Goal: Task Accomplishment & Management: Manage account settings

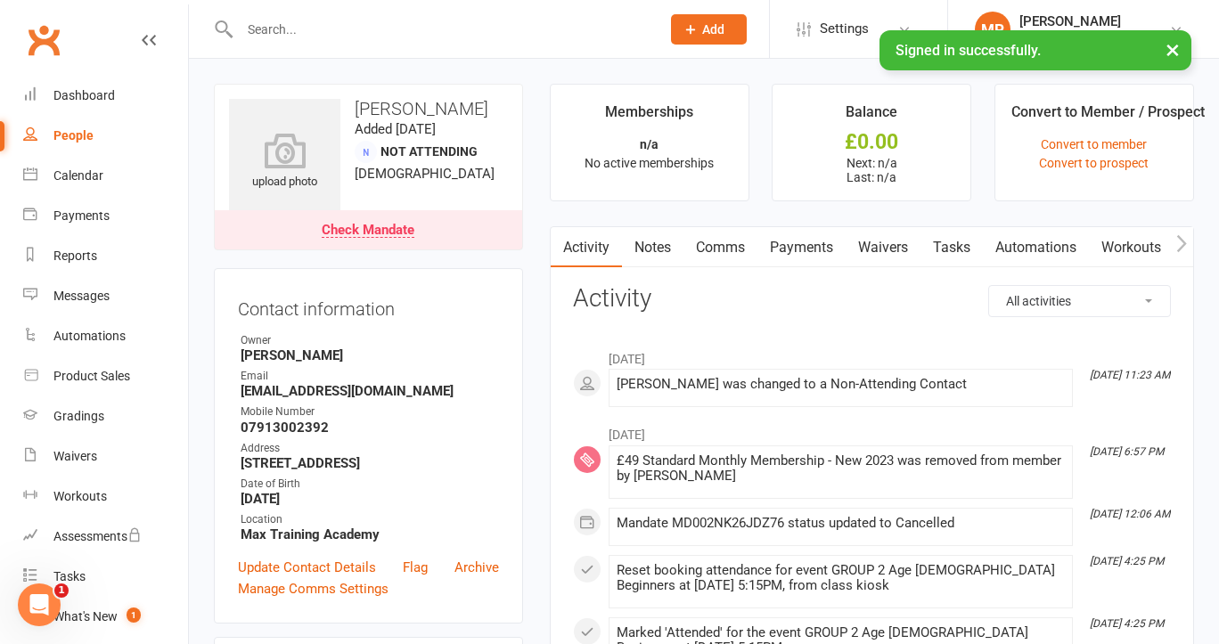
click at [290, 33] on input "text" at bounding box center [441, 29] width 414 height 25
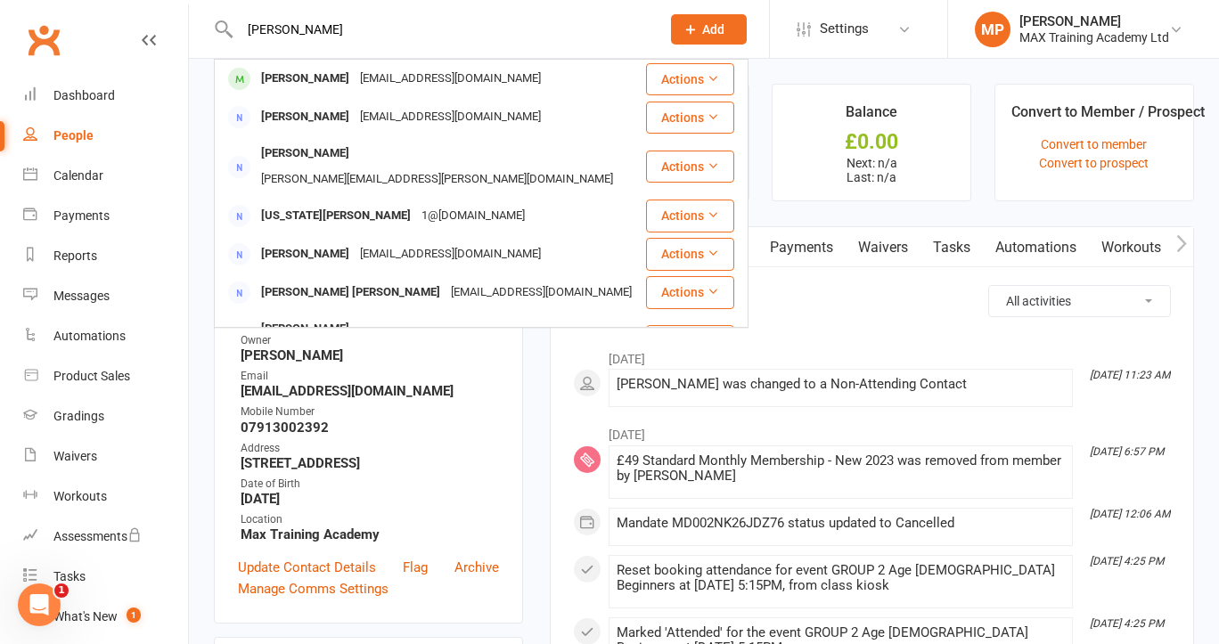
type input "[PERSON_NAME]"
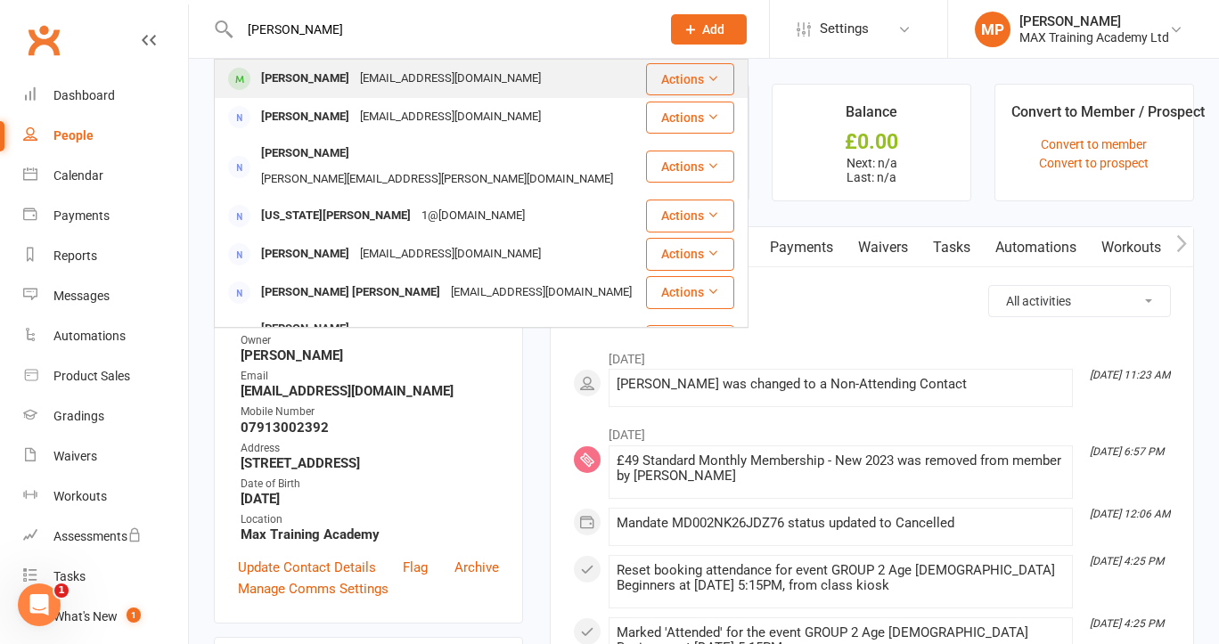
drag, startPoint x: 314, startPoint y: 50, endPoint x: 352, endPoint y: 76, distance: 46.2
click at [355, 76] on div "[EMAIL_ADDRESS][DOMAIN_NAME]" at bounding box center [451, 79] width 192 height 26
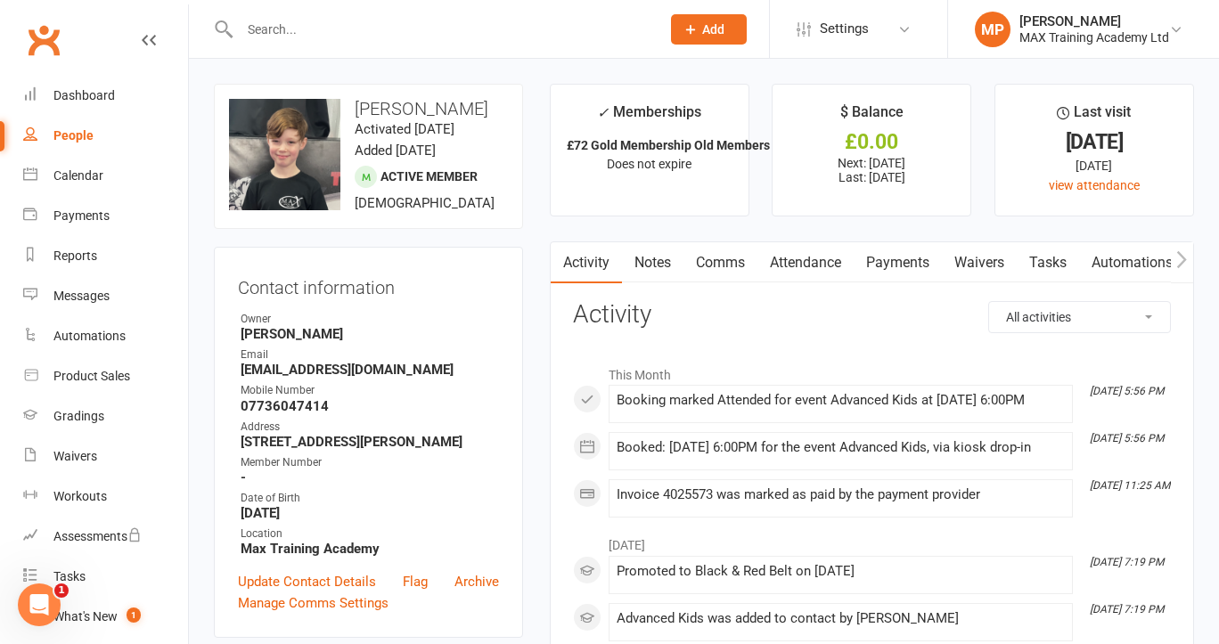
click at [894, 254] on link "Payments" at bounding box center [898, 262] width 88 height 41
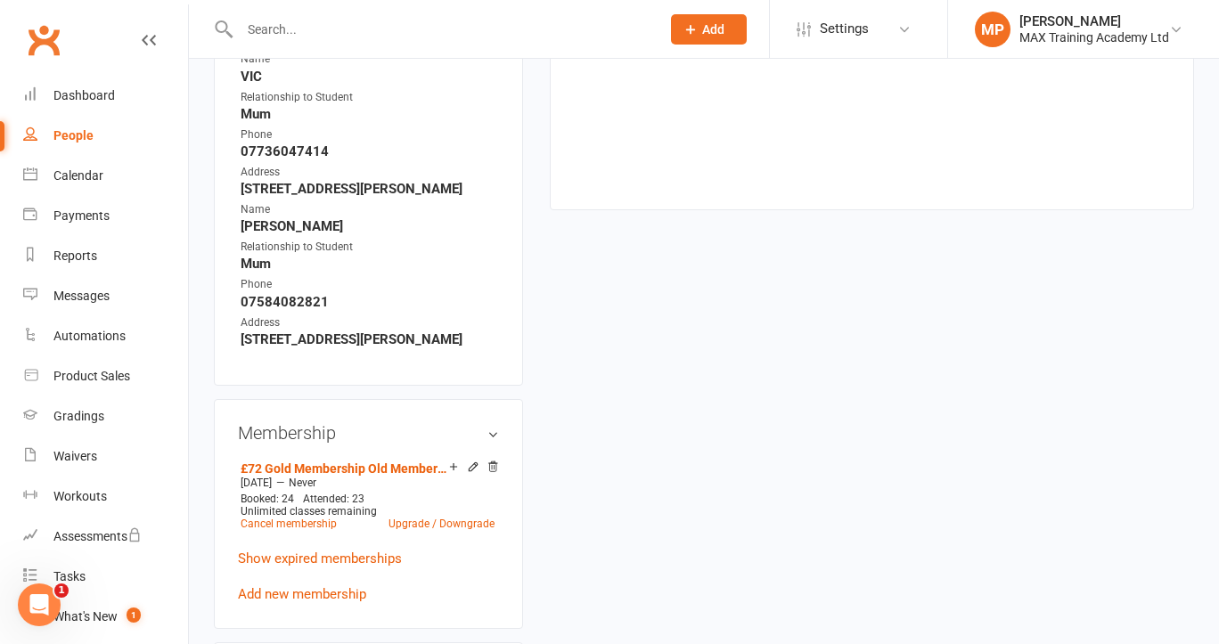
scroll to position [848, 0]
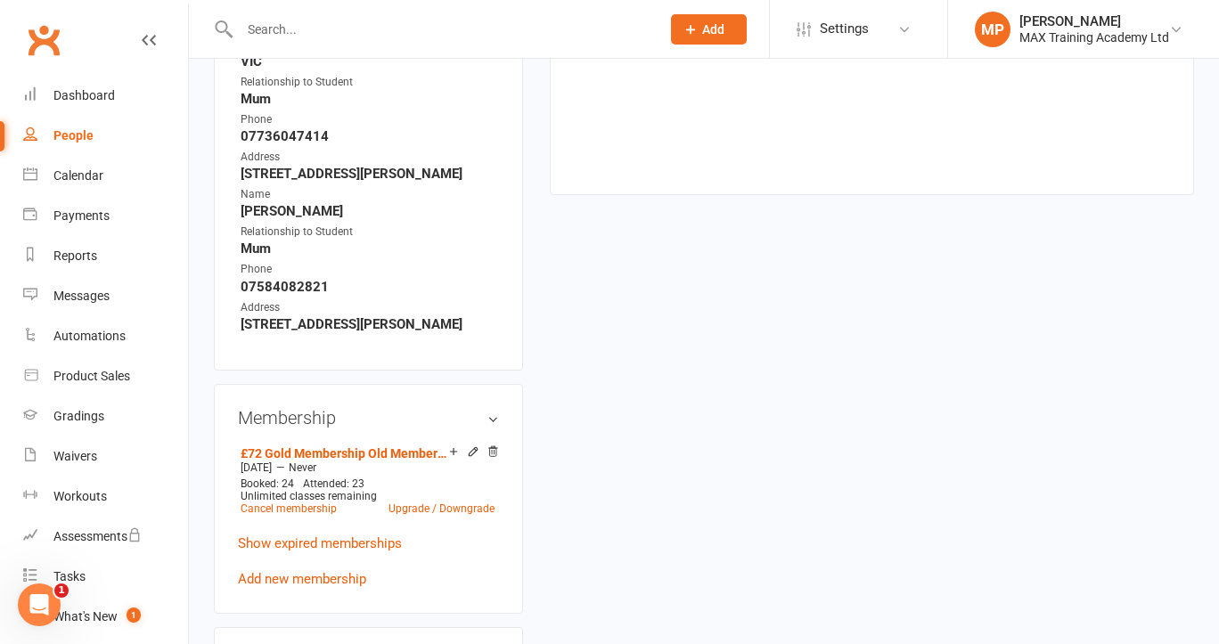
drag, startPoint x: 490, startPoint y: 471, endPoint x: 767, endPoint y: 315, distance: 318.1
click at [490, 458] on icon at bounding box center [493, 452] width 12 height 12
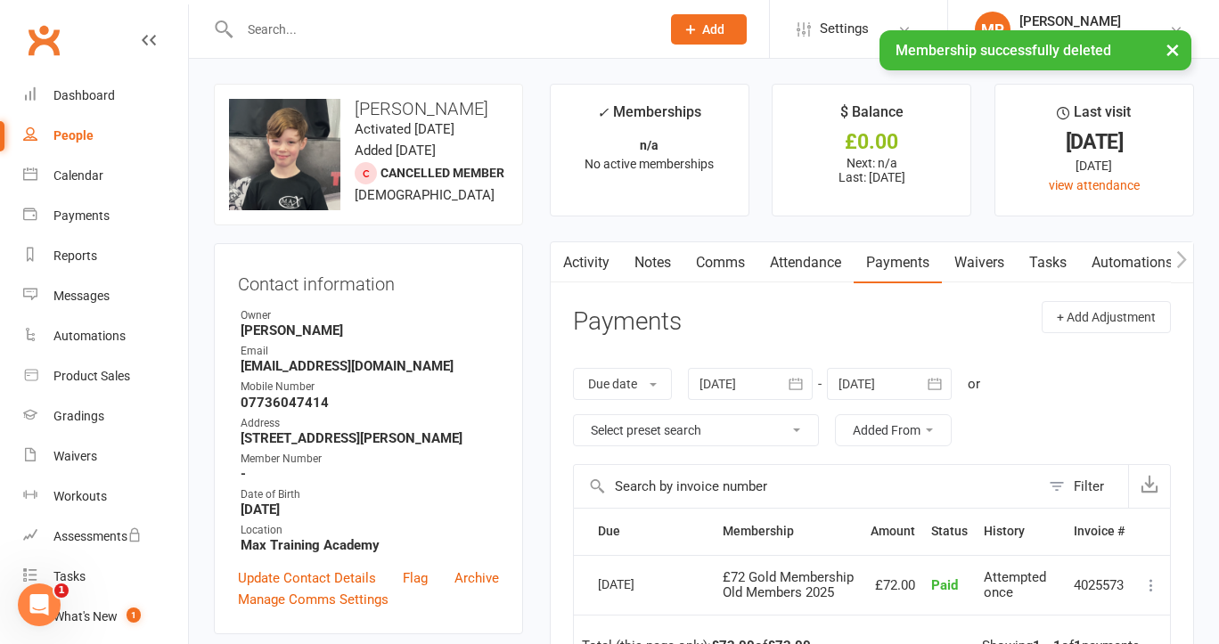
scroll to position [0, 0]
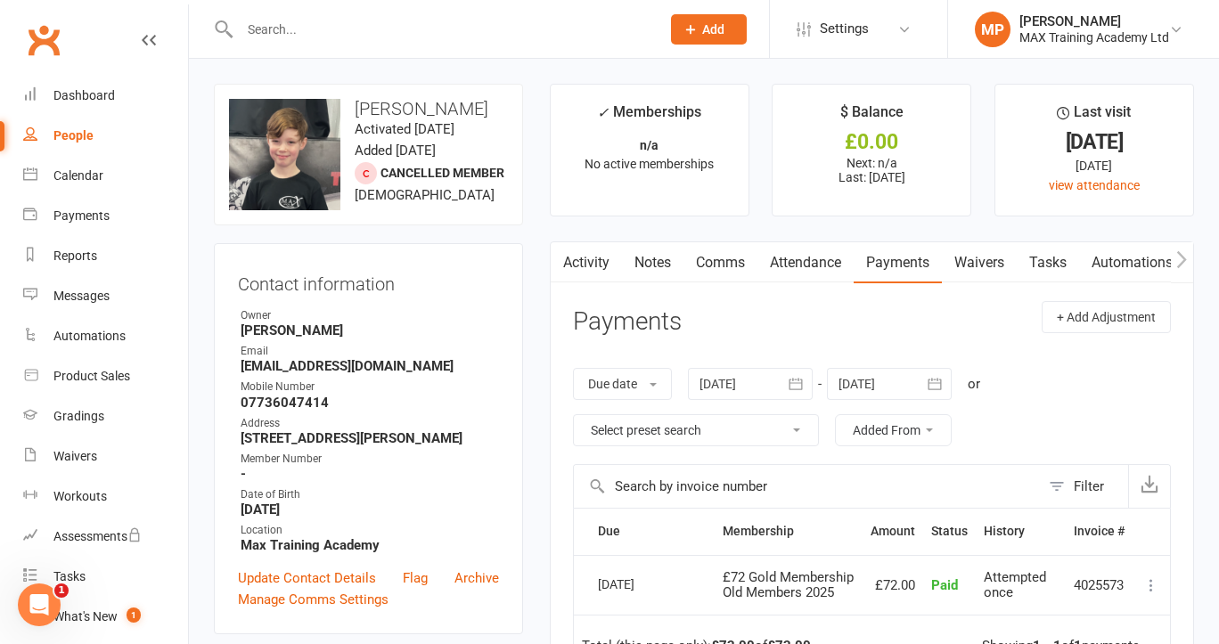
click at [497, 50] on div at bounding box center [431, 29] width 434 height 58
click at [491, 31] on input "text" at bounding box center [441, 29] width 414 height 25
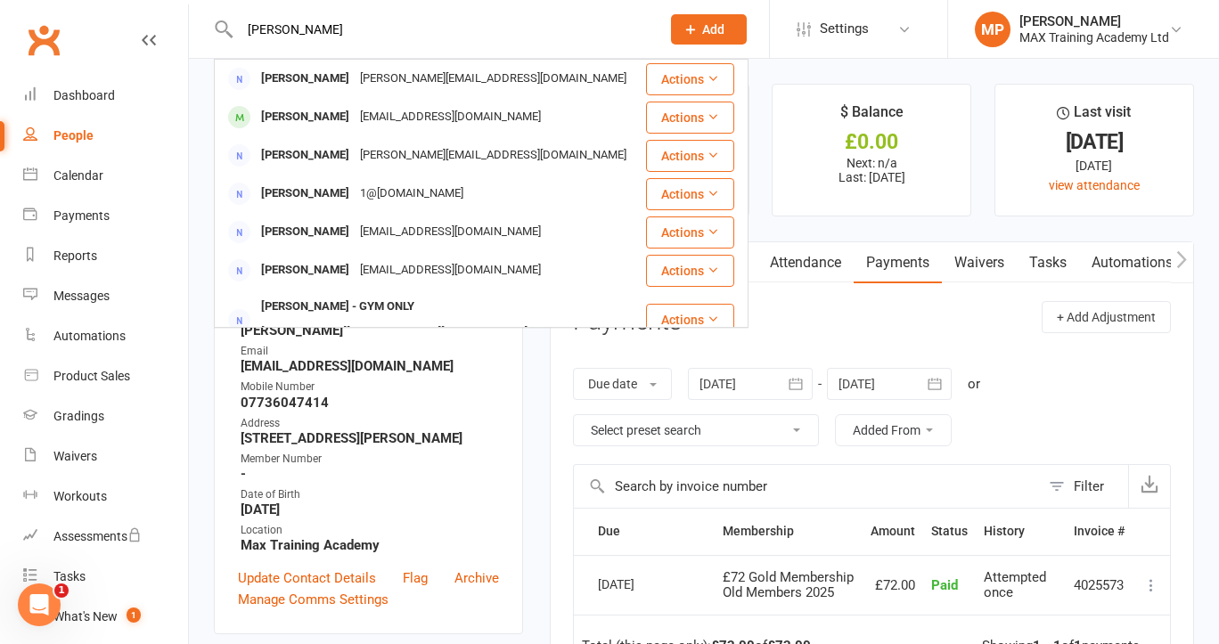
type input "Amy"
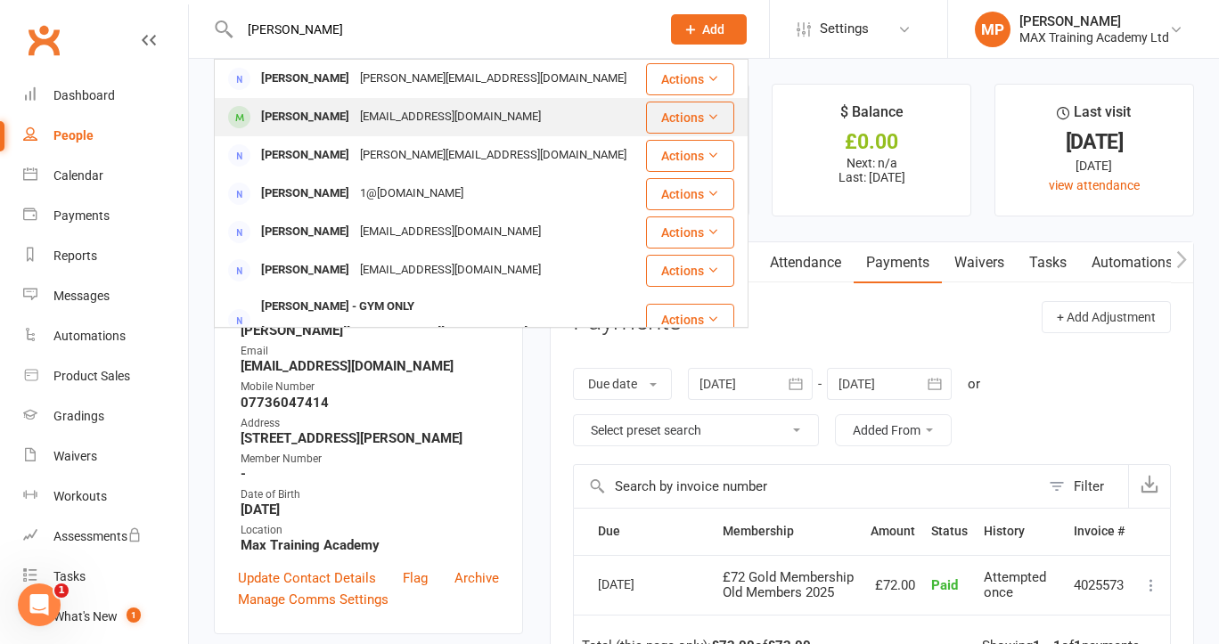
drag, startPoint x: 491, startPoint y: 31, endPoint x: 460, endPoint y: 119, distance: 92.8
click at [460, 119] on div "amyrobinson28@hotmail.co.uk" at bounding box center [451, 117] width 192 height 26
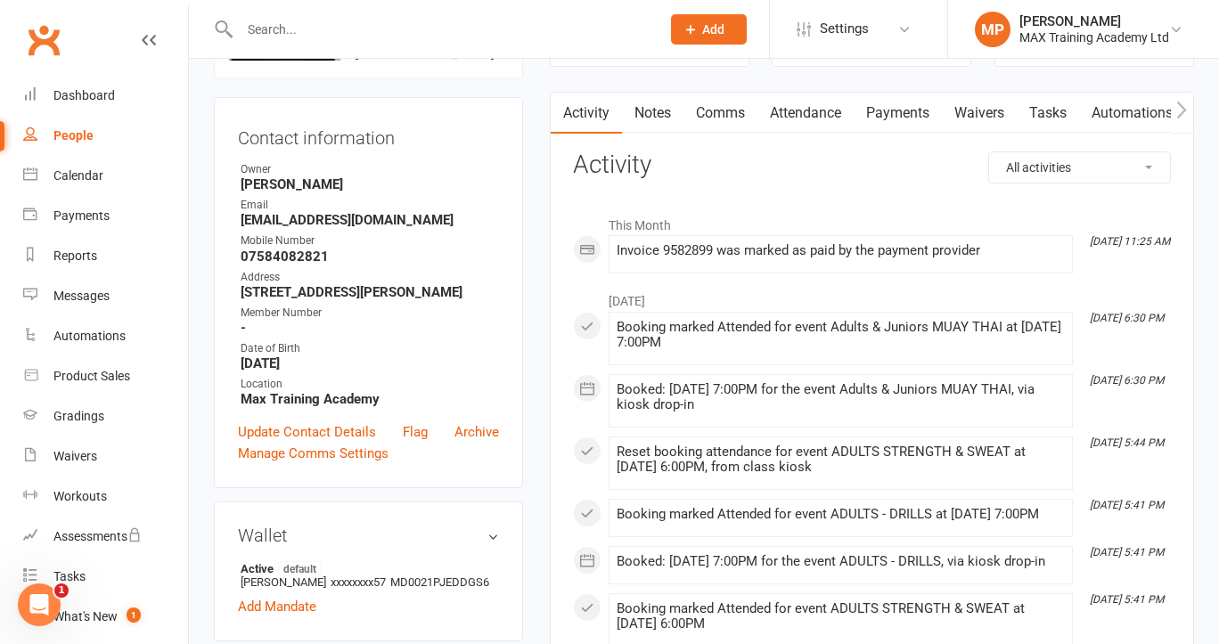
scroll to position [158, 0]
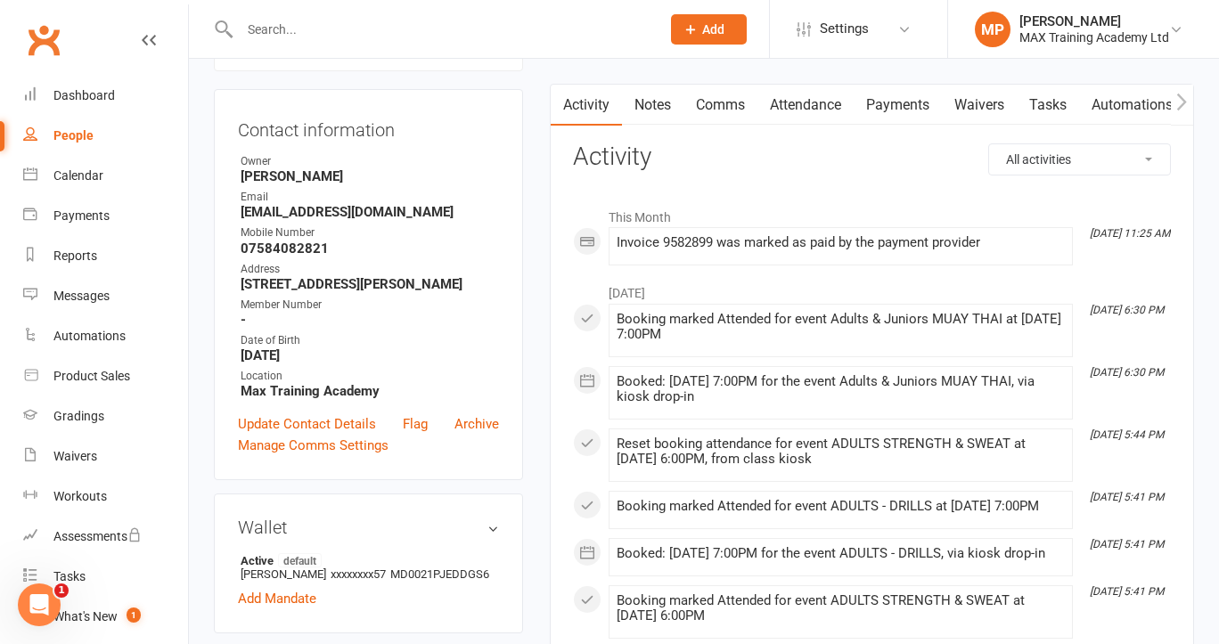
click at [912, 98] on link "Payments" at bounding box center [898, 105] width 88 height 41
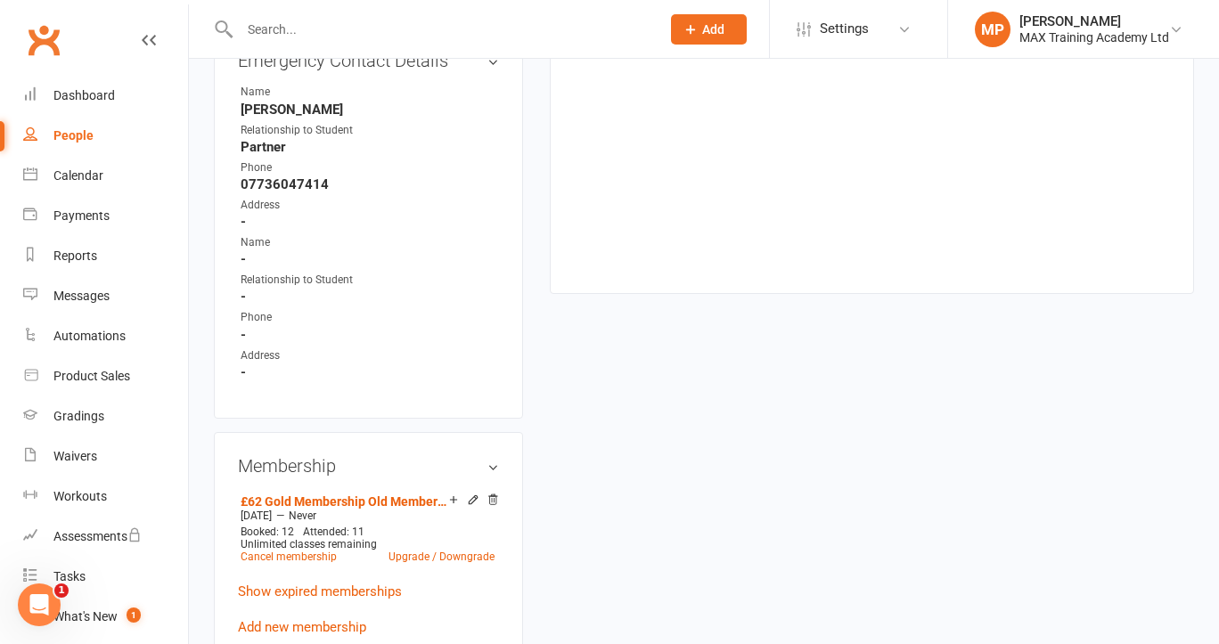
scroll to position [790, 0]
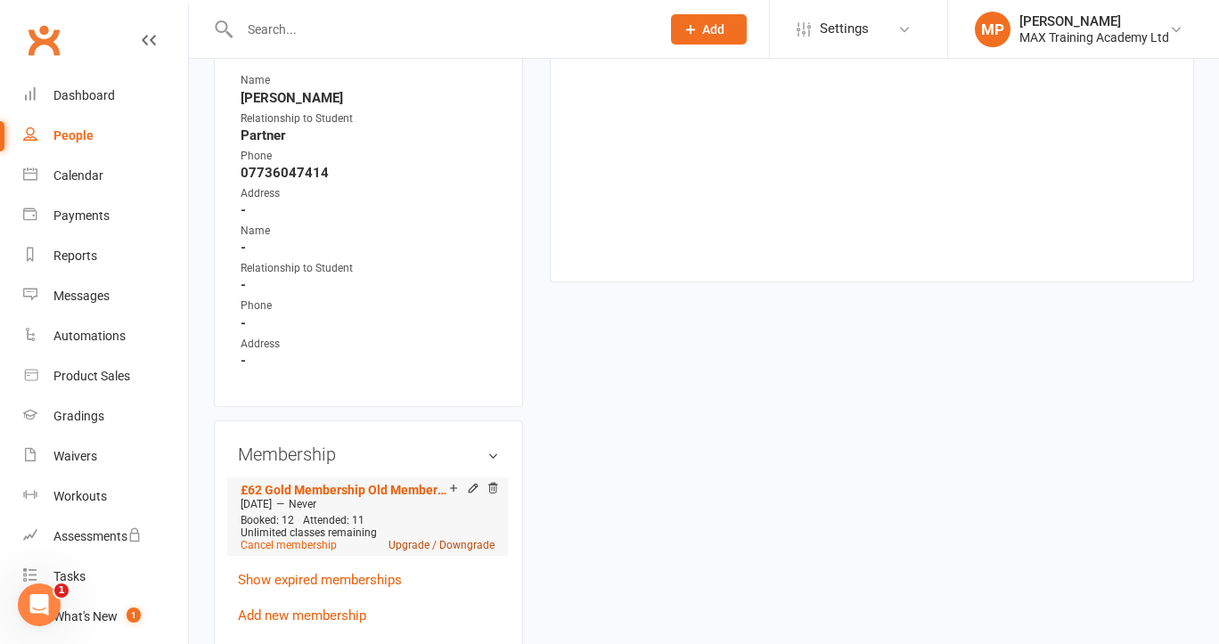
click at [466, 552] on link "Upgrade / Downgrade" at bounding box center [442, 545] width 106 height 12
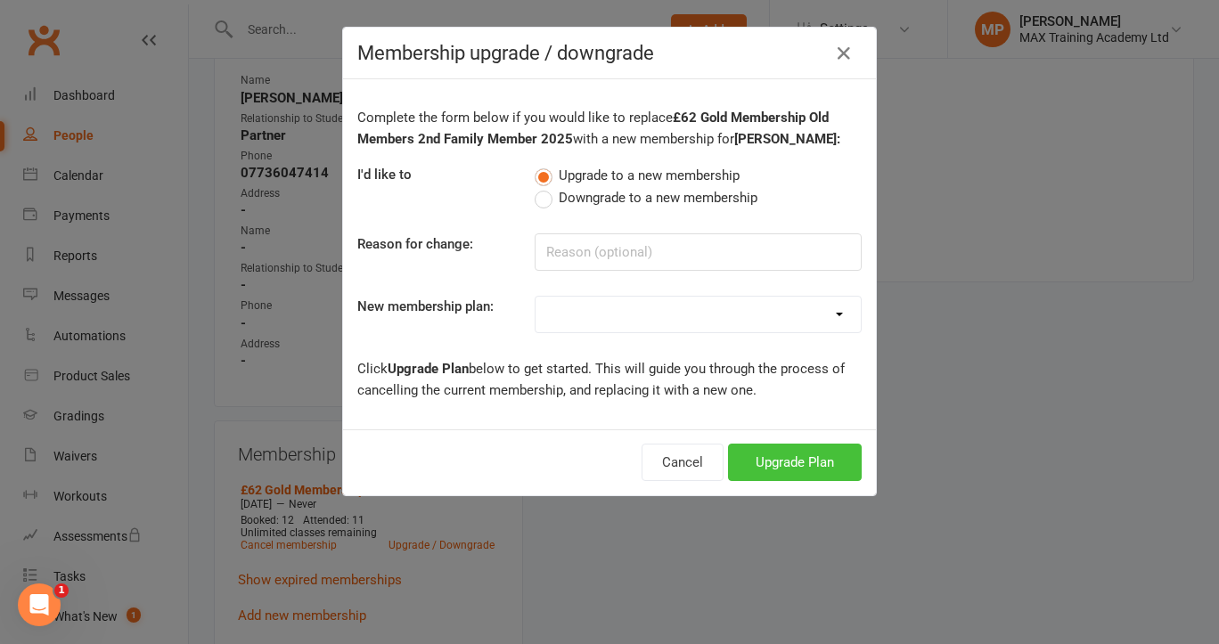
click at [773, 468] on button "Upgrade Plan" at bounding box center [795, 462] width 134 height 37
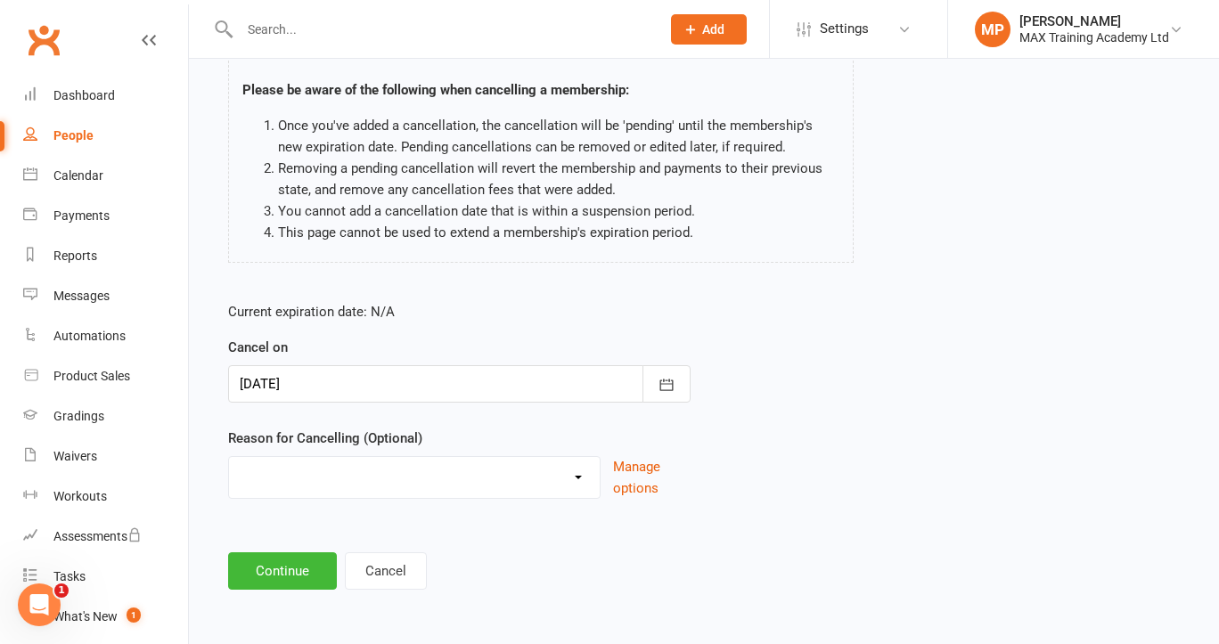
scroll to position [160, 0]
click at [428, 379] on div at bounding box center [459, 383] width 463 height 37
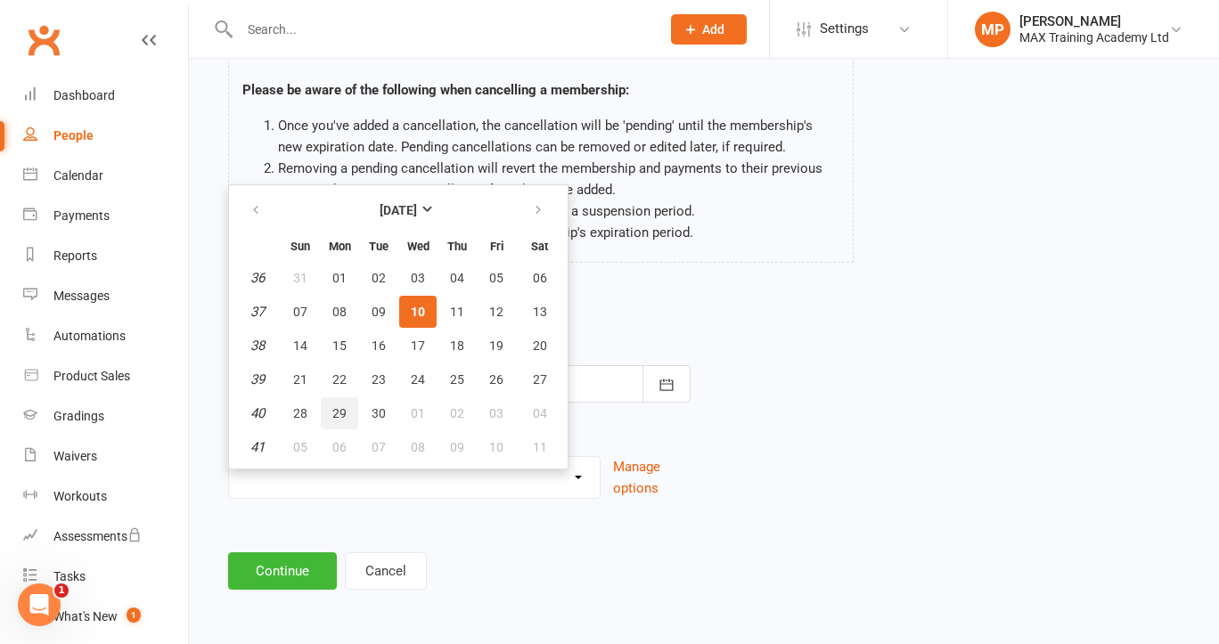
click at [338, 406] on span "29" at bounding box center [339, 413] width 14 height 14
type input "29 Sep 2025"
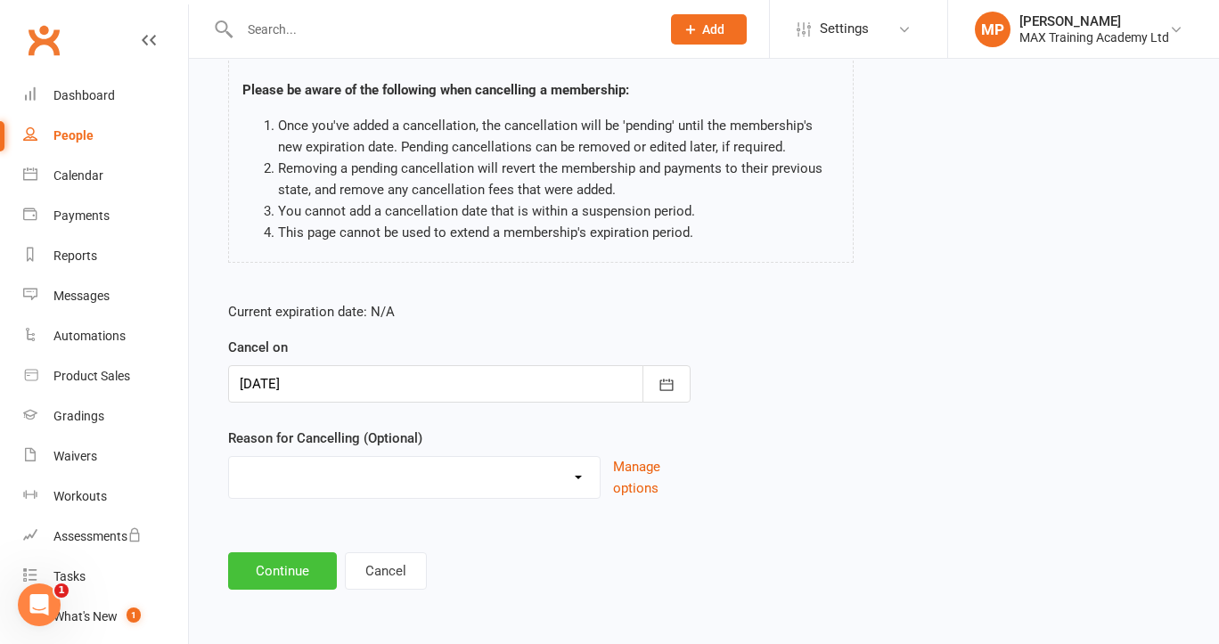
click at [286, 553] on button "Continue" at bounding box center [282, 571] width 109 height 37
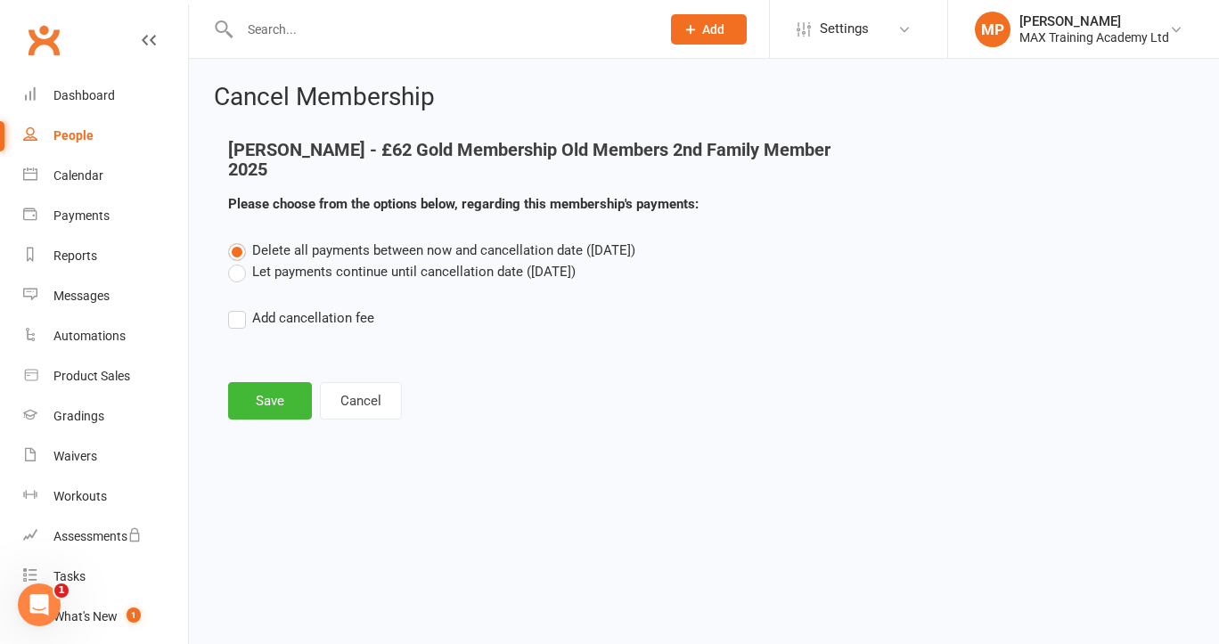
click at [285, 272] on label "Let payments continue until cancellation date (Sep 29, 2025)" at bounding box center [402, 271] width 348 height 21
click at [240, 261] on input "Let payments continue until cancellation date (Sep 29, 2025)" at bounding box center [234, 261] width 12 height 0
click at [299, 255] on span "Delete all payments between now and cancellation date (Sep 29, 2025)" at bounding box center [443, 250] width 383 height 16
click at [240, 240] on input "Delete all payments between now and cancellation date (Sep 29, 2025)" at bounding box center [234, 240] width 12 height 0
click at [263, 387] on button "Save" at bounding box center [270, 400] width 84 height 37
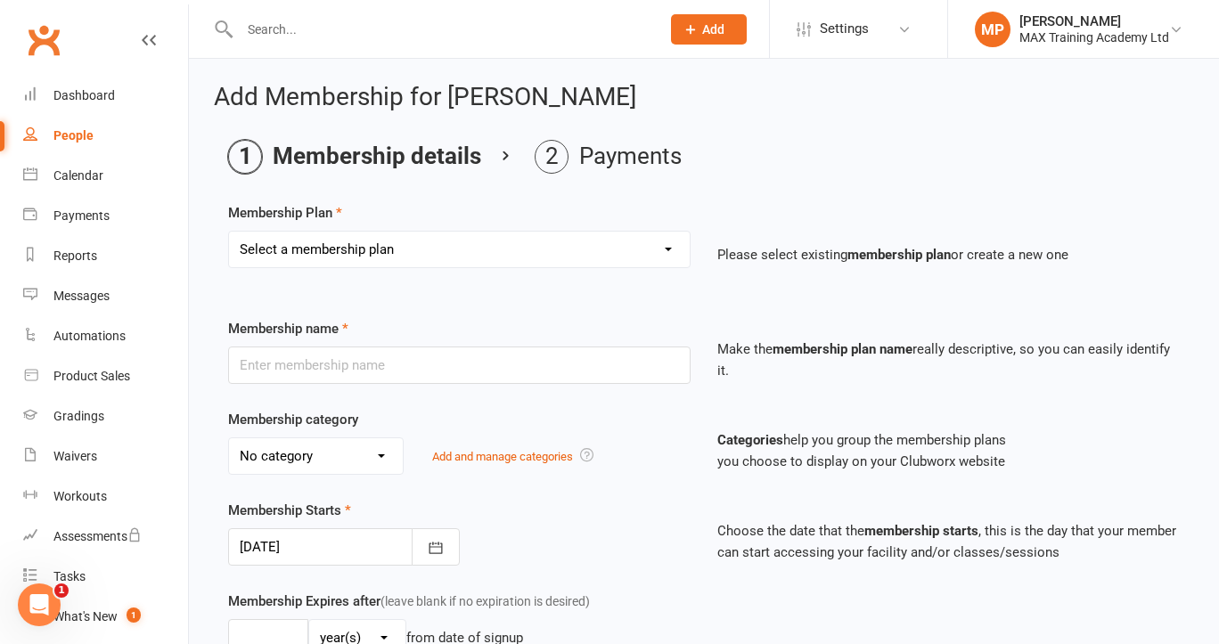
select select "11"
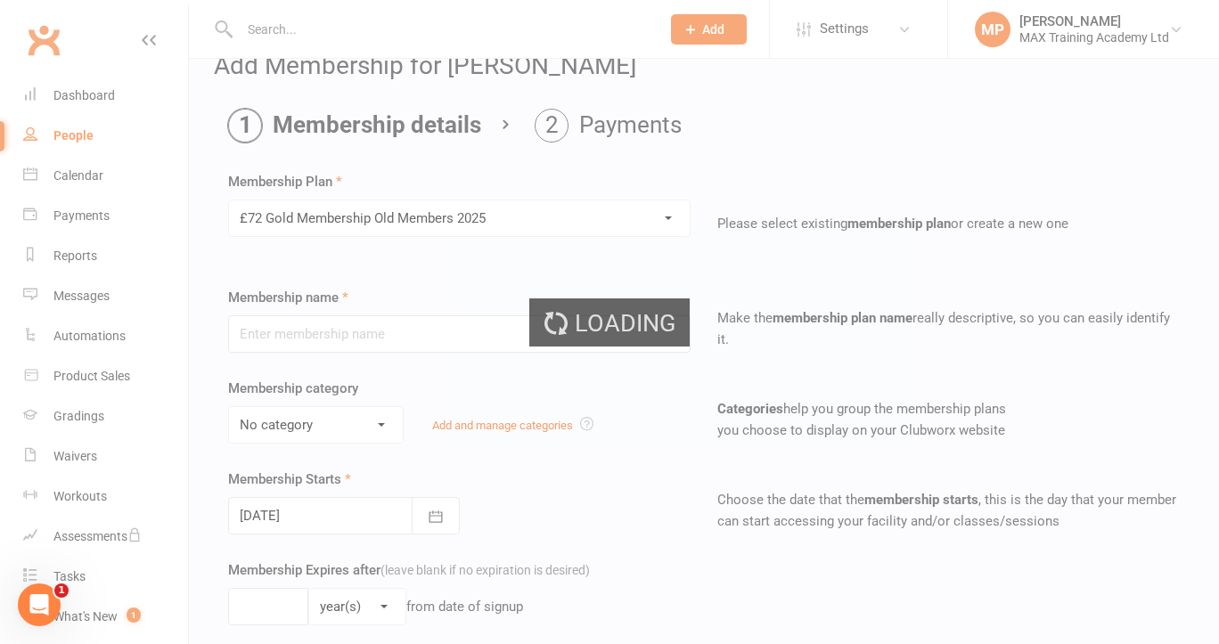
type input "£72 Gold Membership Old Members 2025"
select select "4"
type input "0"
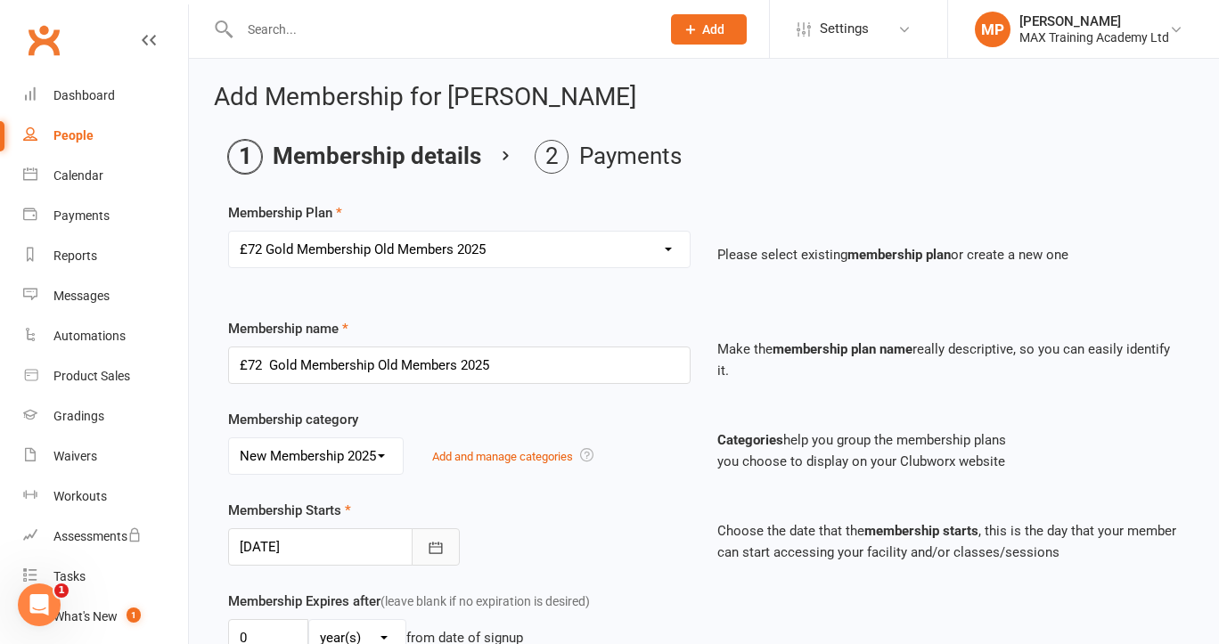
click at [433, 554] on icon "button" at bounding box center [436, 548] width 18 height 18
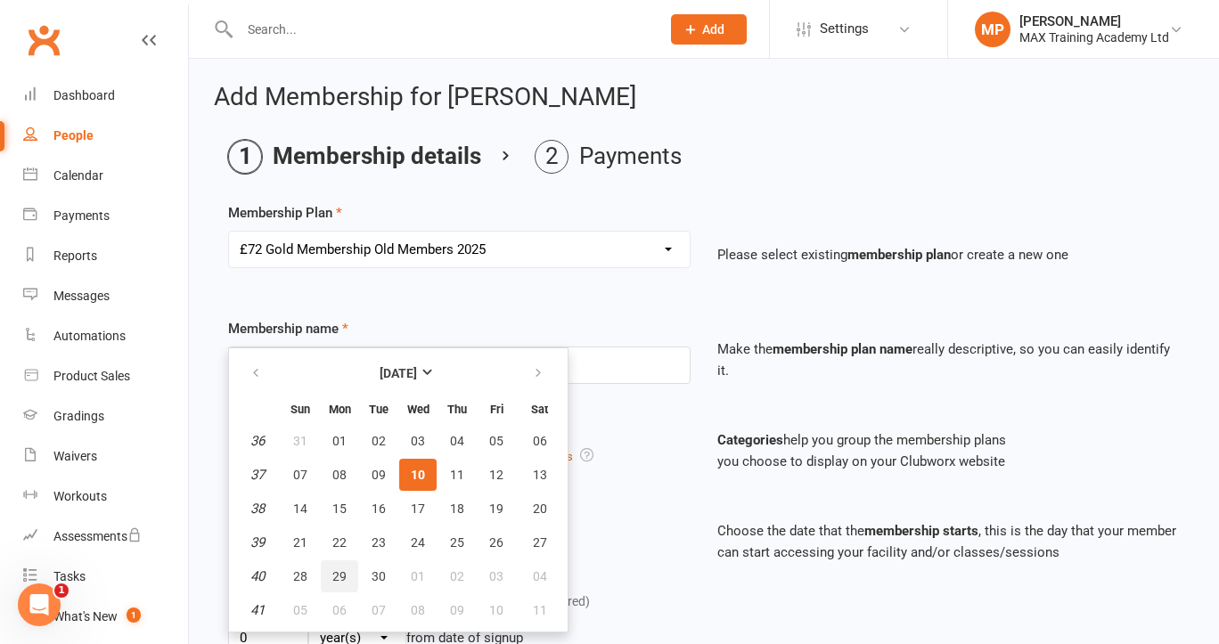
click at [346, 582] on button "29" at bounding box center [339, 577] width 37 height 32
type input "29 Sep 2025"
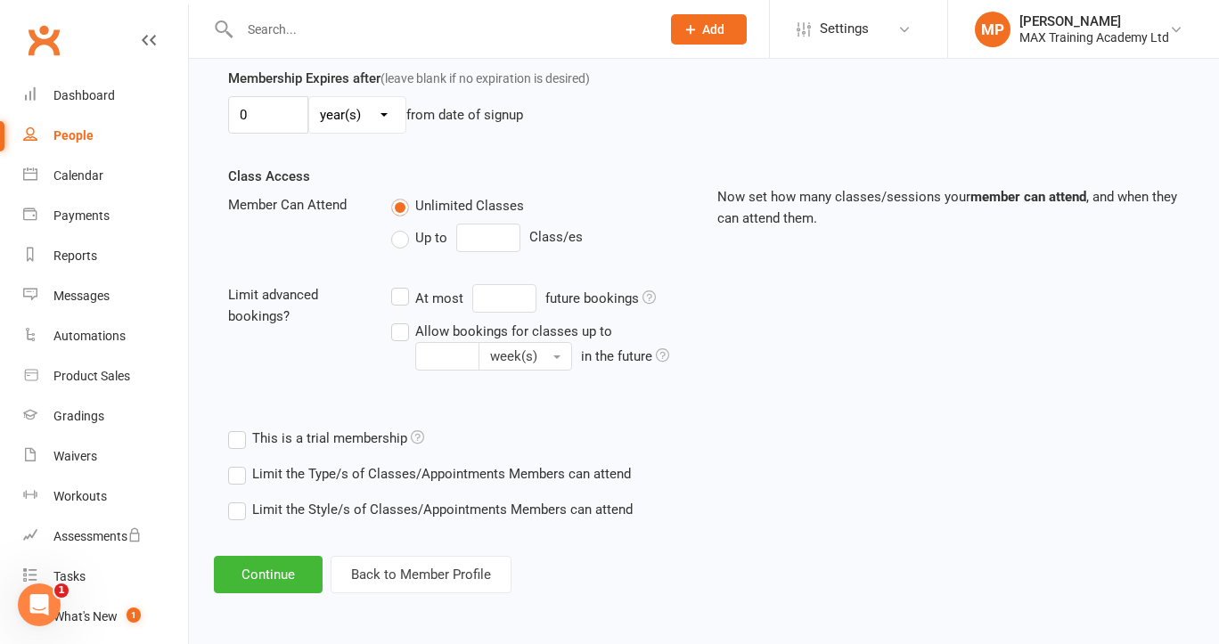
click at [338, 463] on label "Limit the Type/s of Classes/Appointments Members can attend" at bounding box center [429, 473] width 403 height 21
click at [240, 463] on input "Limit the Type/s of Classes/Appointments Members can attend" at bounding box center [234, 463] width 12 height 0
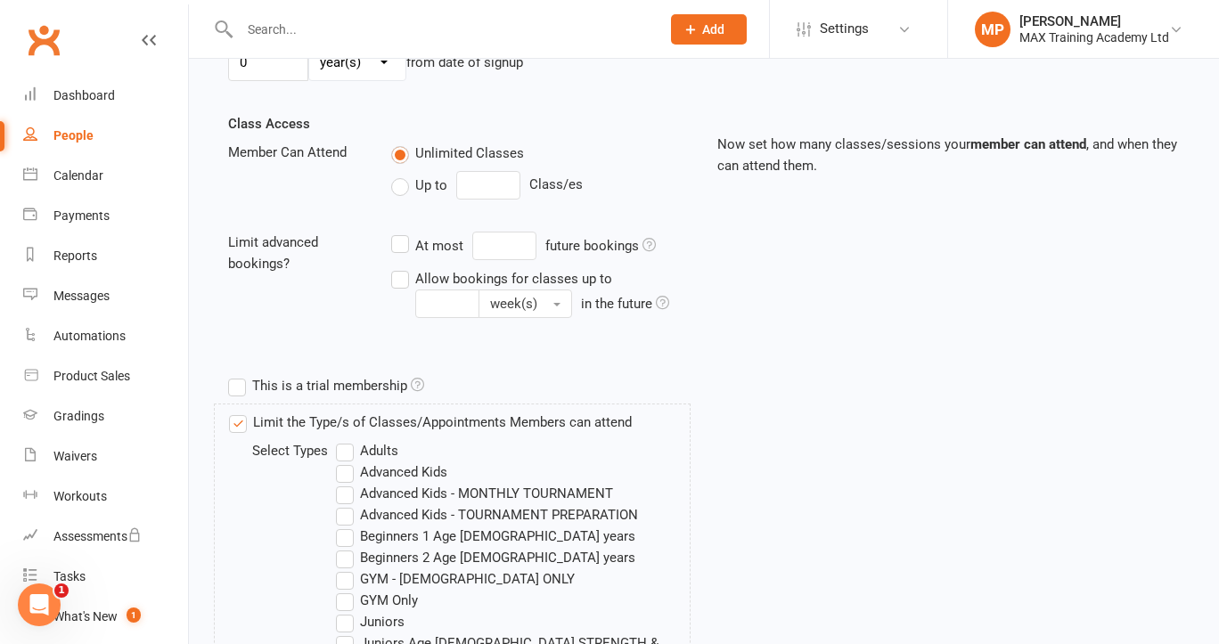
scroll to position [608, 0]
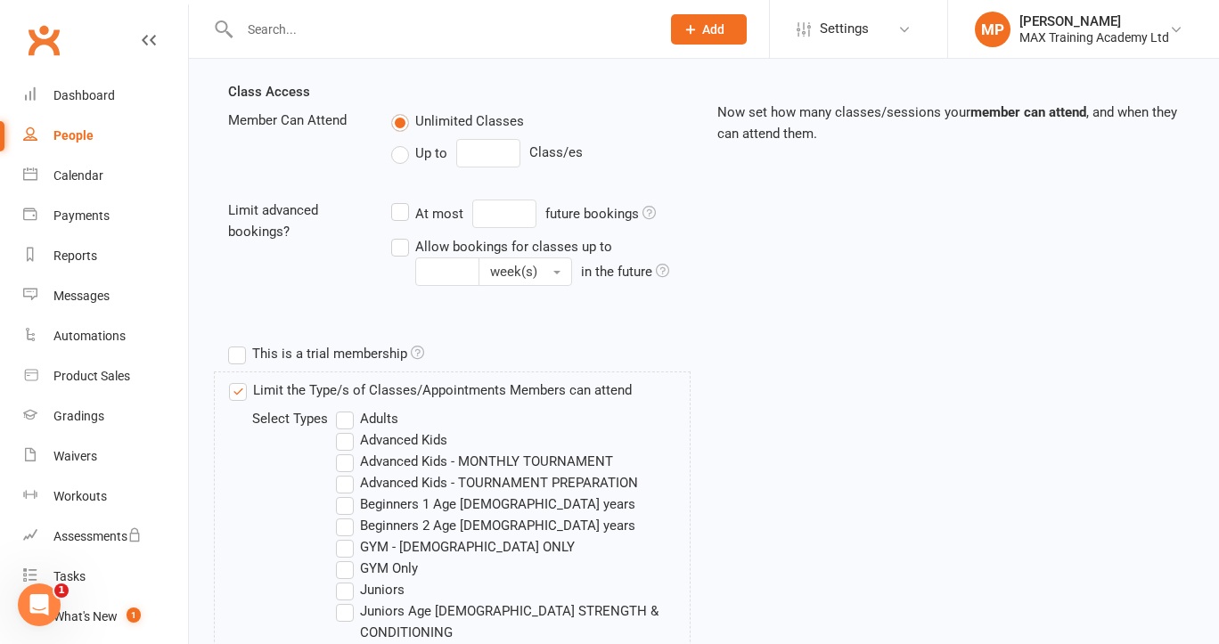
click at [360, 418] on label "Adults" at bounding box center [367, 418] width 62 height 21
click at [348, 408] on input "Adults" at bounding box center [342, 408] width 12 height 0
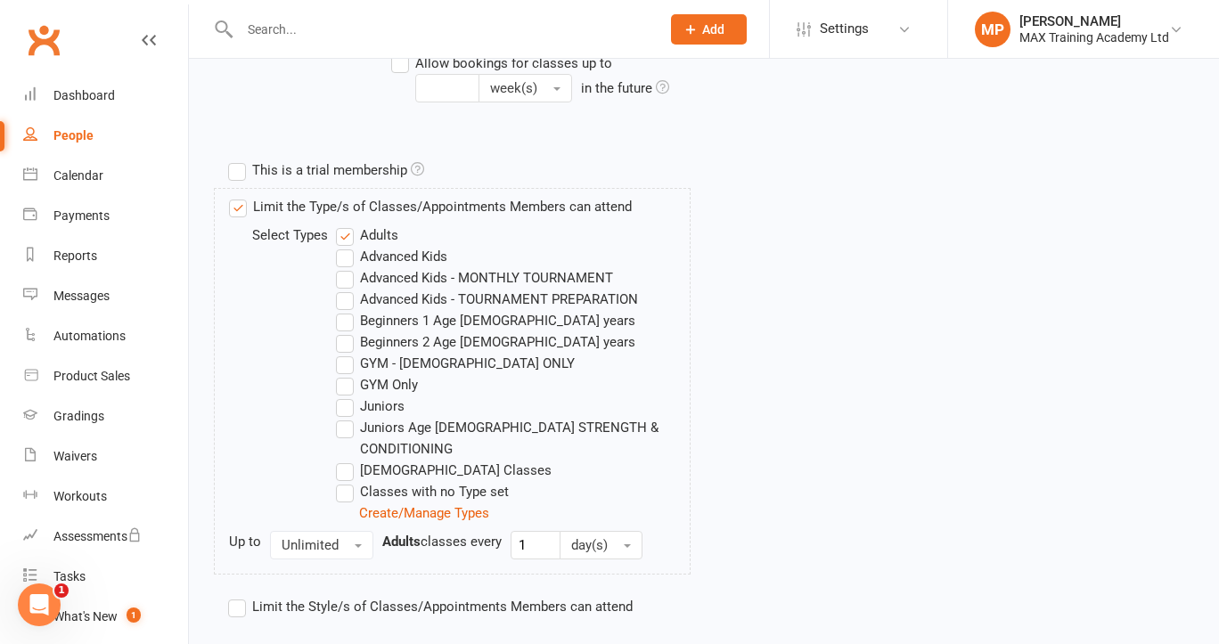
scroll to position [816, 0]
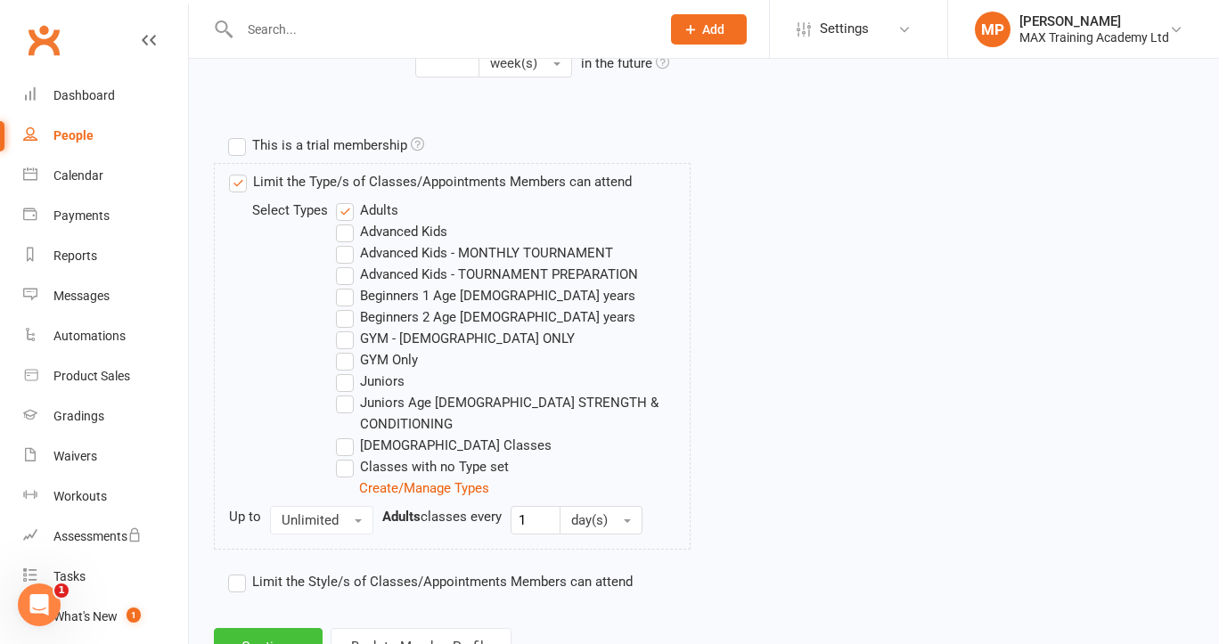
click at [284, 628] on button "Continue" at bounding box center [268, 646] width 109 height 37
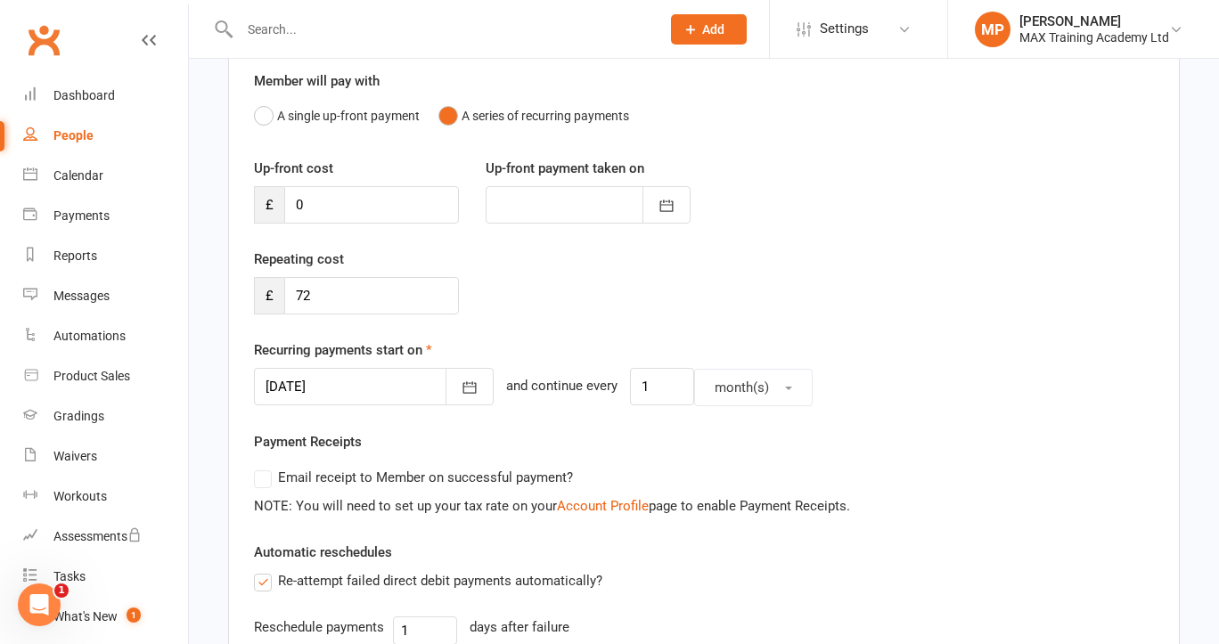
scroll to position [158, 0]
click at [461, 384] on icon "button" at bounding box center [470, 386] width 18 height 18
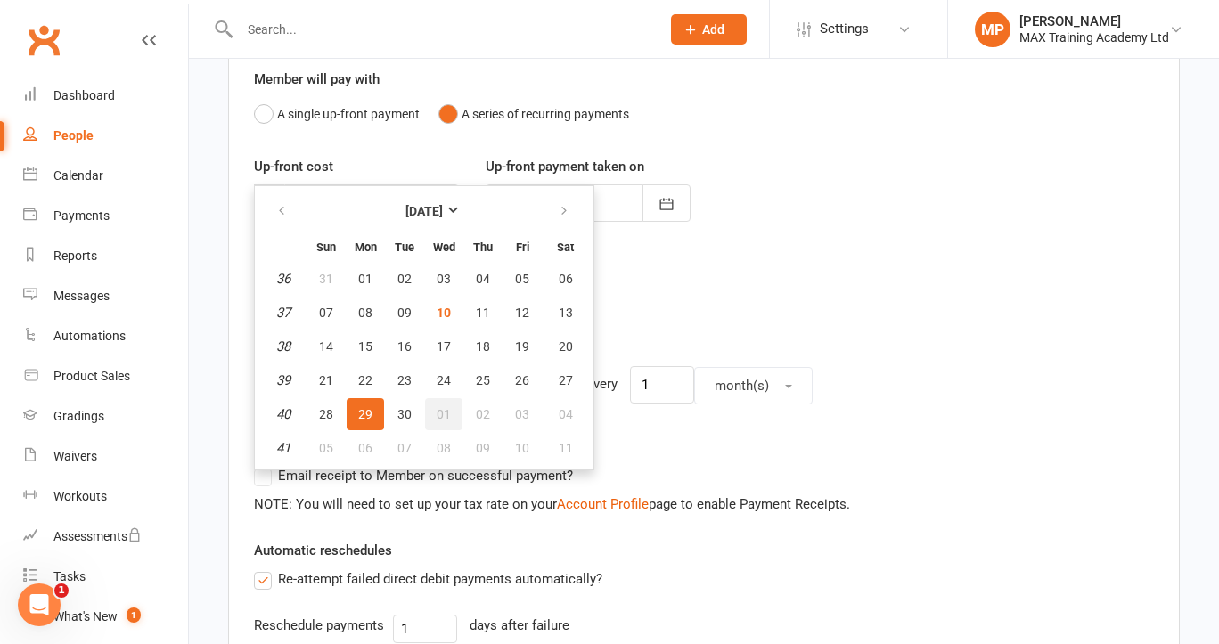
click at [443, 414] on span "01" at bounding box center [444, 414] width 14 height 14
type input "[DATE]"
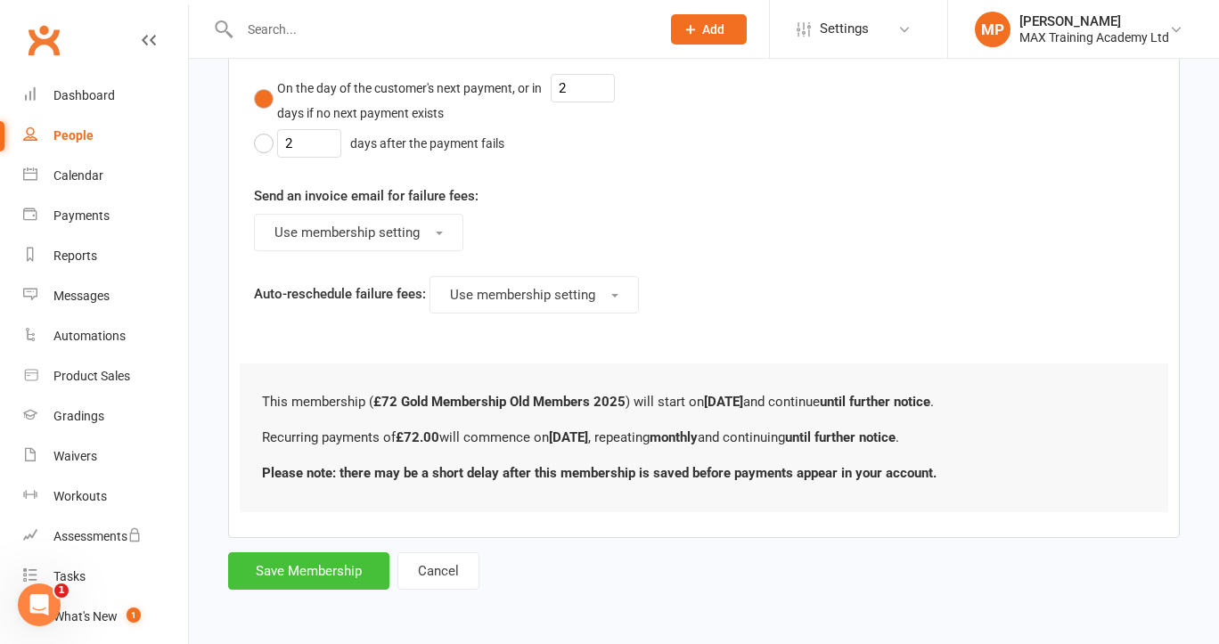
scroll to position [973, 0]
click at [332, 562] on button "Save Membership" at bounding box center [308, 571] width 161 height 37
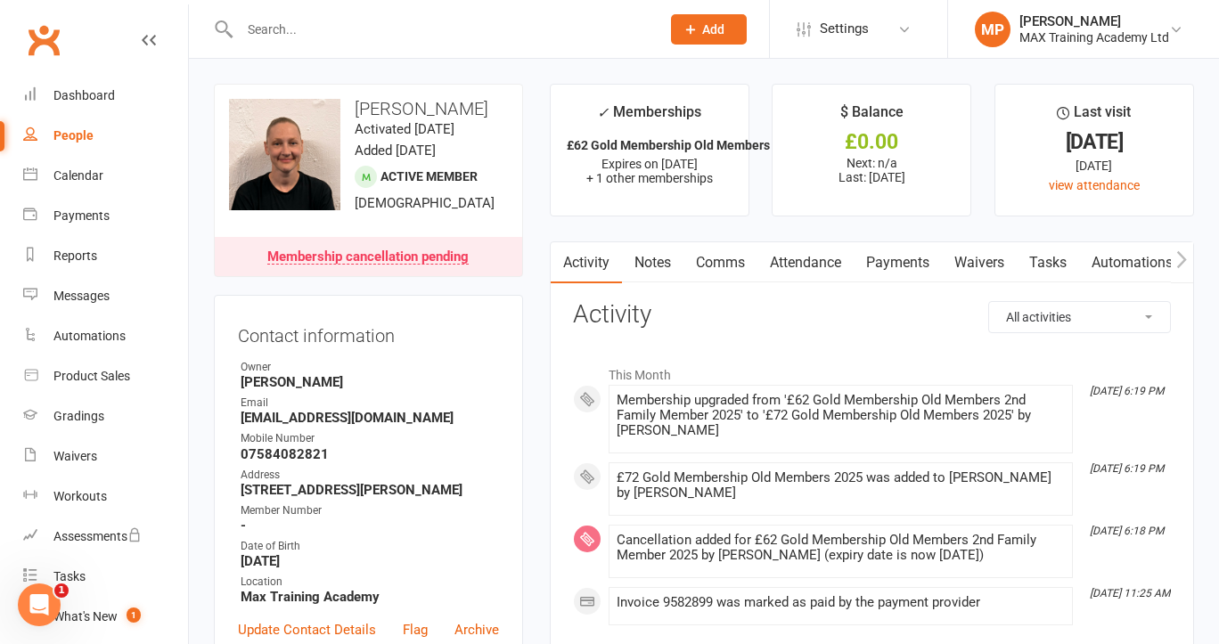
click at [463, 33] on input "text" at bounding box center [441, 29] width 414 height 25
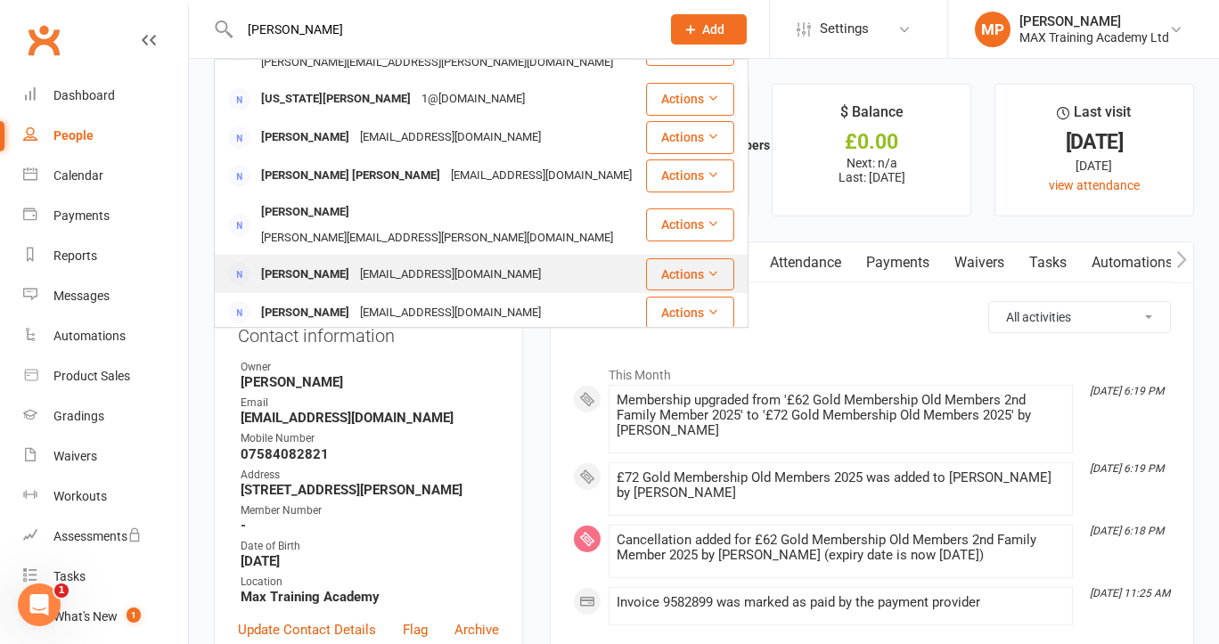
scroll to position [116, 0]
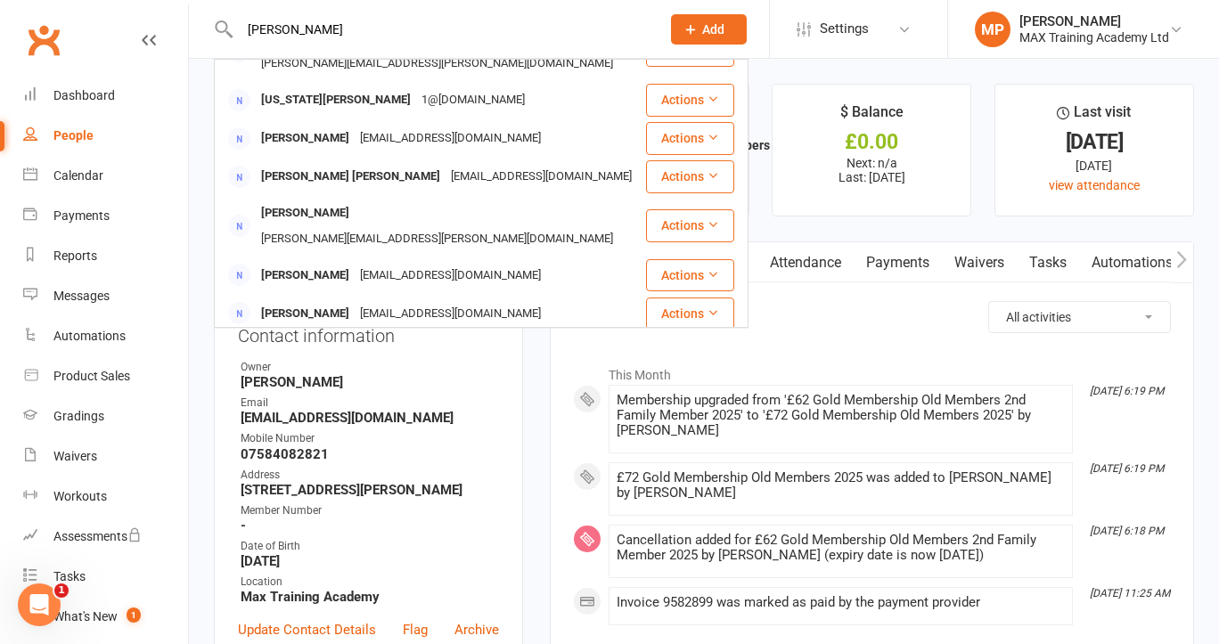
type input "George"
click at [338, 340] on div "Georgie Cremin" at bounding box center [305, 353] width 99 height 26
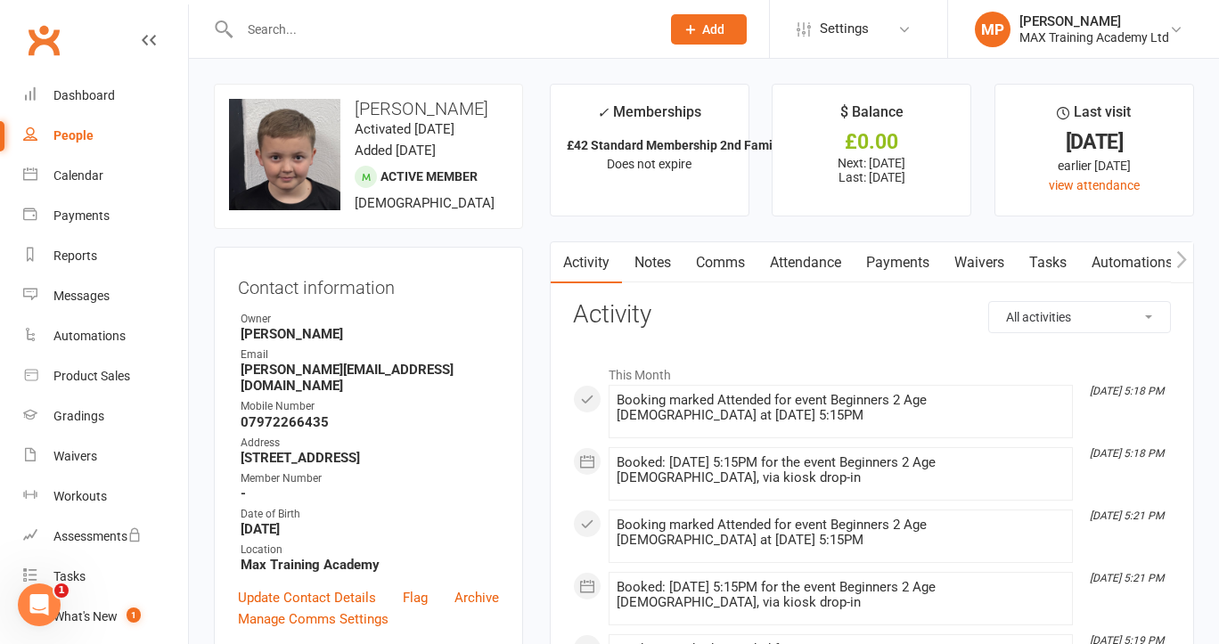
click at [392, 111] on h3 "Georgie Cremin" at bounding box center [368, 109] width 279 height 20
copy h3 "Georgie"
click at [91, 141] on div "People" at bounding box center [73, 135] width 40 height 14
select select "100"
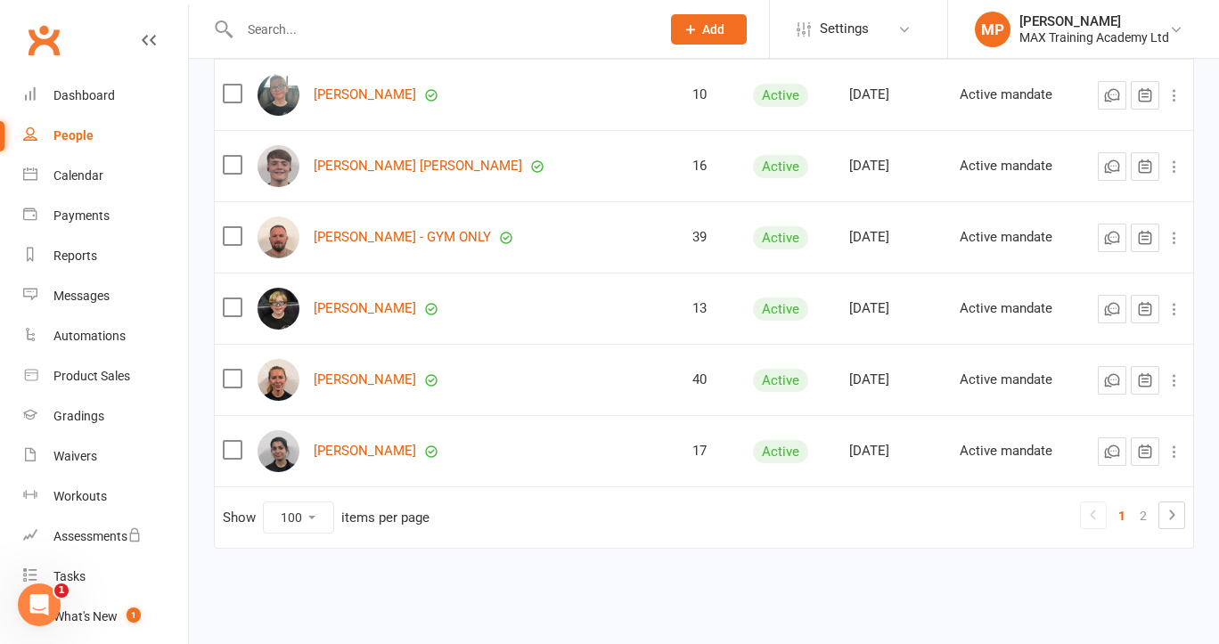
scroll to position [6971, 0]
click at [1153, 504] on link "2" at bounding box center [1143, 516] width 21 height 25
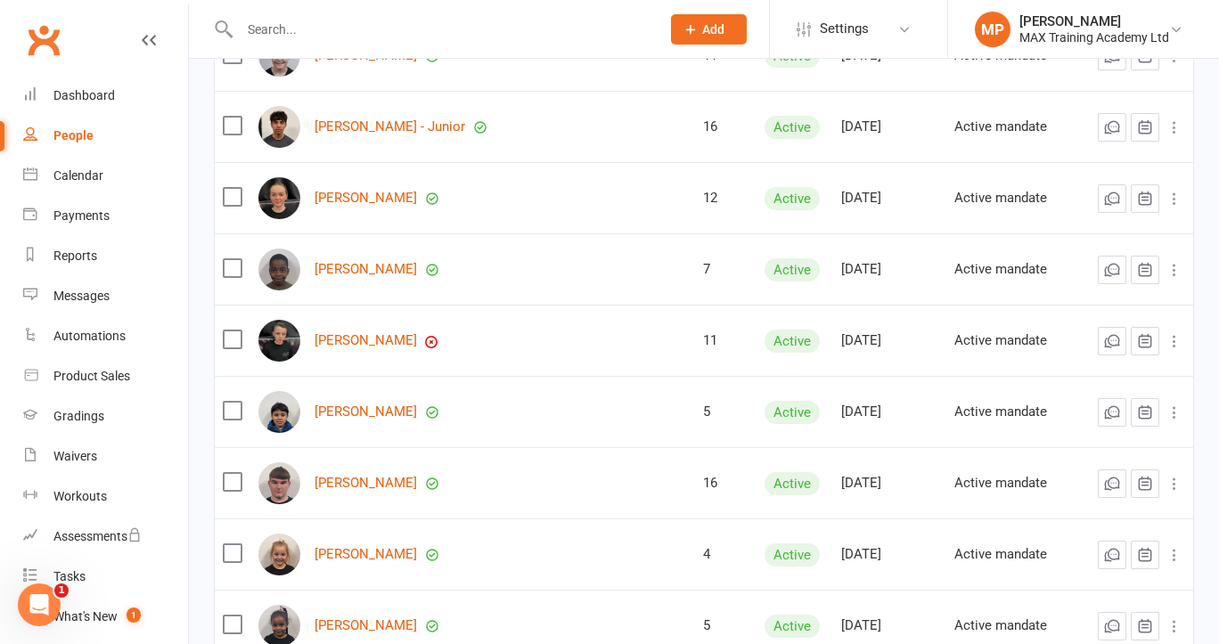
scroll to position [4291, 0]
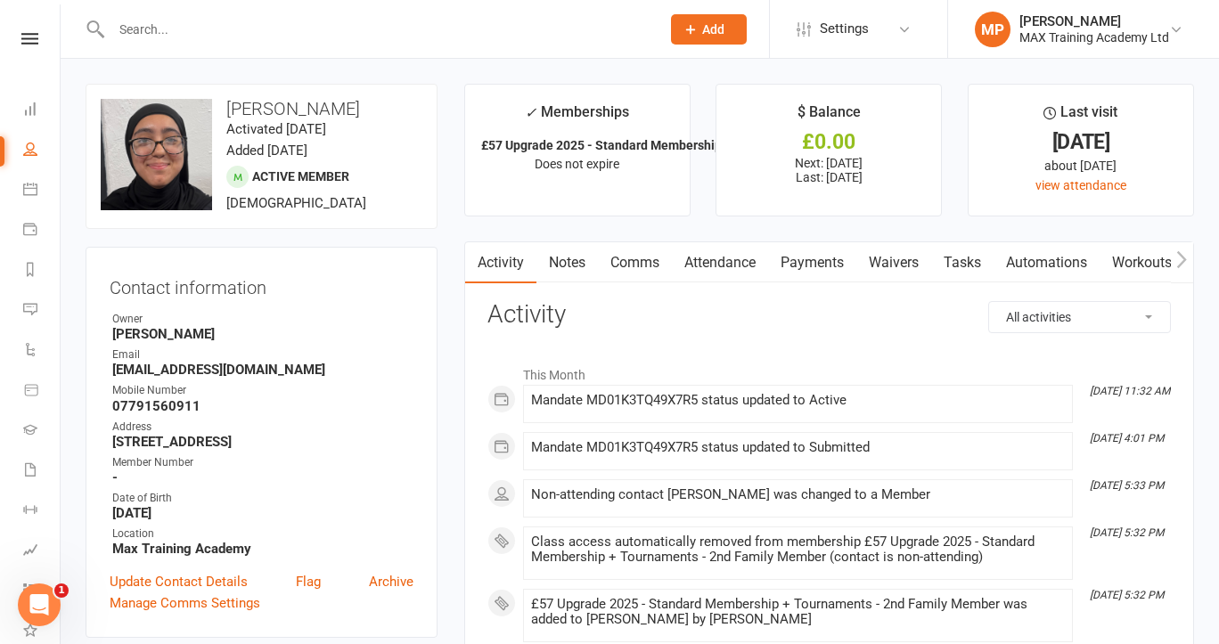
click at [841, 271] on link "Payments" at bounding box center [812, 262] width 88 height 41
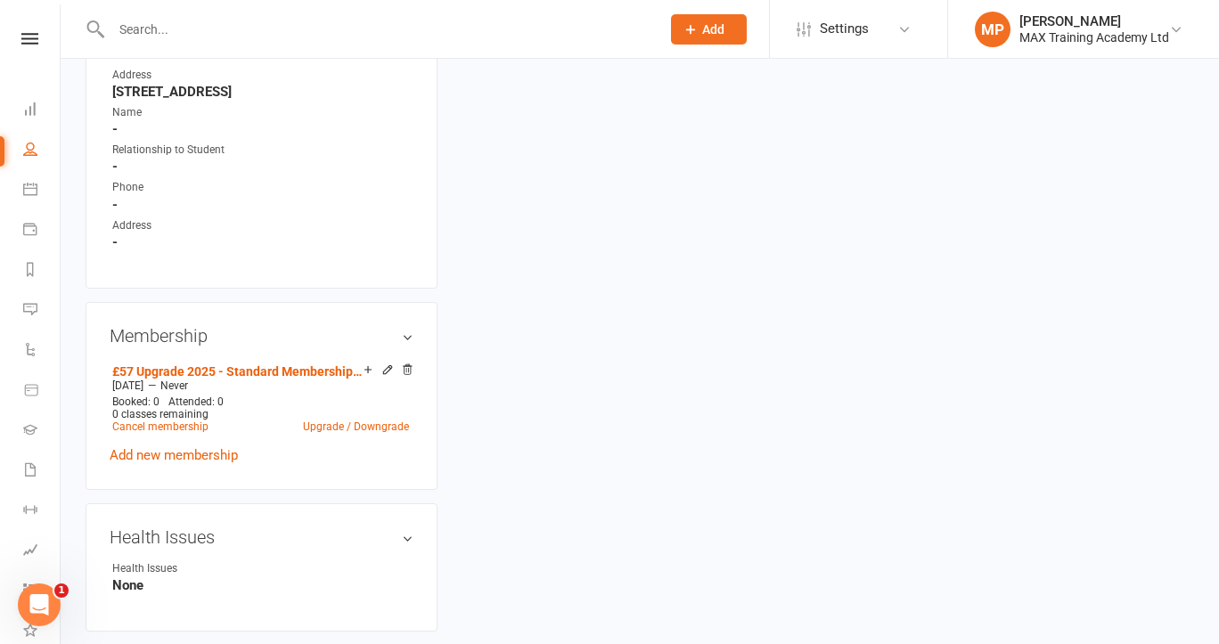
scroll to position [951, 0]
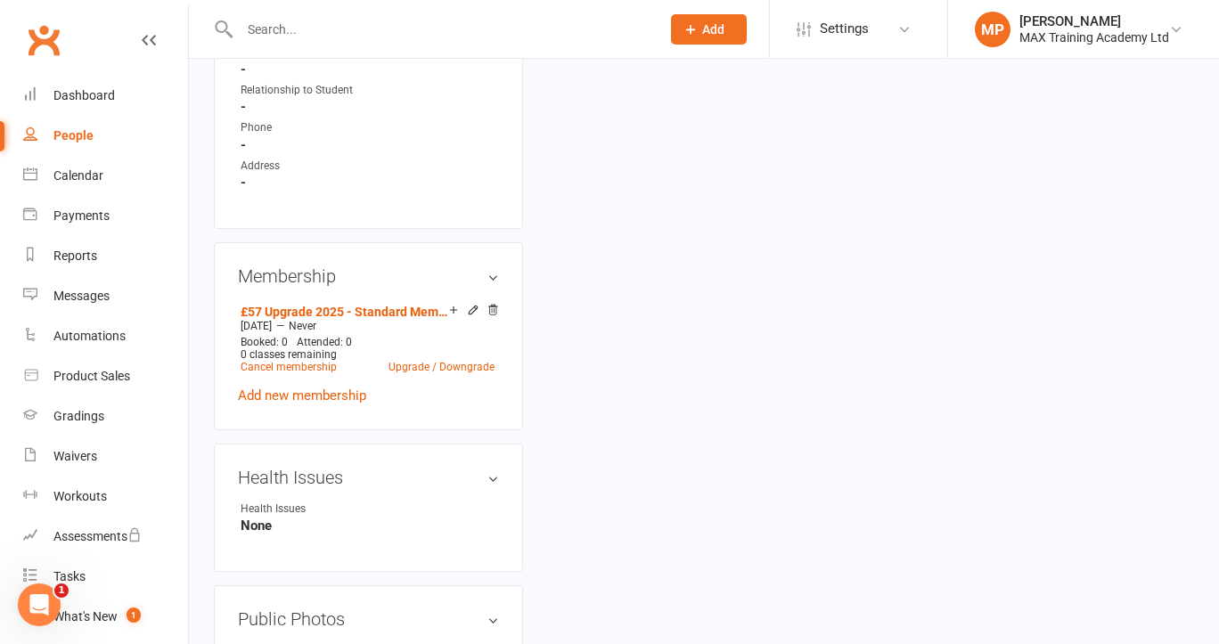
scroll to position [995, 0]
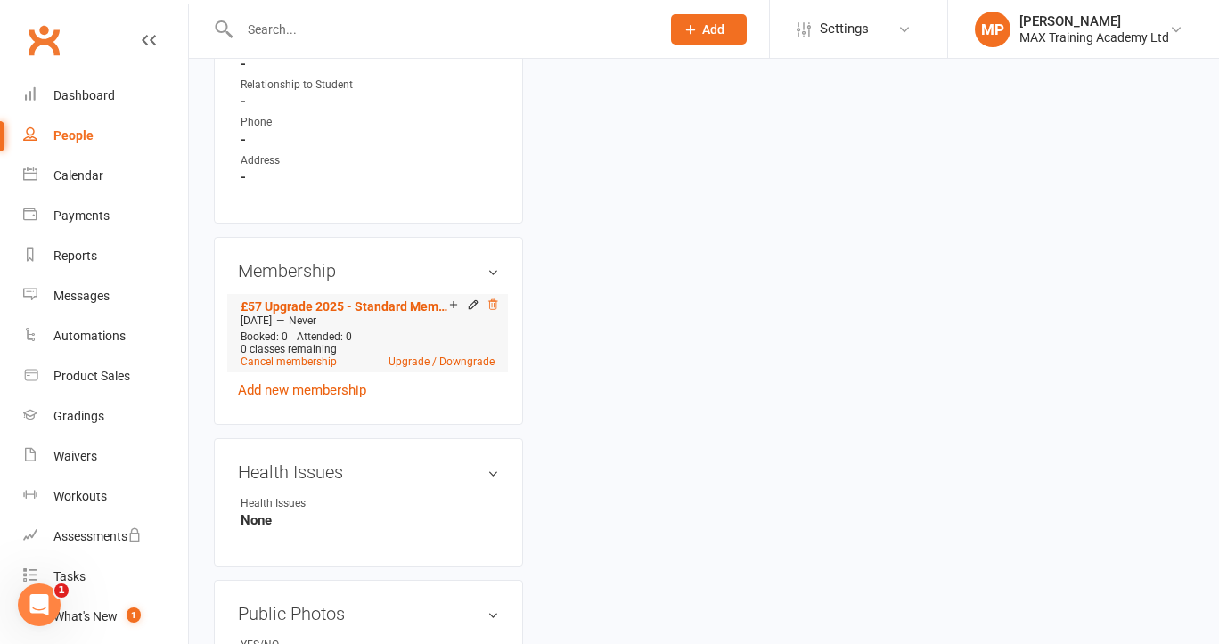
click at [490, 311] on icon at bounding box center [493, 305] width 12 height 12
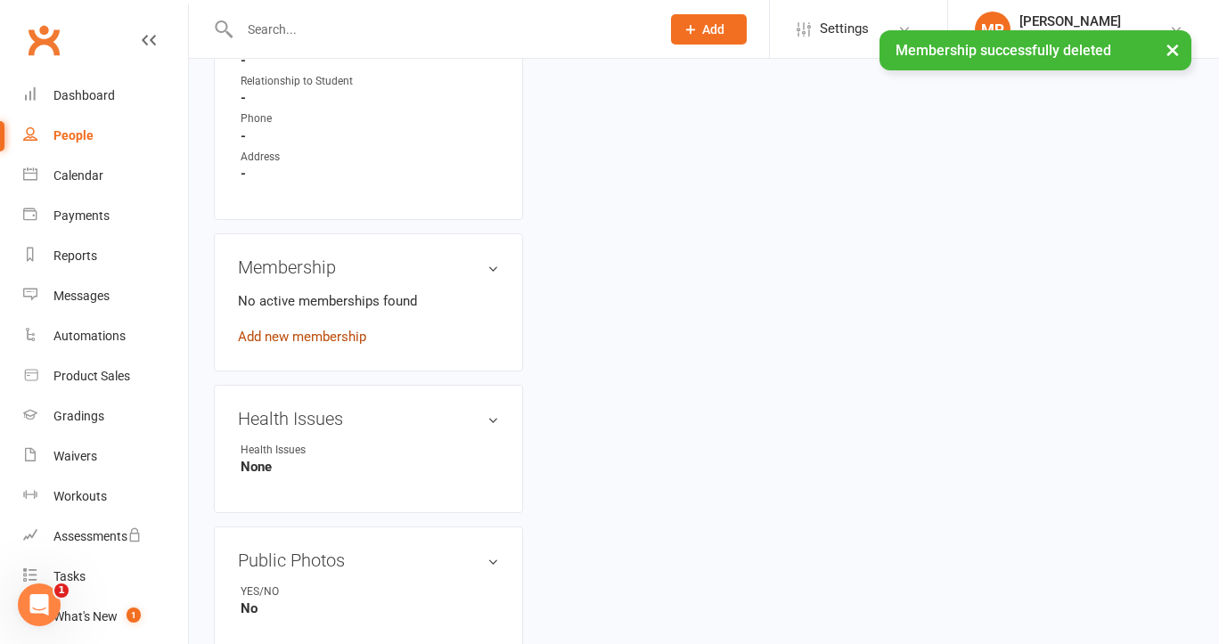
click at [326, 345] on link "Add new membership" at bounding box center [302, 337] width 128 height 16
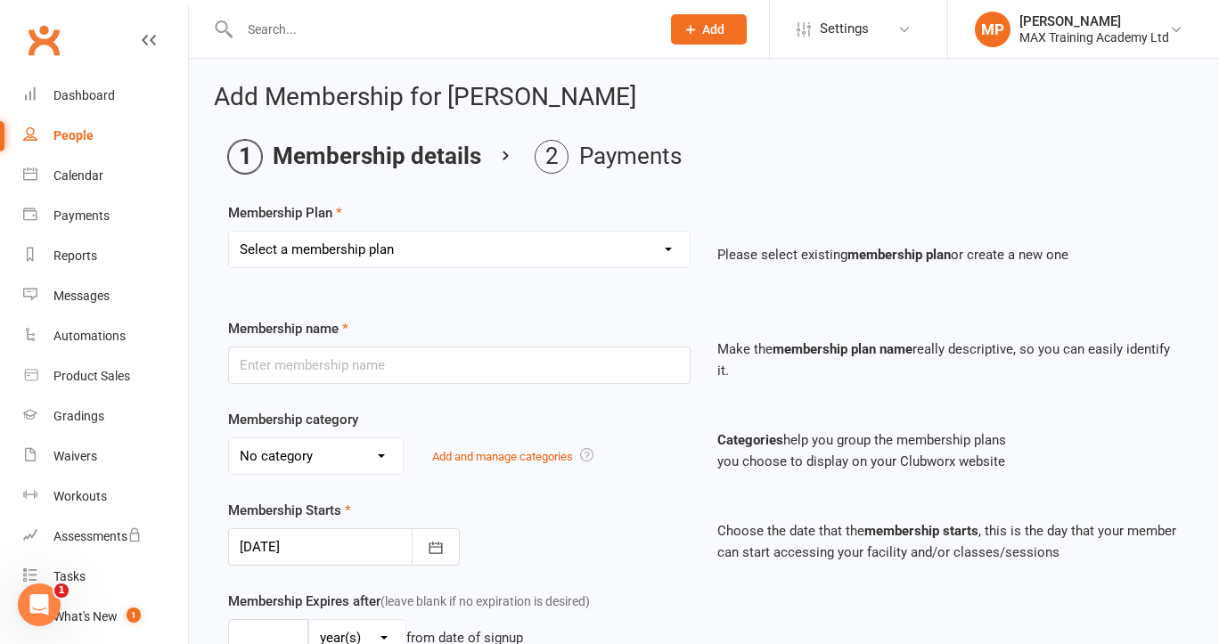
select select "23"
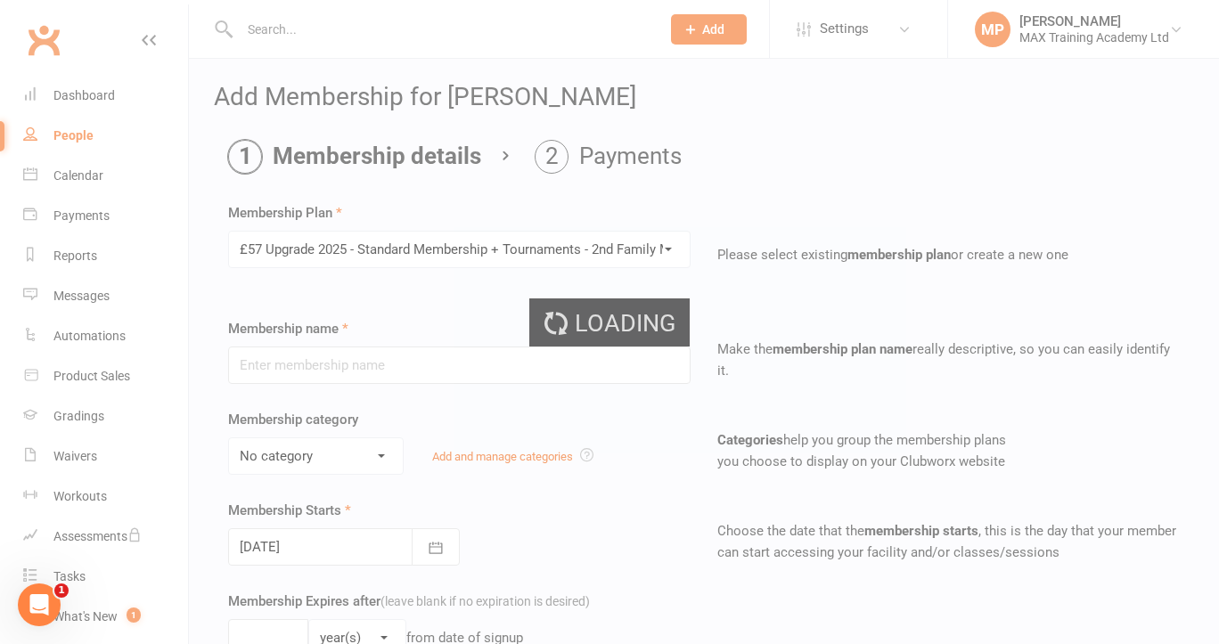
type input "£57 Upgrade 2025 - Standard Membership + Tournaments - 2nd Family Member"
select select "5"
type input "0"
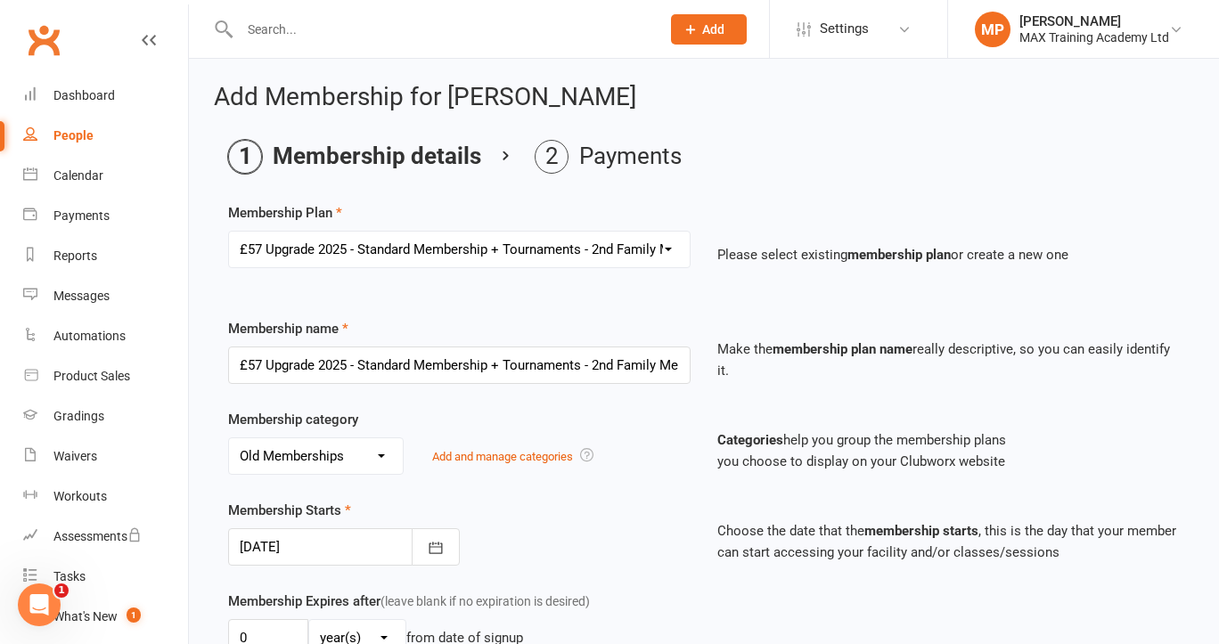
scroll to position [271, 0]
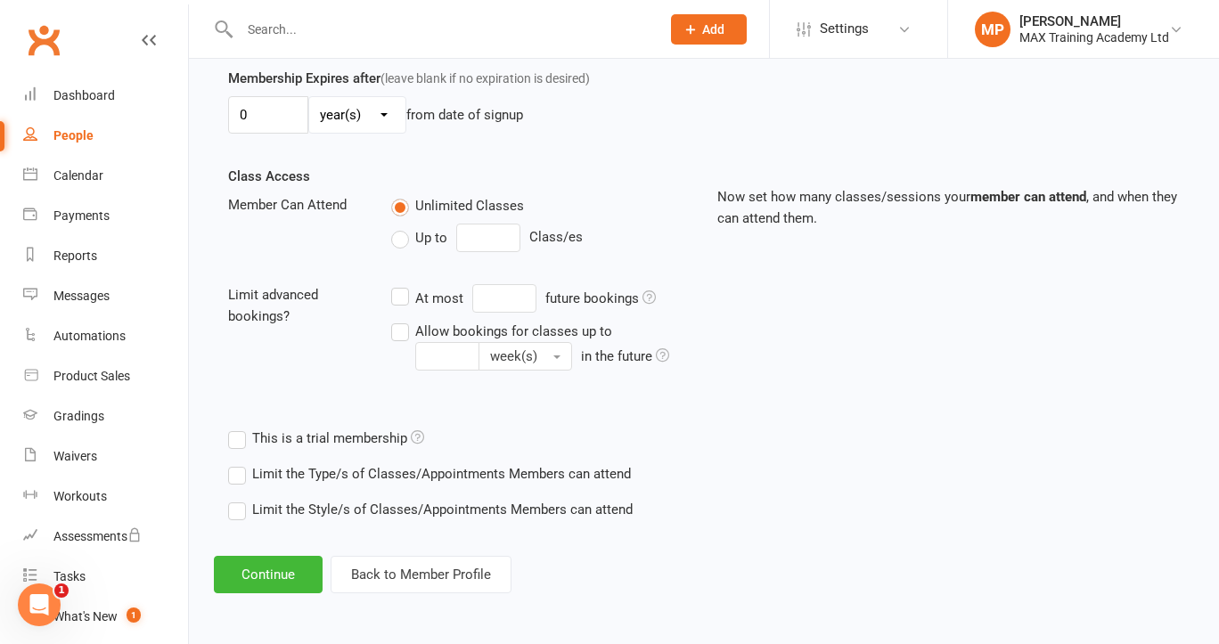
click at [285, 463] on label "Limit the Type/s of Classes/Appointments Members can attend" at bounding box center [429, 473] width 403 height 21
click at [240, 463] on input "Limit the Type/s of Classes/Appointments Members can attend" at bounding box center [234, 463] width 12 height 0
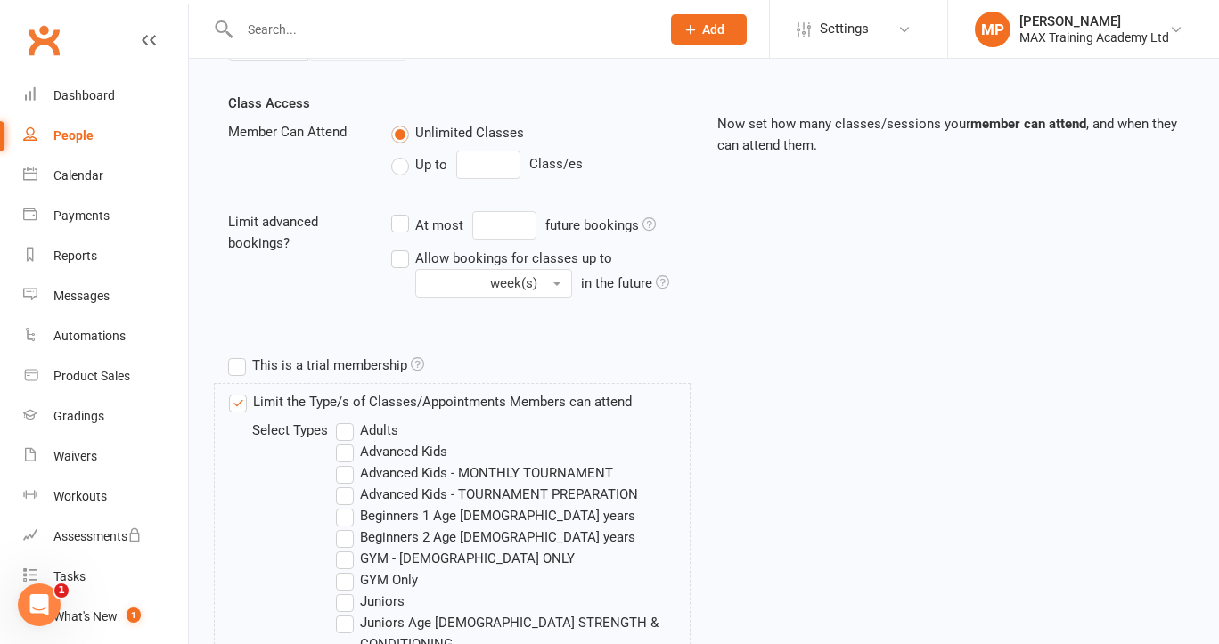
scroll to position [710, 0]
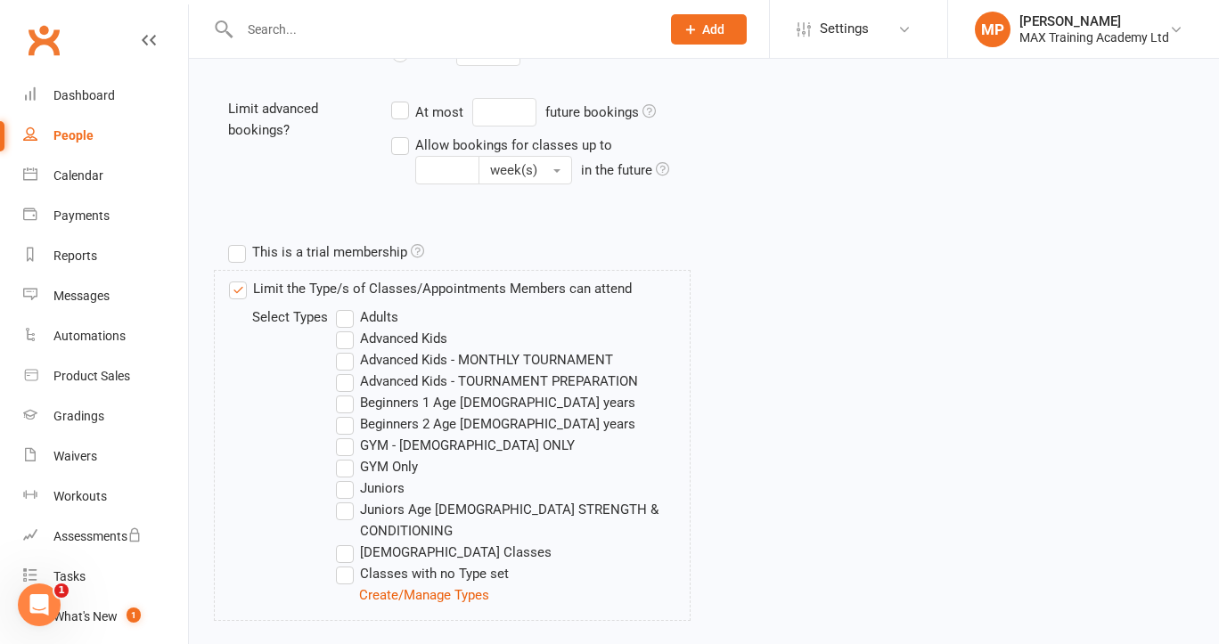
click at [357, 309] on label "Adults" at bounding box center [367, 317] width 62 height 21
click at [348, 307] on input "Adults" at bounding box center [342, 307] width 12 height 0
click at [348, 484] on label "Juniors" at bounding box center [370, 488] width 69 height 21
click at [348, 478] on input "Juniors" at bounding box center [342, 478] width 12 height 0
click at [344, 517] on label "Juniors Age [DEMOGRAPHIC_DATA] STRENGTH & CONDITIONING" at bounding box center [513, 520] width 354 height 43
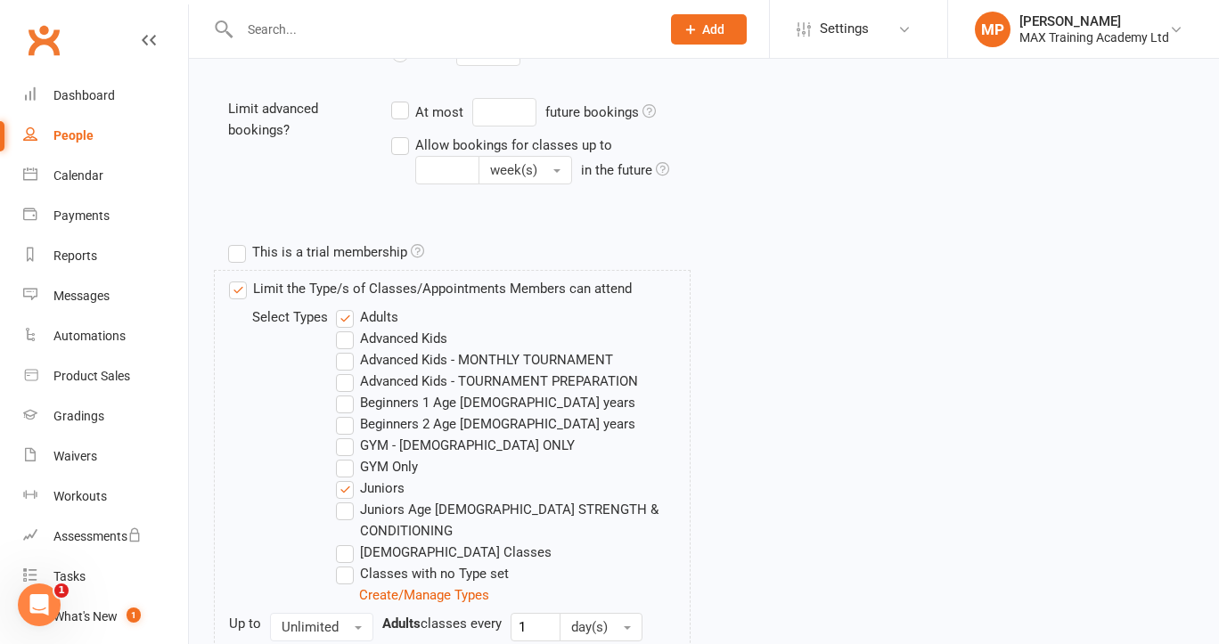
click at [344, 499] on input "Juniors Age [DEMOGRAPHIC_DATA] STRENGTH & CONDITIONING" at bounding box center [342, 499] width 12 height 0
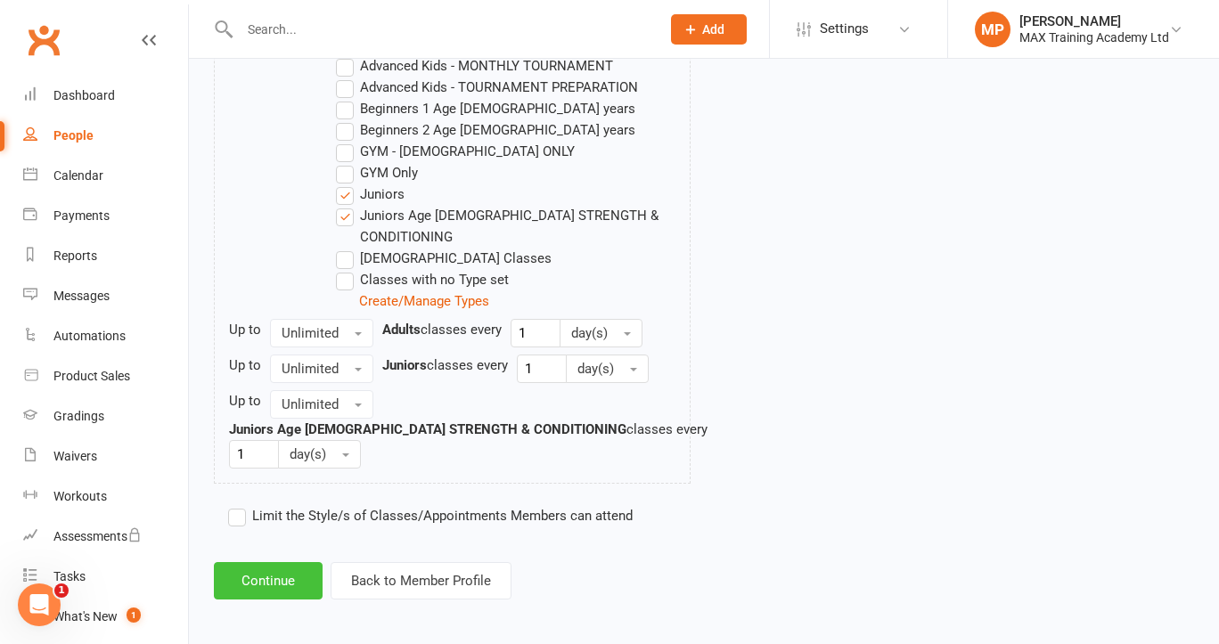
scroll to position [1003, 0]
click at [265, 567] on button "Continue" at bounding box center [268, 581] width 109 height 37
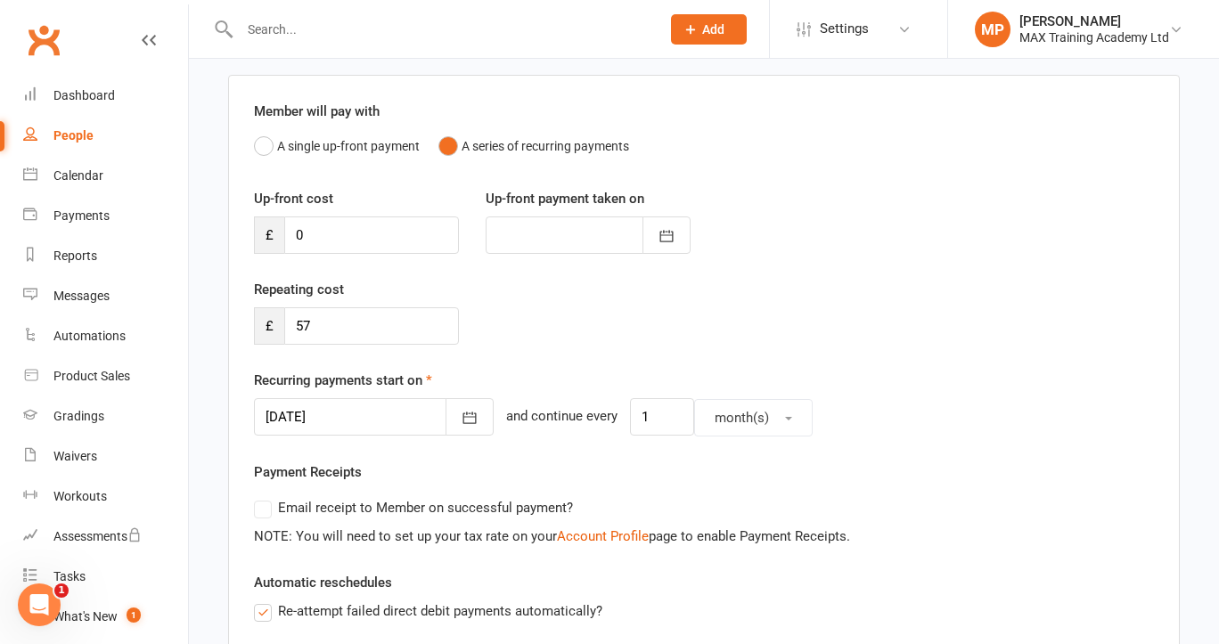
scroll to position [161, 0]
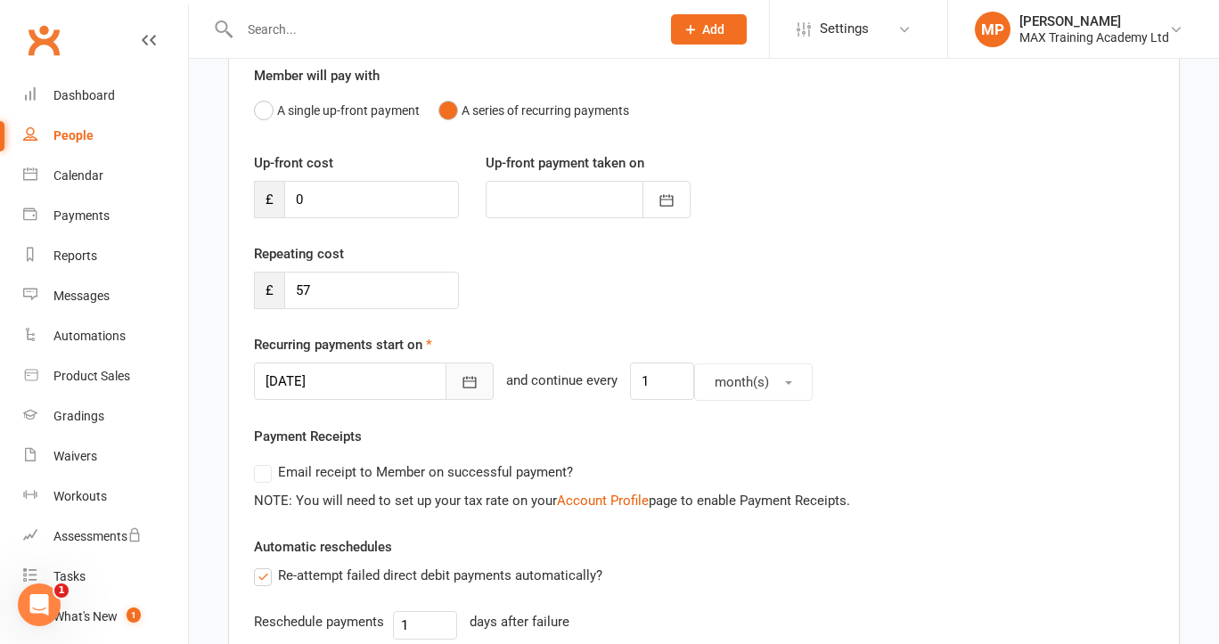
click at [470, 383] on button "button" at bounding box center [470, 381] width 48 height 37
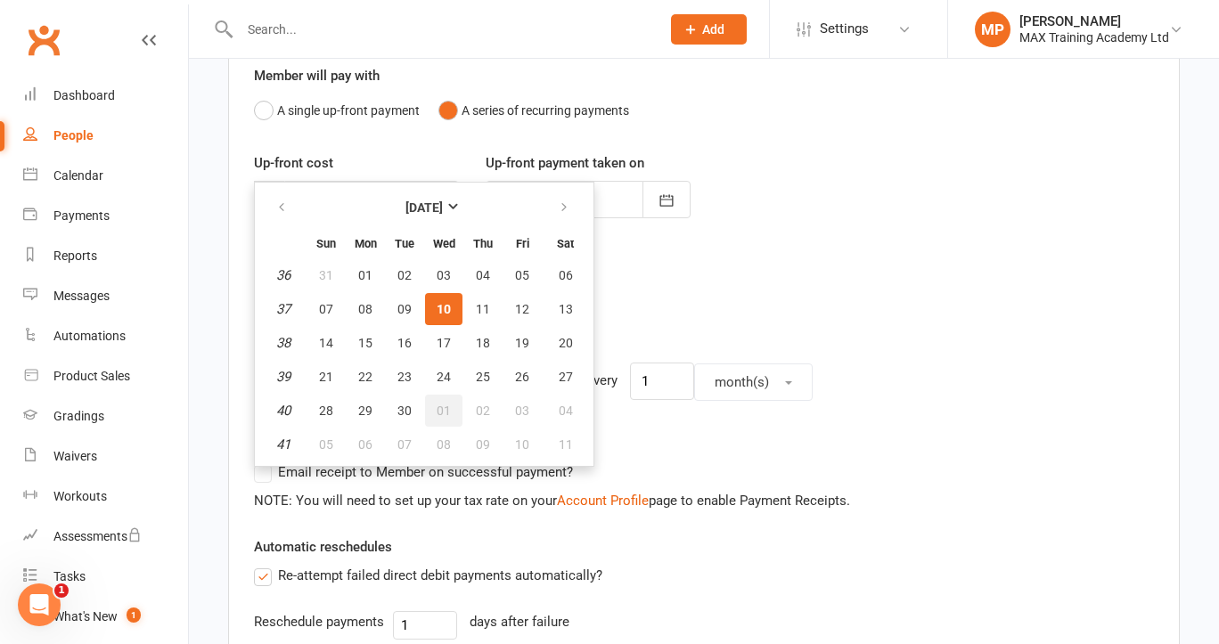
click at [445, 410] on span "01" at bounding box center [444, 411] width 14 height 14
type input "[DATE]"
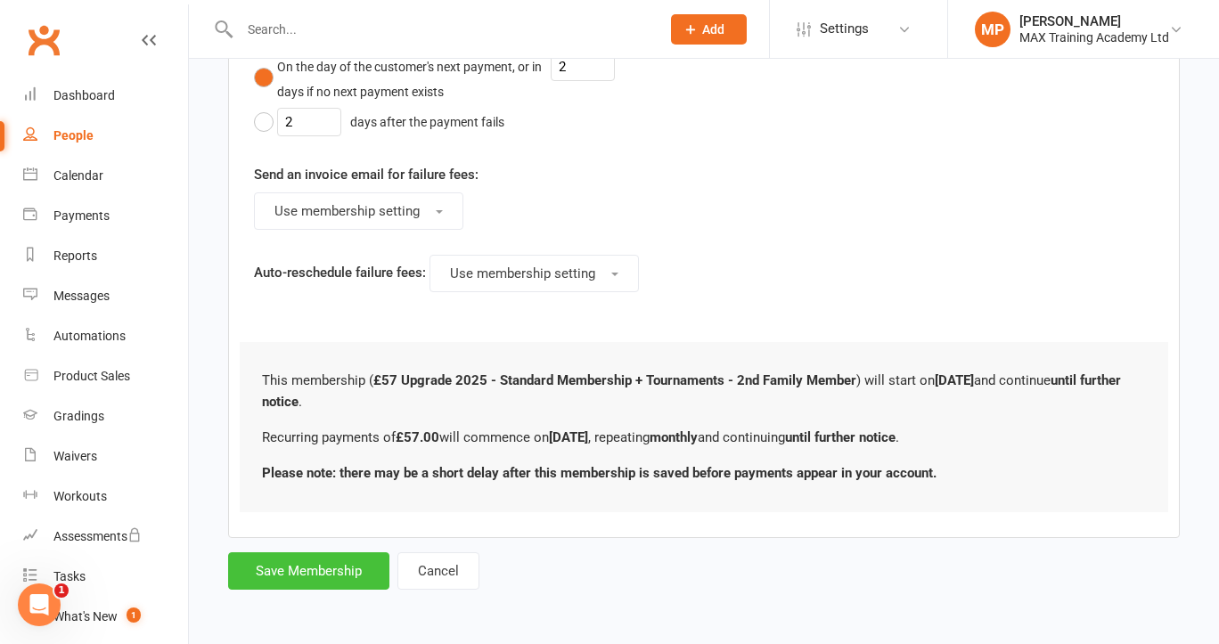
scroll to position [995, 0]
click at [307, 553] on button "Save Membership" at bounding box center [308, 571] width 161 height 37
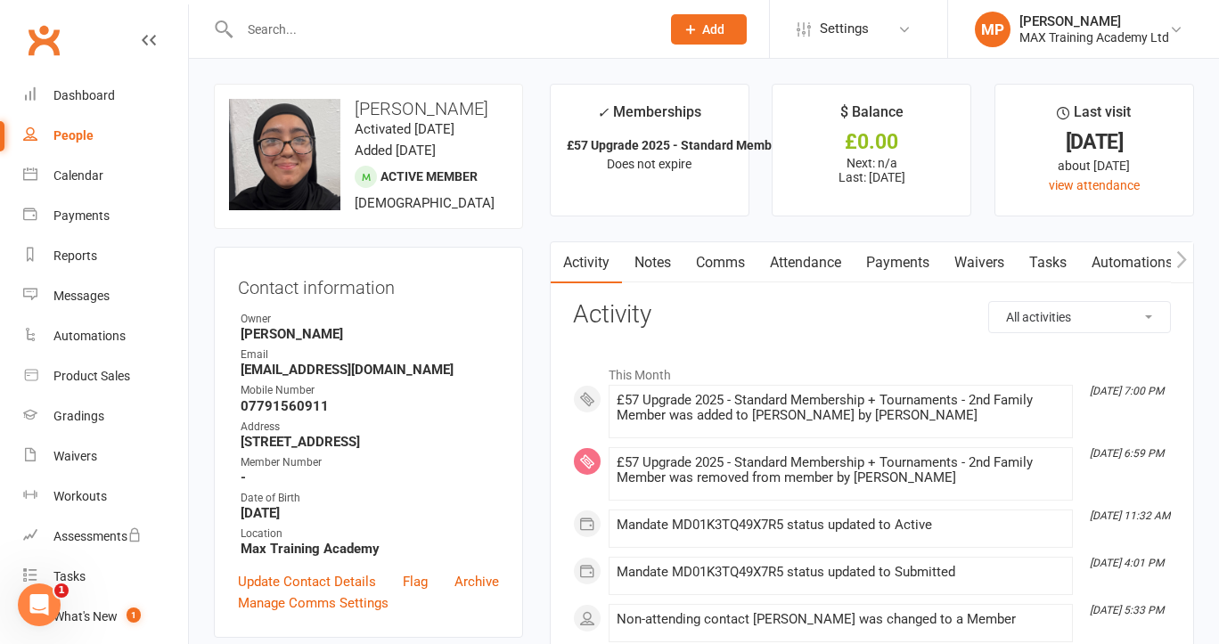
click at [323, 37] on input "text" at bounding box center [441, 29] width 414 height 25
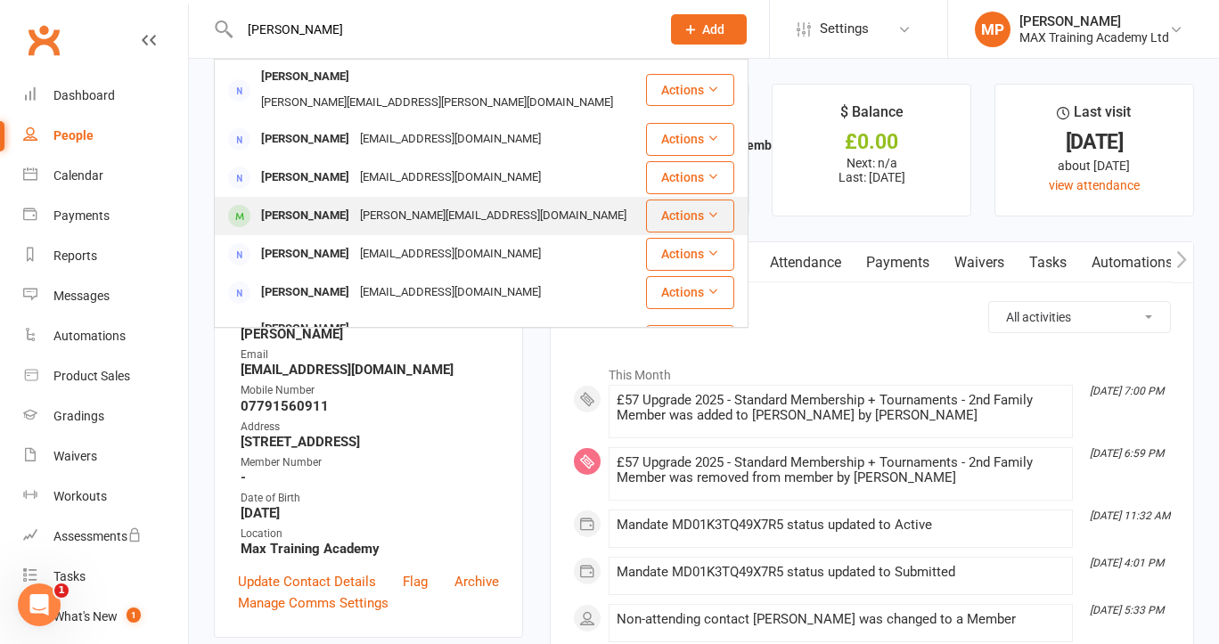
type input "harry"
click at [336, 203] on div "[PERSON_NAME]" at bounding box center [305, 216] width 99 height 26
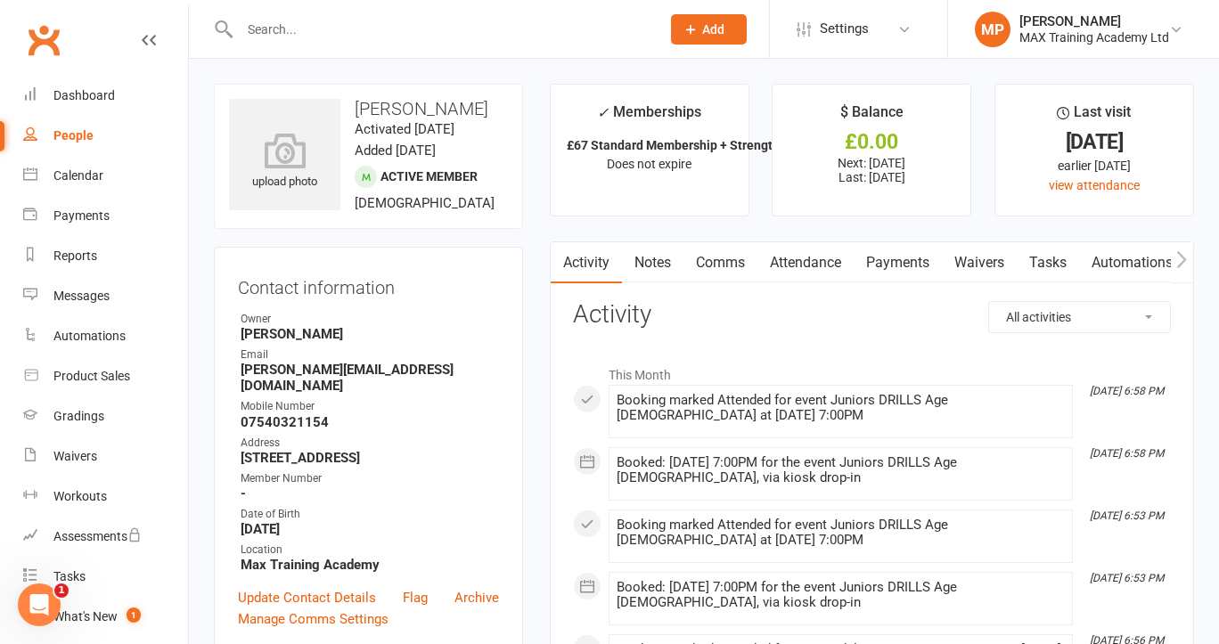
click at [339, 29] on input "text" at bounding box center [441, 29] width 414 height 25
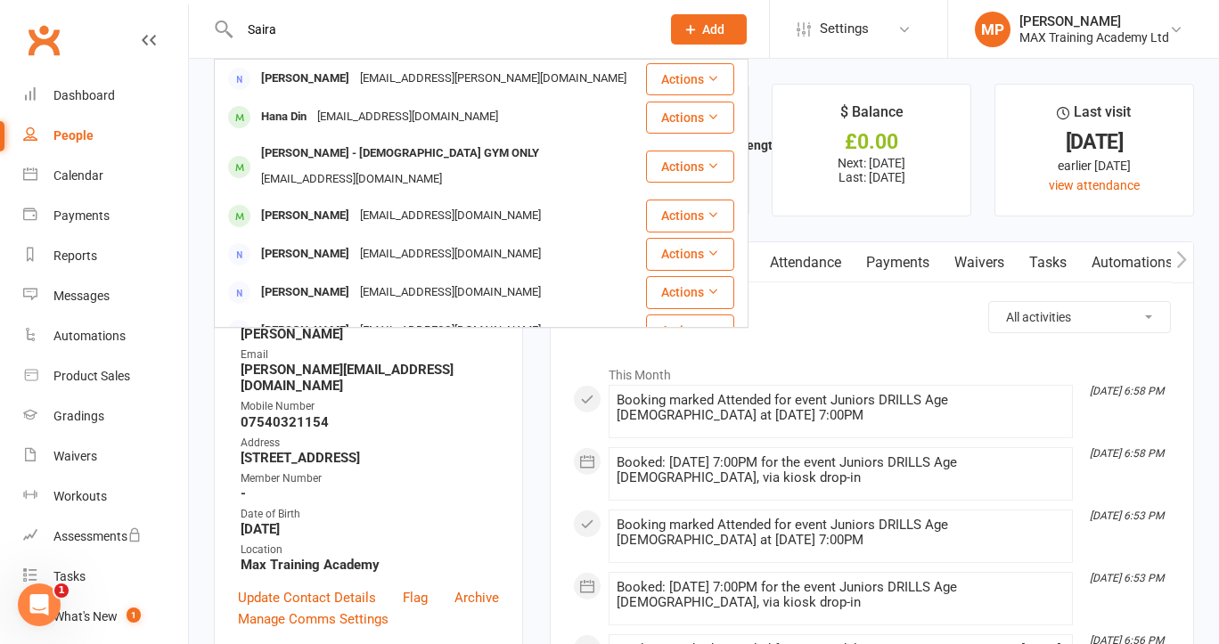
type input "Saira"
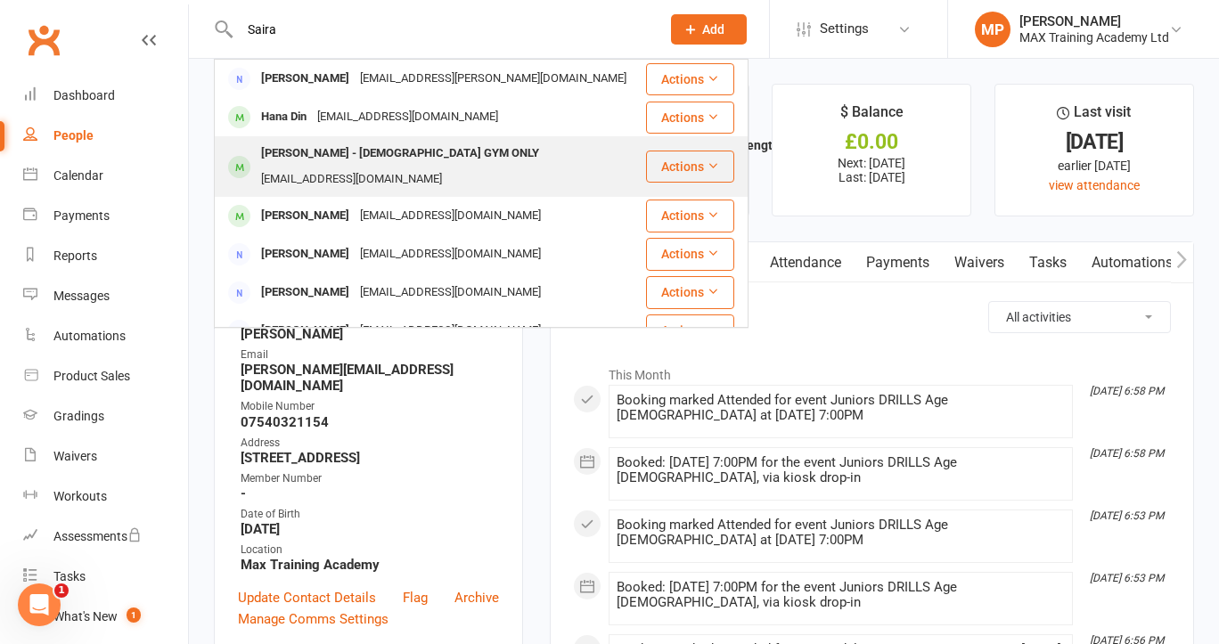
drag, startPoint x: 339, startPoint y: 24, endPoint x: 336, endPoint y: 149, distance: 124.8
click at [336, 149] on div "[PERSON_NAME] - [DEMOGRAPHIC_DATA] GYM ONLY" at bounding box center [400, 154] width 289 height 26
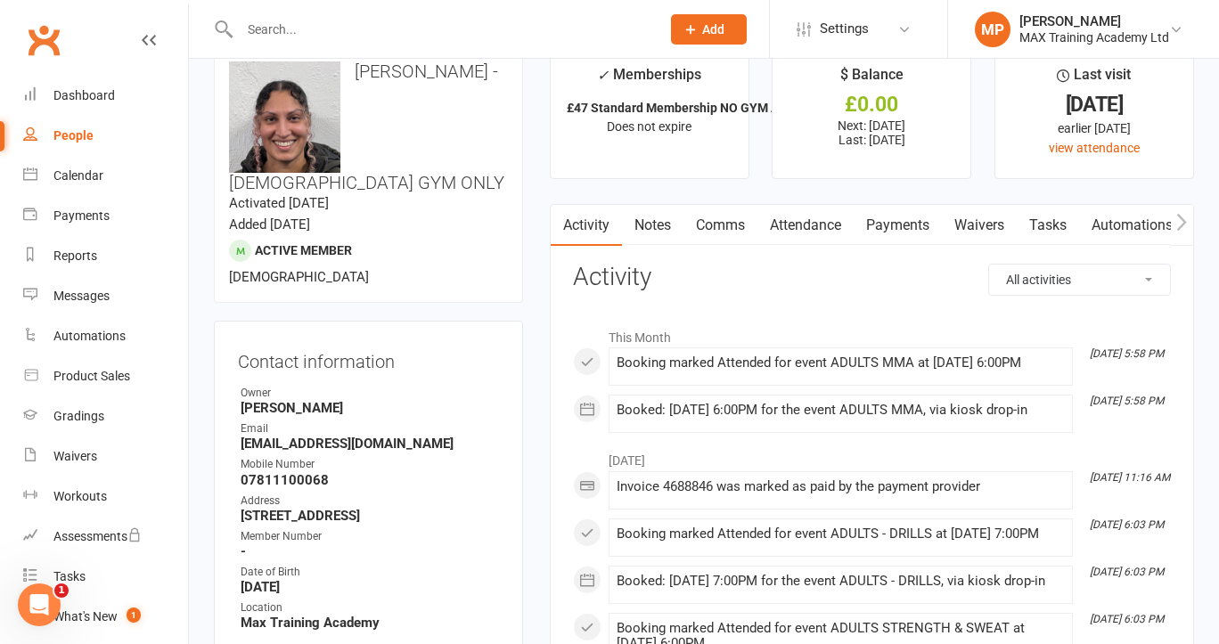
click at [916, 221] on link "Payments" at bounding box center [898, 225] width 88 height 41
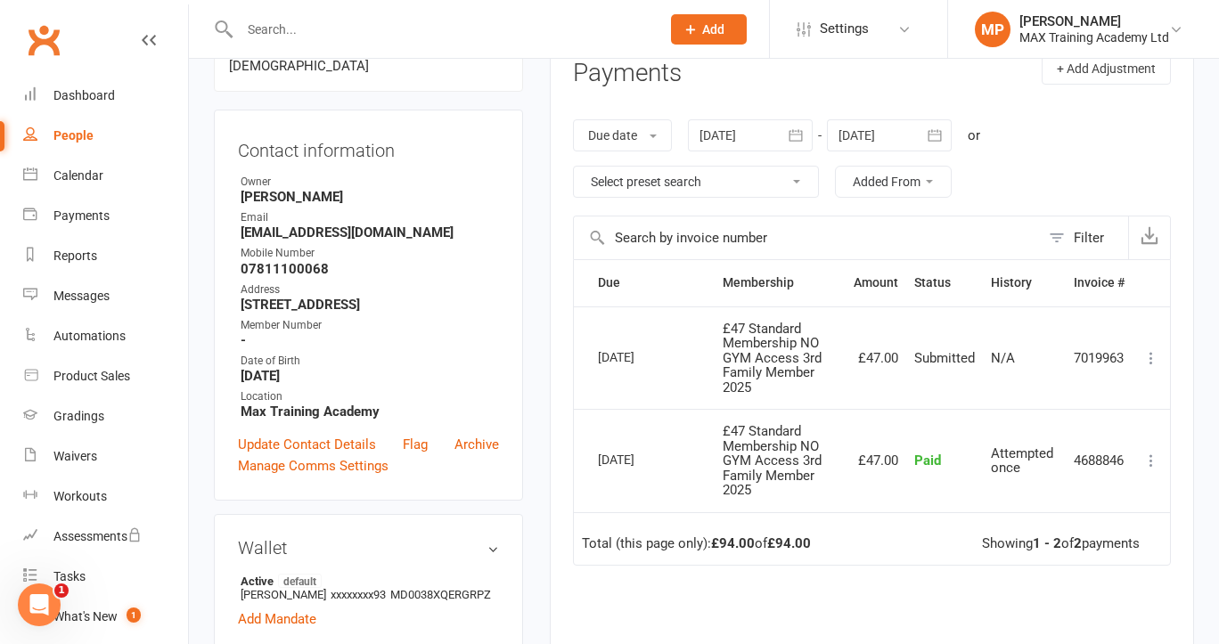
scroll to position [441, 0]
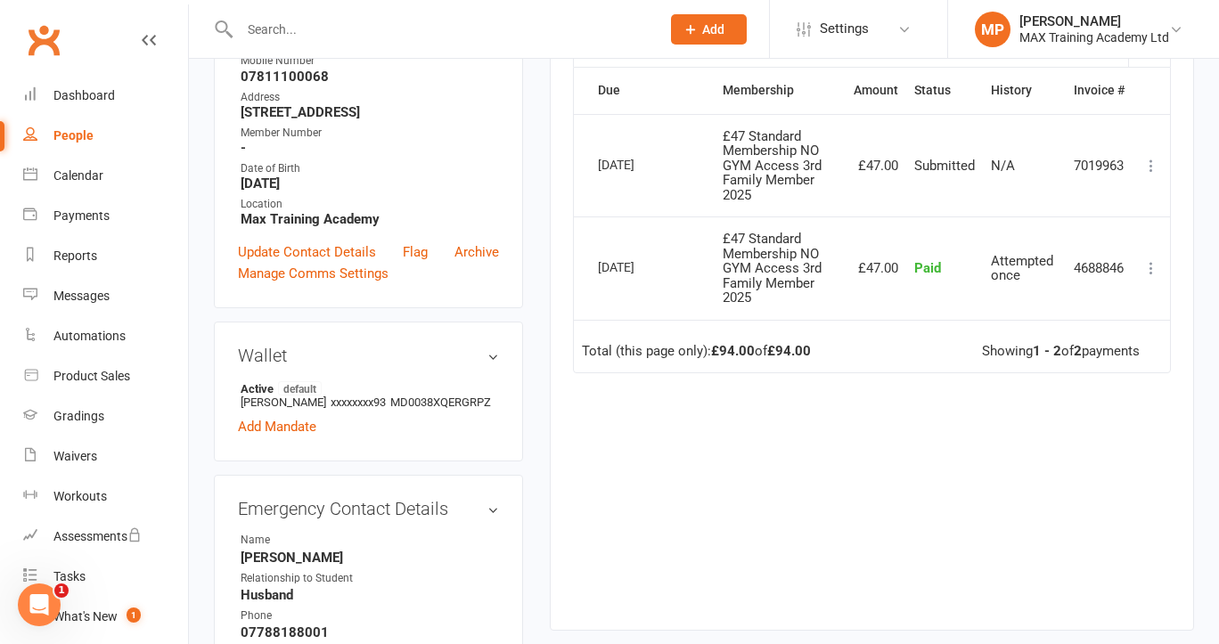
click at [302, 22] on input "text" at bounding box center [441, 29] width 414 height 25
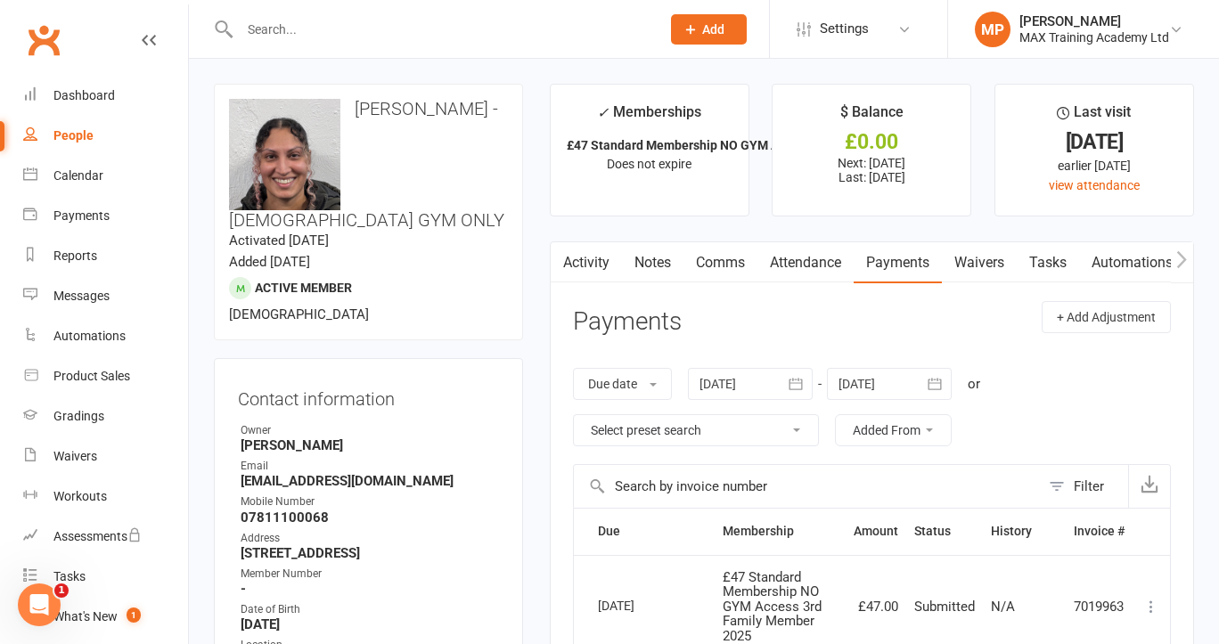
scroll to position [0, 0]
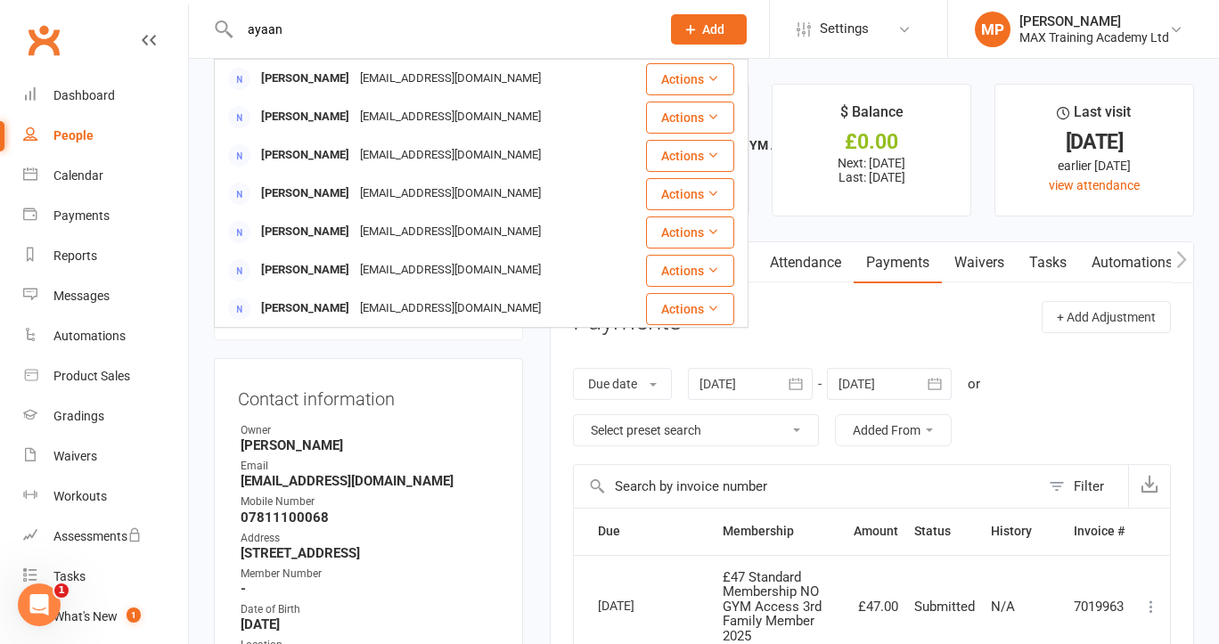
type input "Ayaan"
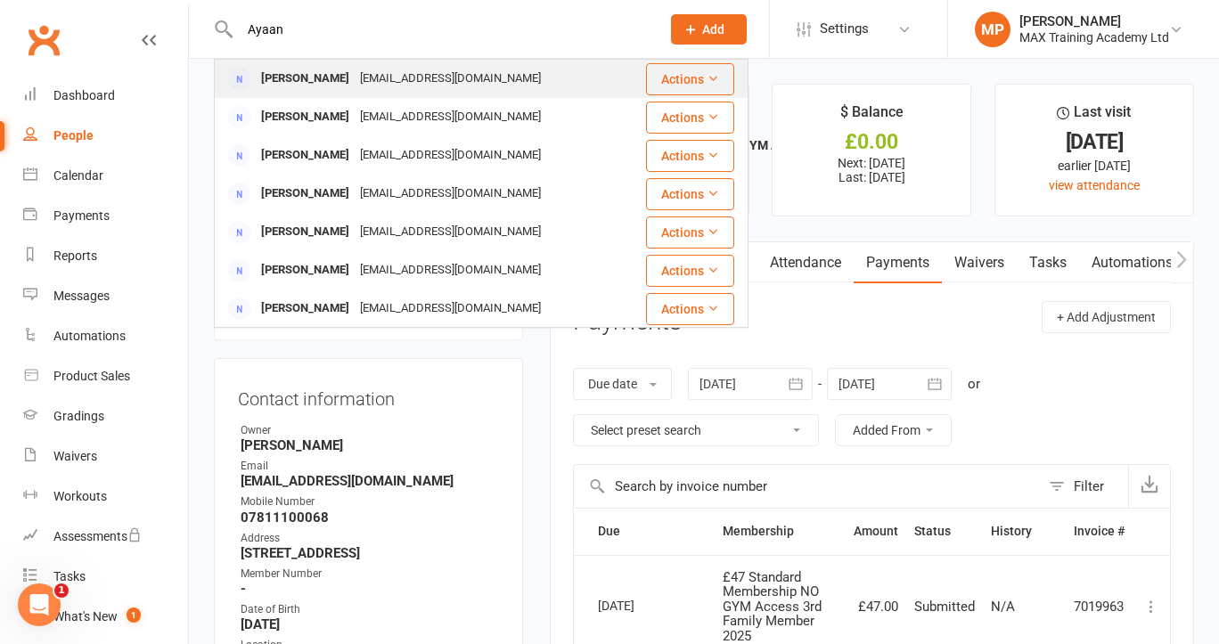
drag, startPoint x: 357, startPoint y: 28, endPoint x: 355, endPoint y: 80, distance: 52.6
click at [355, 80] on div "amar.ditta@hotmail.co.uk" at bounding box center [451, 79] width 192 height 26
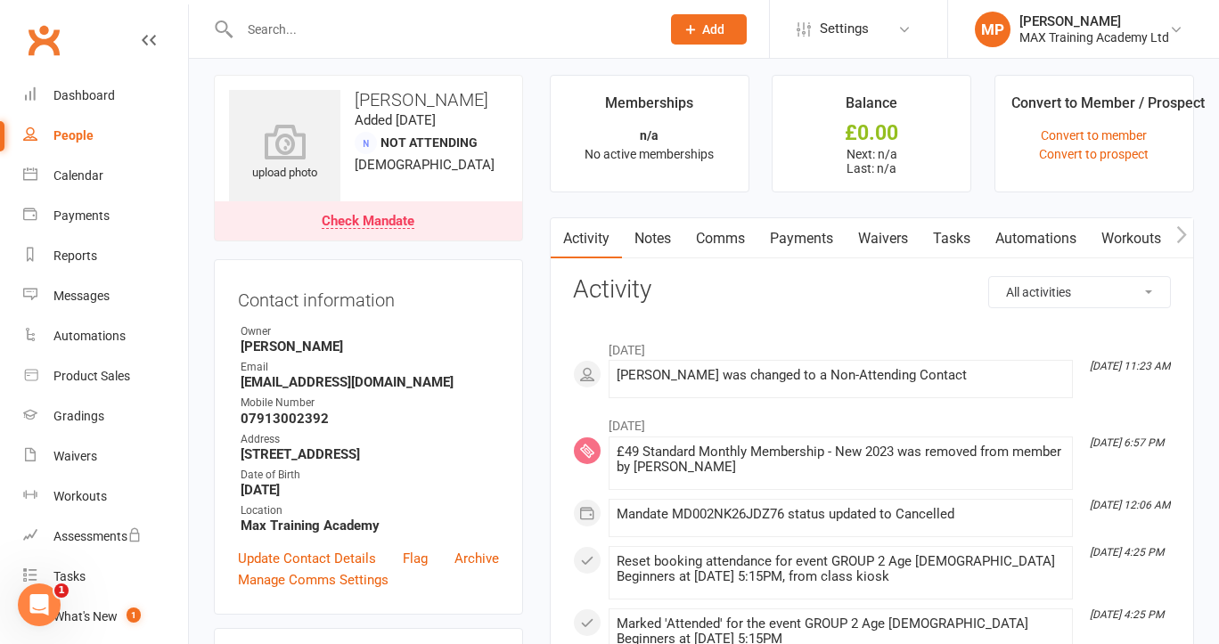
scroll to position [10, 0]
click at [311, 558] on link "Update Contact Details" at bounding box center [307, 557] width 138 height 21
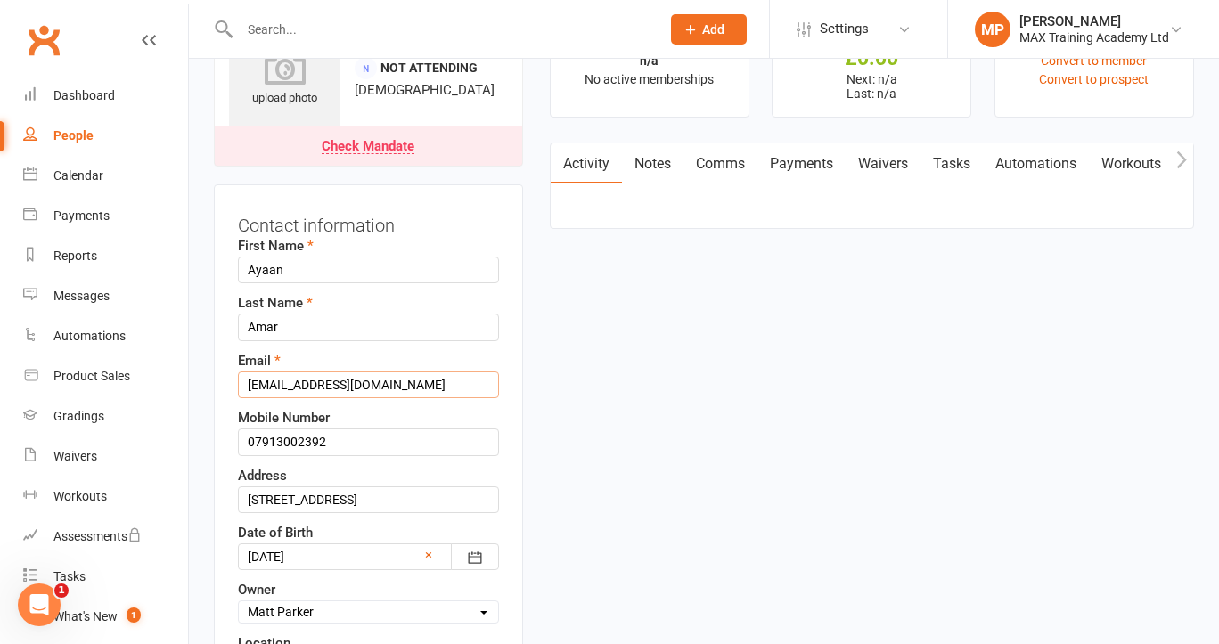
click at [405, 386] on input "amar.ditta@hotmail.co.uk" at bounding box center [368, 385] width 261 height 27
click at [367, 447] on input "07913002392" at bounding box center [368, 442] width 261 height 27
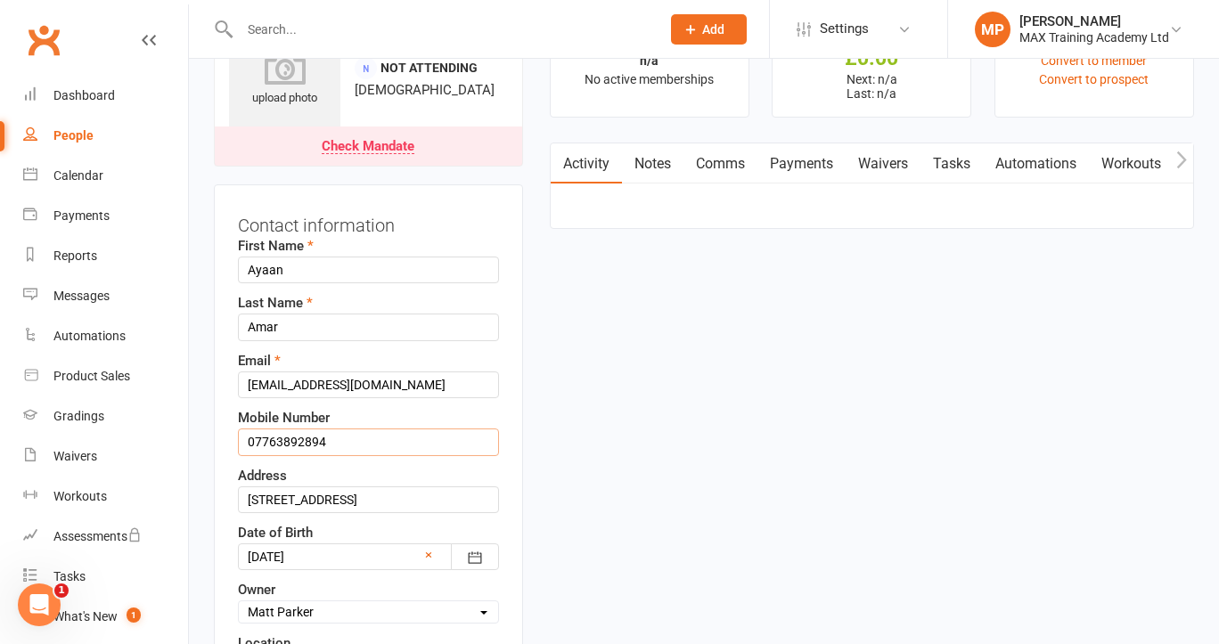
type input "07763892894"
click at [370, 387] on input "amar.ditta@hotmail.co.uk" at bounding box center [368, 385] width 261 height 27
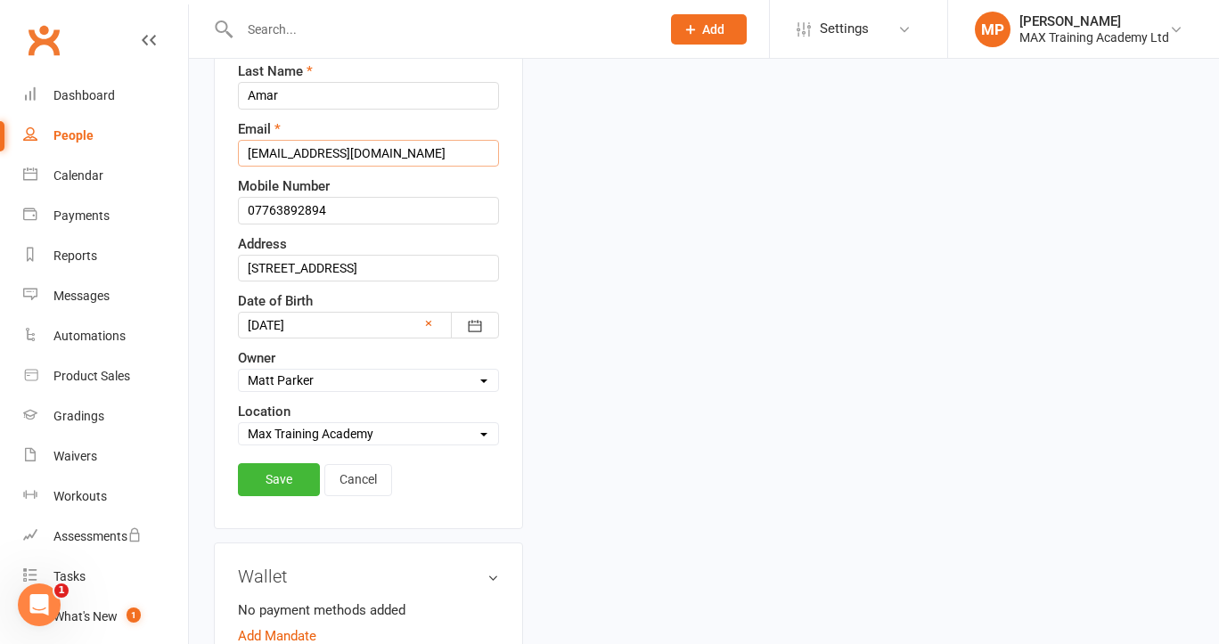
scroll to position [316, 0]
type input "[EMAIL_ADDRESS][DOMAIN_NAME]"
click at [297, 468] on link "Save" at bounding box center [279, 479] width 82 height 32
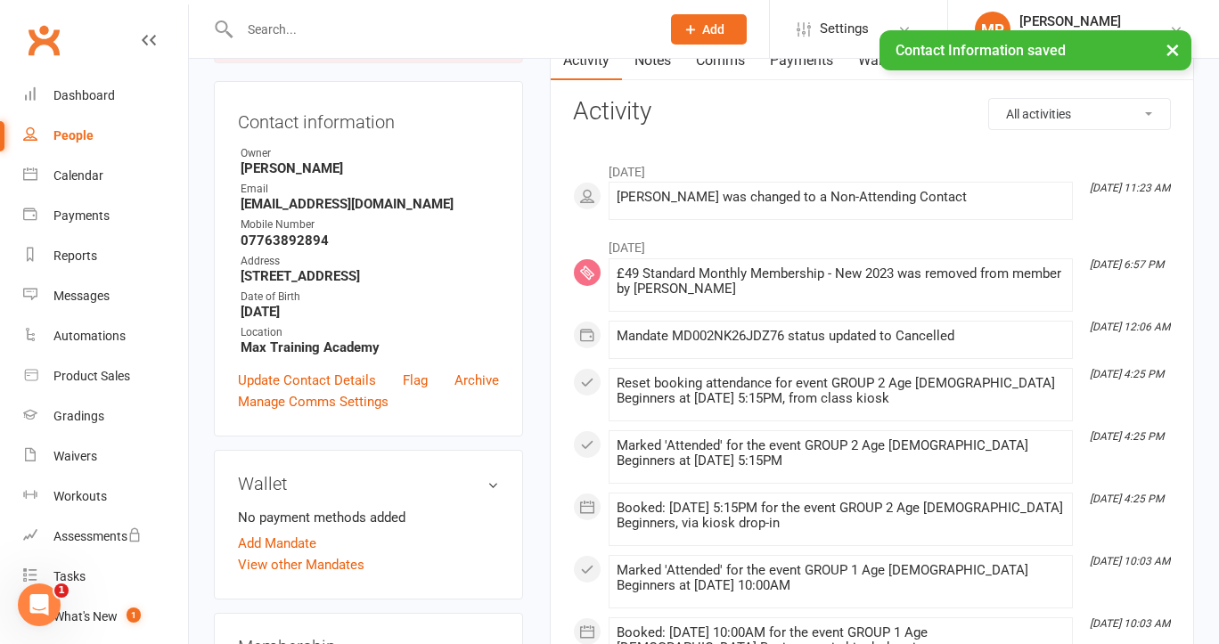
scroll to position [10, 0]
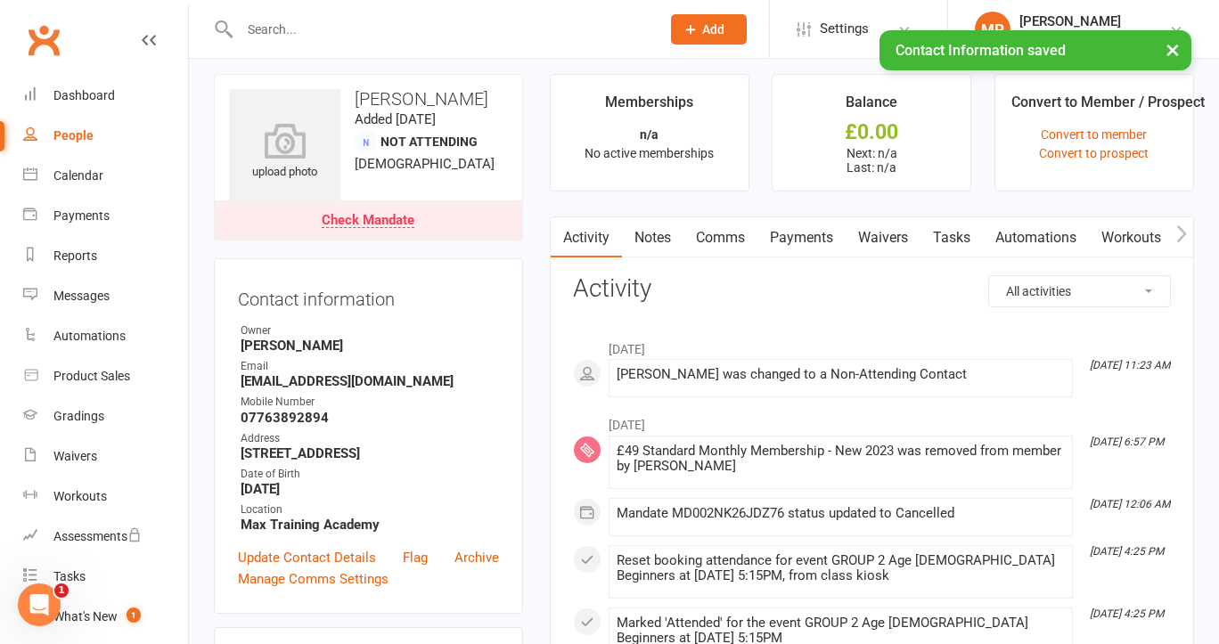
click at [327, 459] on strong "[STREET_ADDRESS]" at bounding box center [370, 454] width 258 height 16
copy render-form-field "[STREET_ADDRESS]"
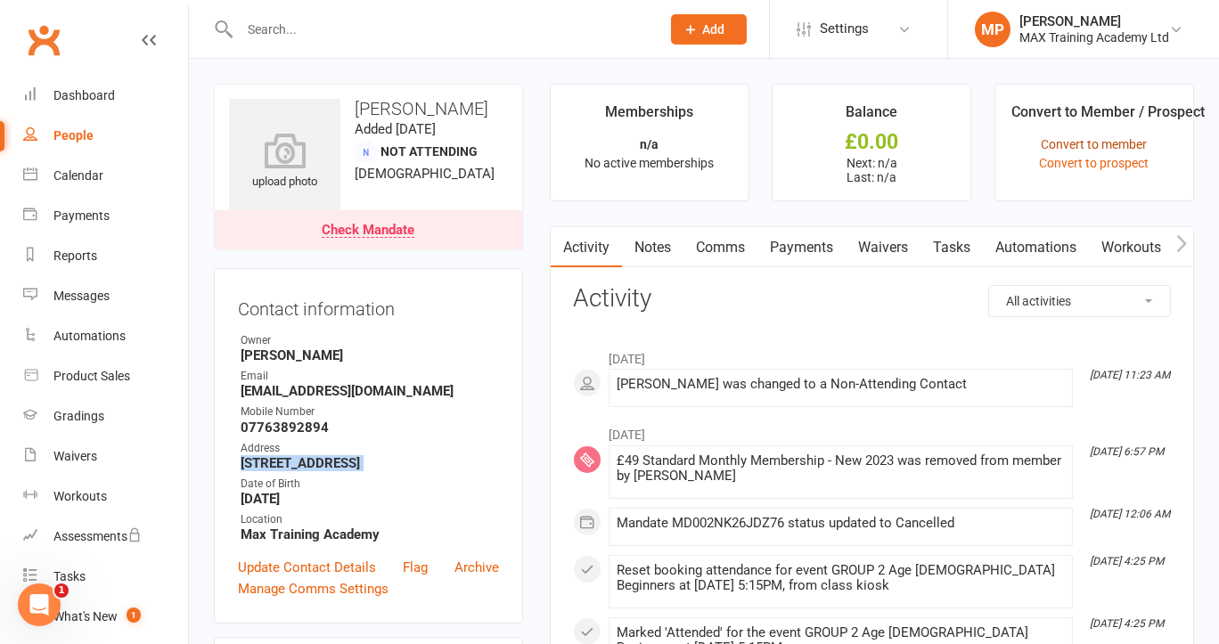
scroll to position [0, 0]
click at [1105, 144] on link "Convert to member" at bounding box center [1094, 144] width 106 height 14
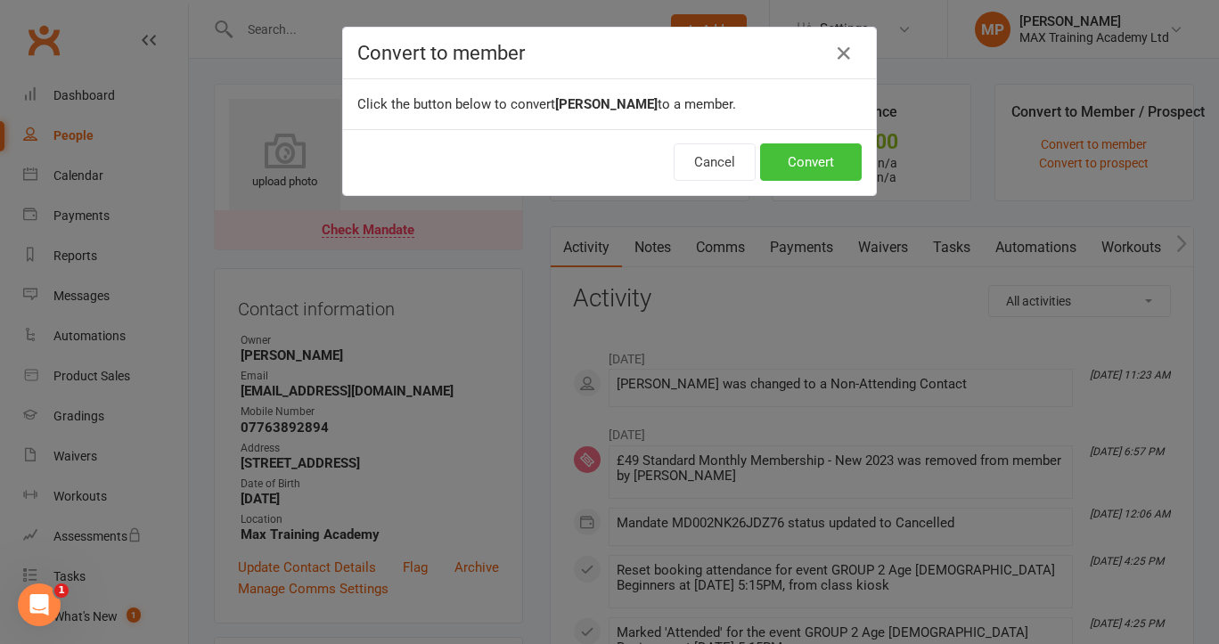
click at [792, 163] on button "Convert" at bounding box center [811, 162] width 102 height 37
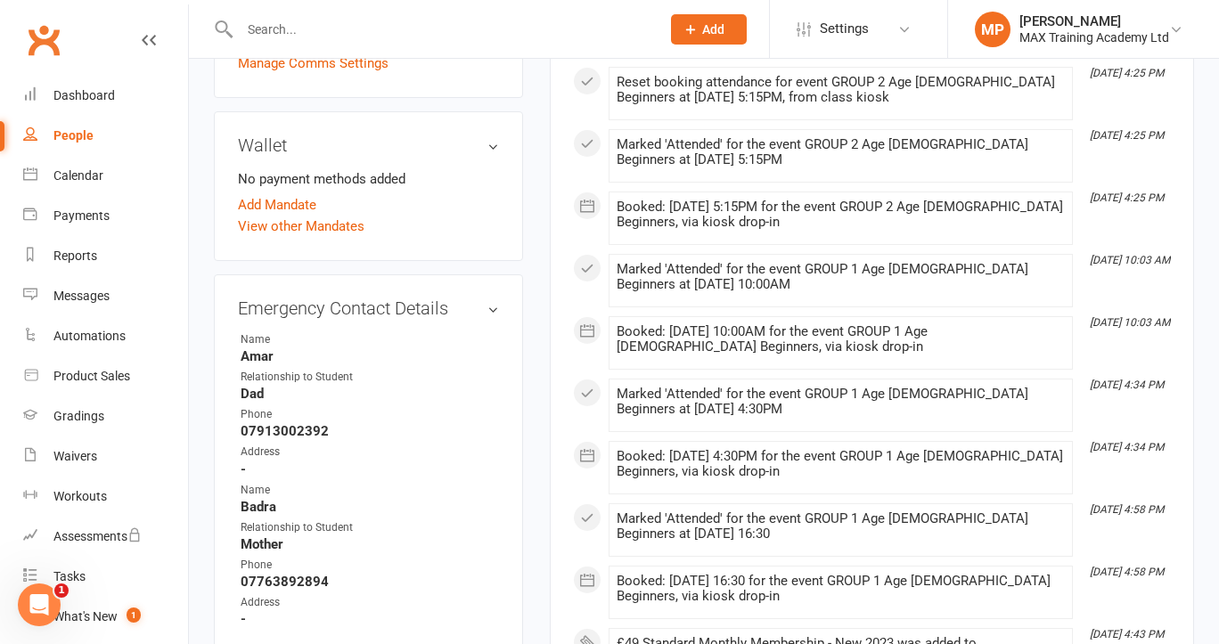
scroll to position [490, 0]
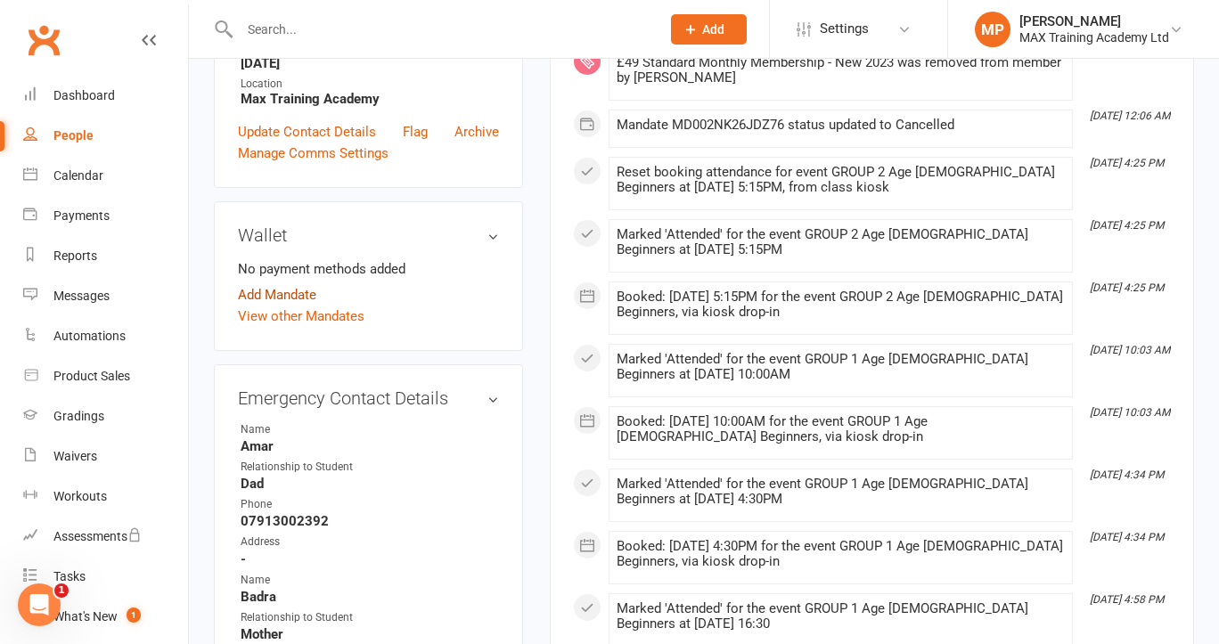
click at [308, 306] on link "Add Mandate" at bounding box center [277, 294] width 78 height 21
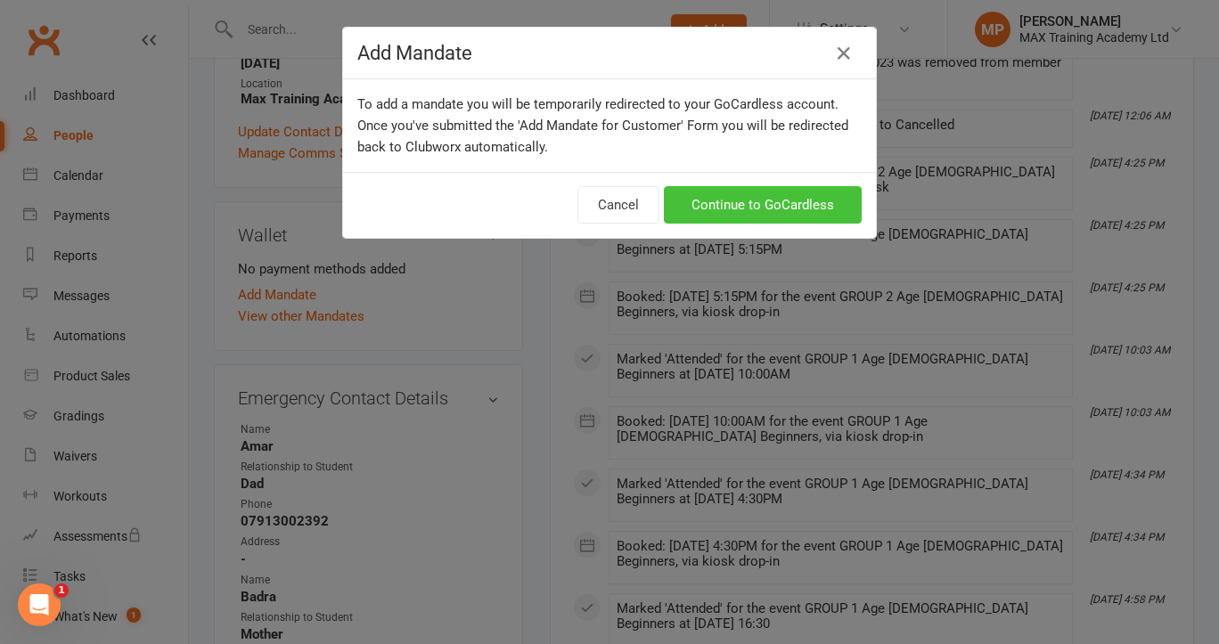
click at [729, 210] on link "Continue to GoCardless" at bounding box center [763, 204] width 198 height 37
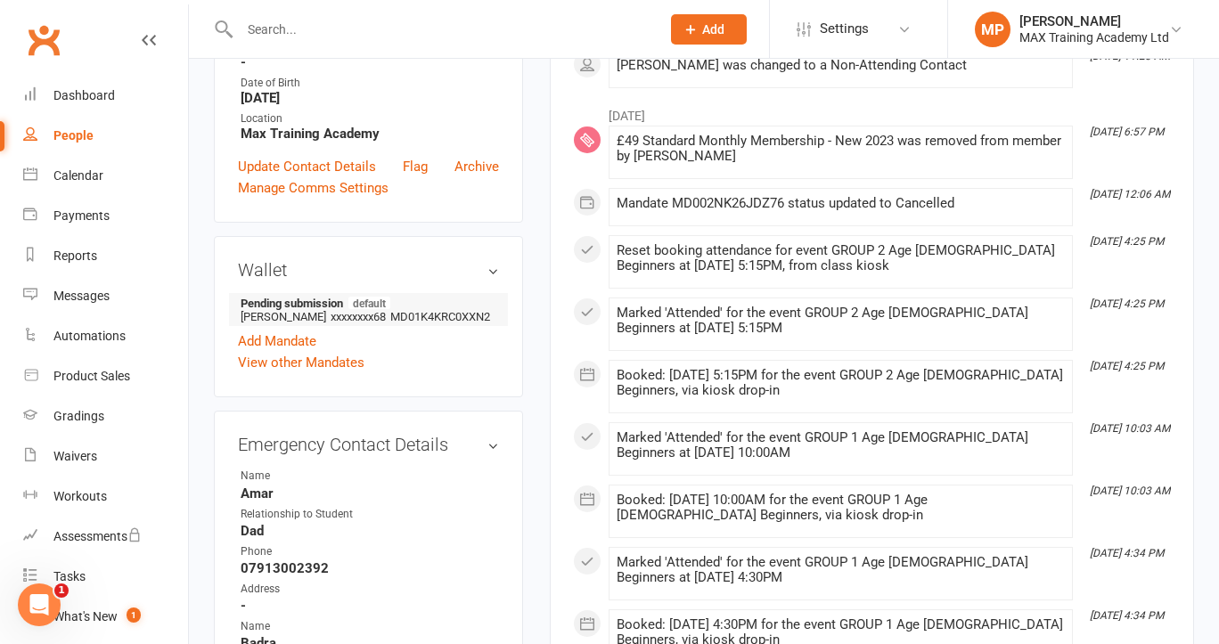
scroll to position [242, 0]
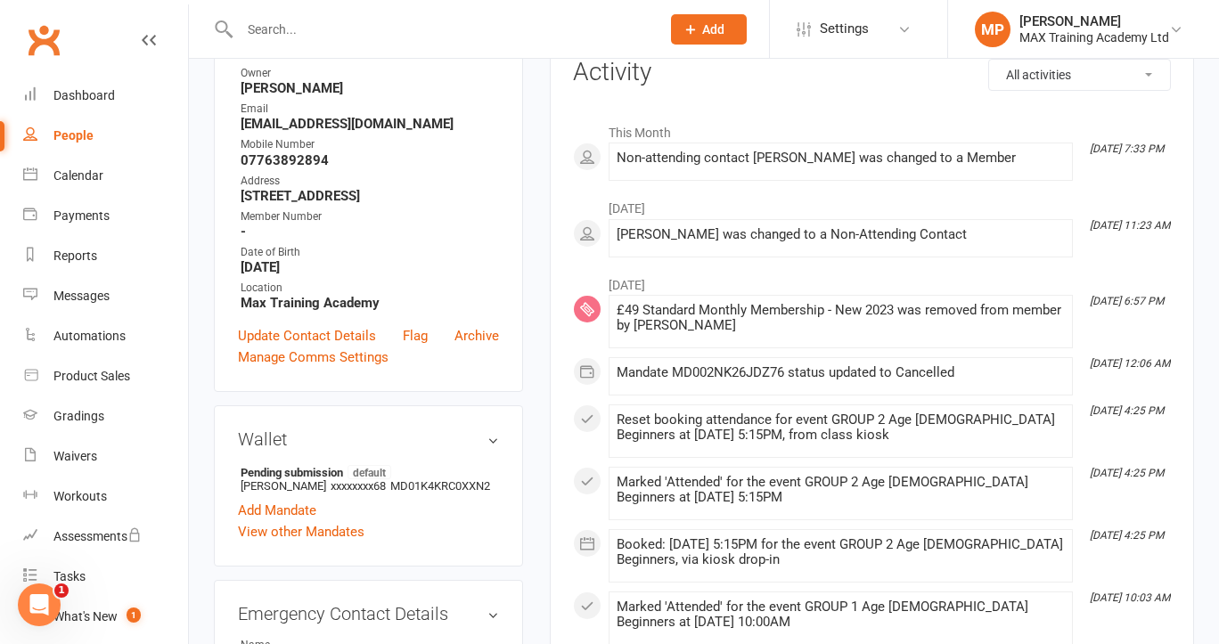
click at [314, 168] on strong "07763892894" at bounding box center [370, 160] width 258 height 16
copy strong "07763892894"
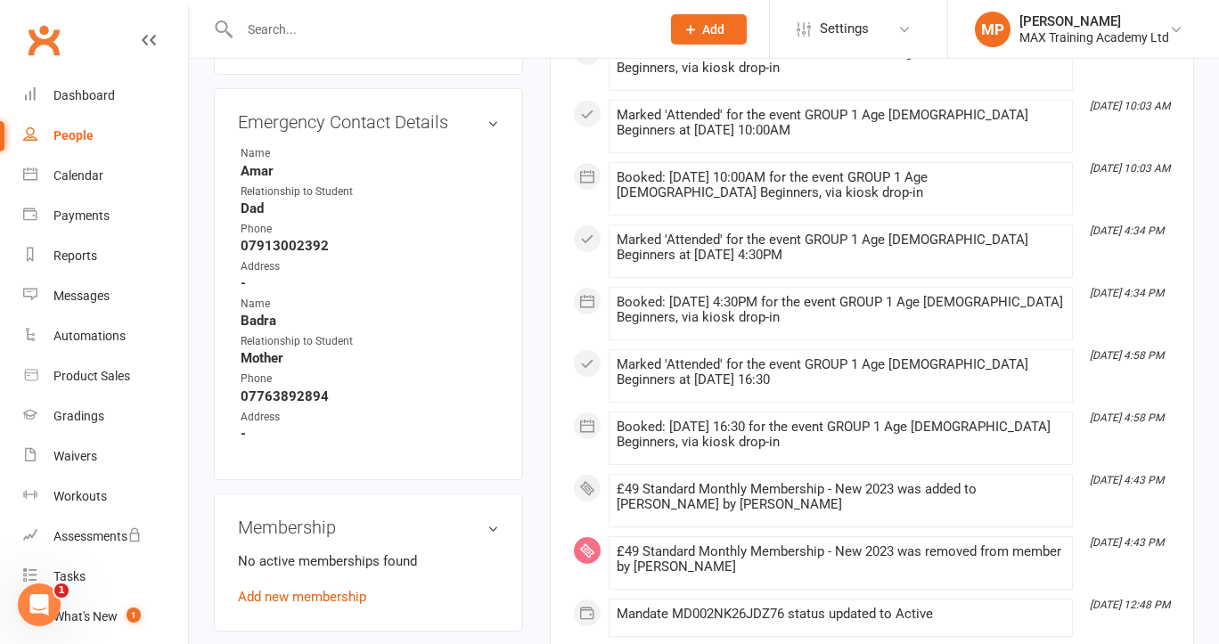
scroll to position [711, 0]
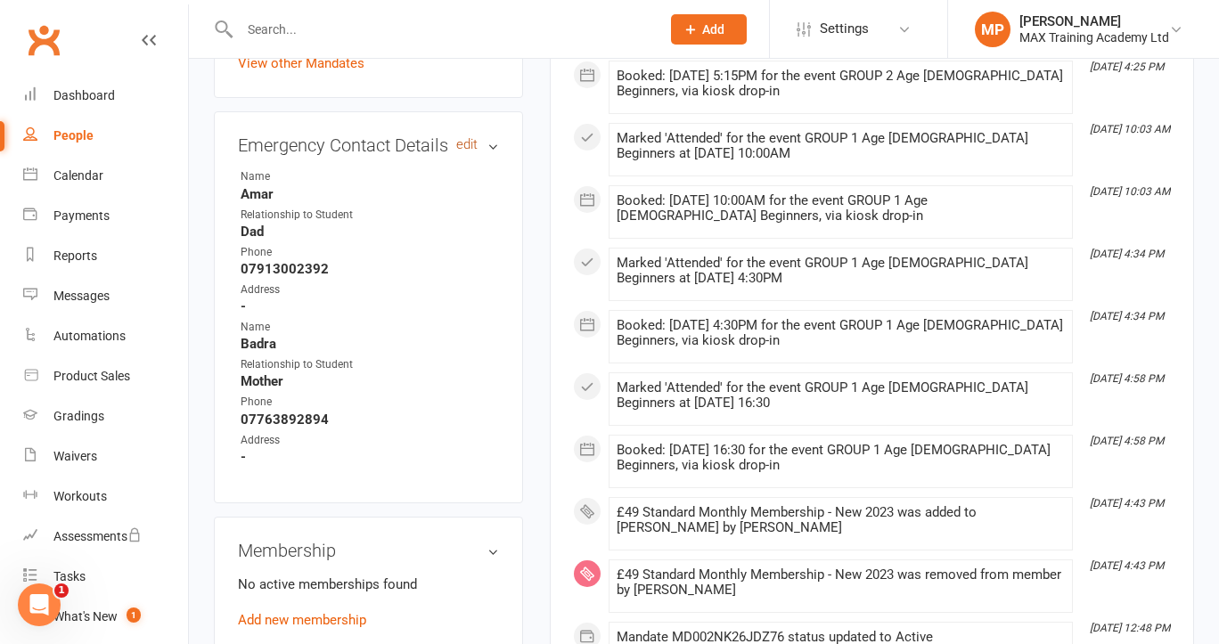
click at [458, 152] on link "edit" at bounding box center [466, 144] width 21 height 15
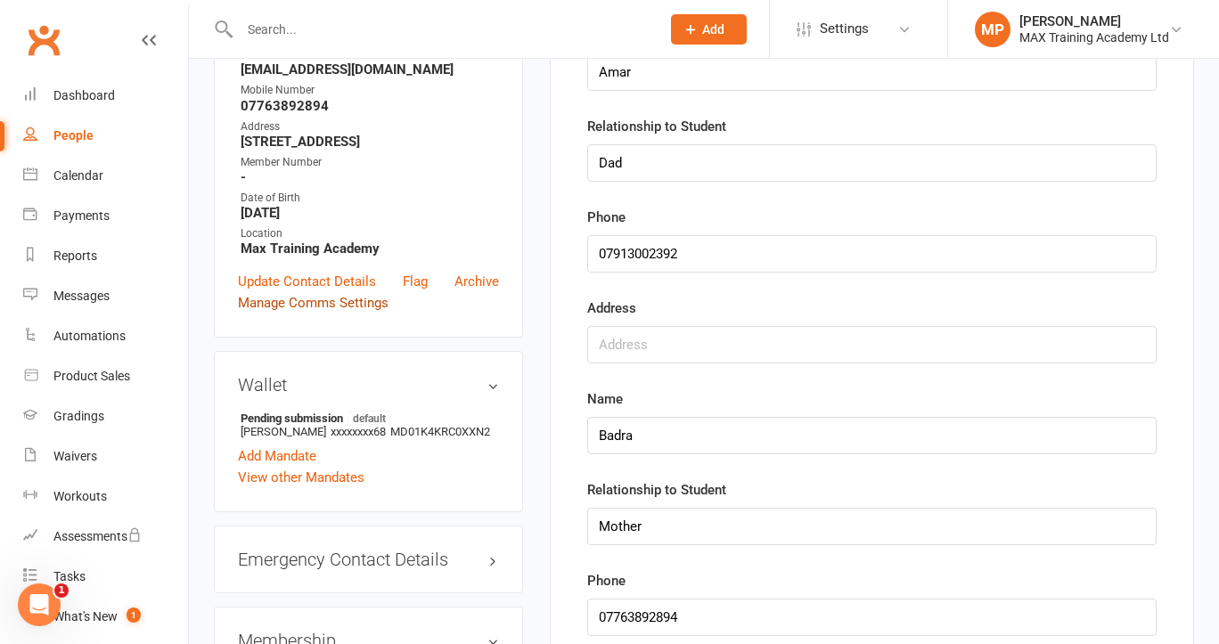
scroll to position [313, 0]
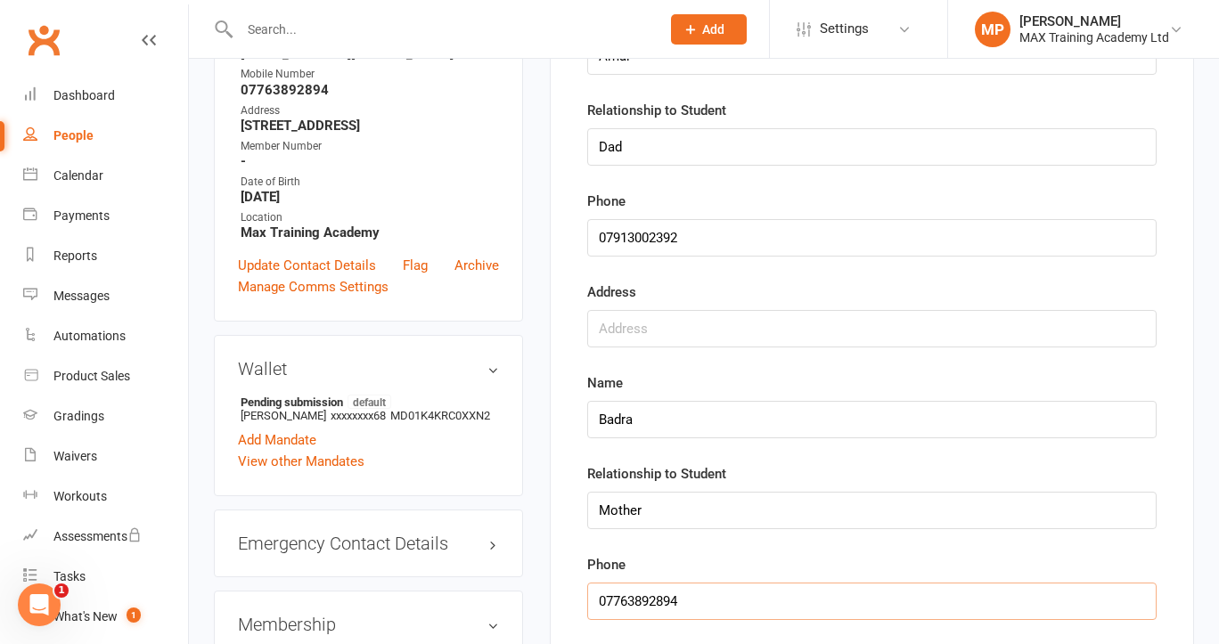
click at [630, 601] on input "string" at bounding box center [872, 601] width 570 height 37
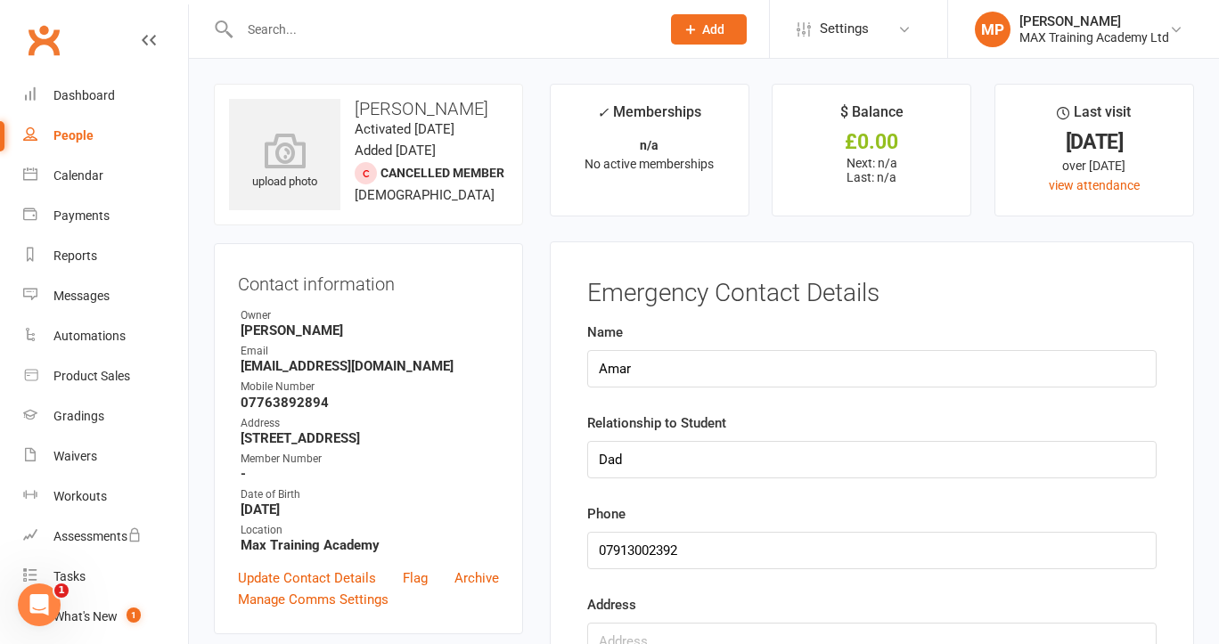
scroll to position [0, 0]
type input "[PERSON_NAME]"
click at [414, 447] on strong "[STREET_ADDRESS]" at bounding box center [370, 439] width 258 height 16
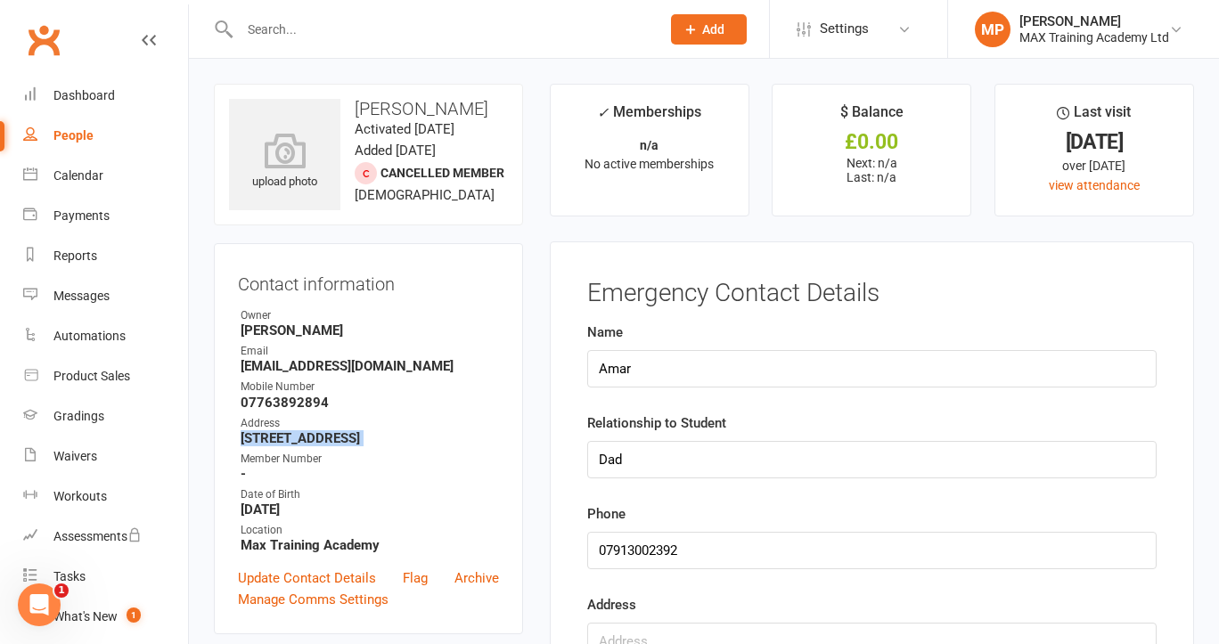
copy render-form-field "[STREET_ADDRESS]"
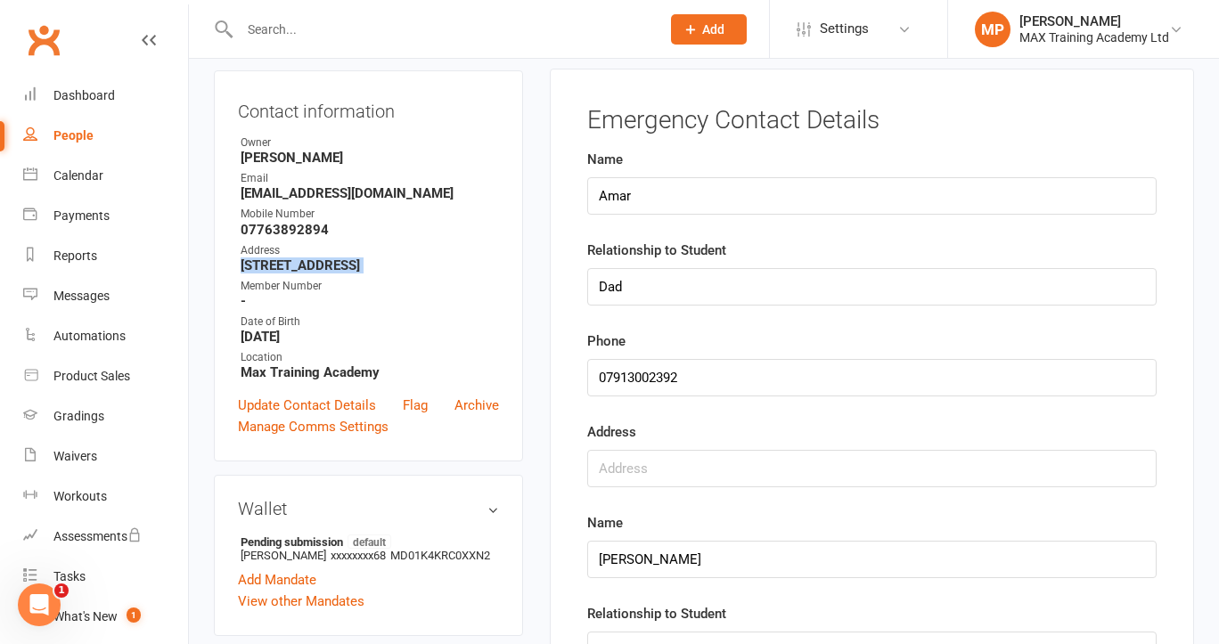
scroll to position [209, 0]
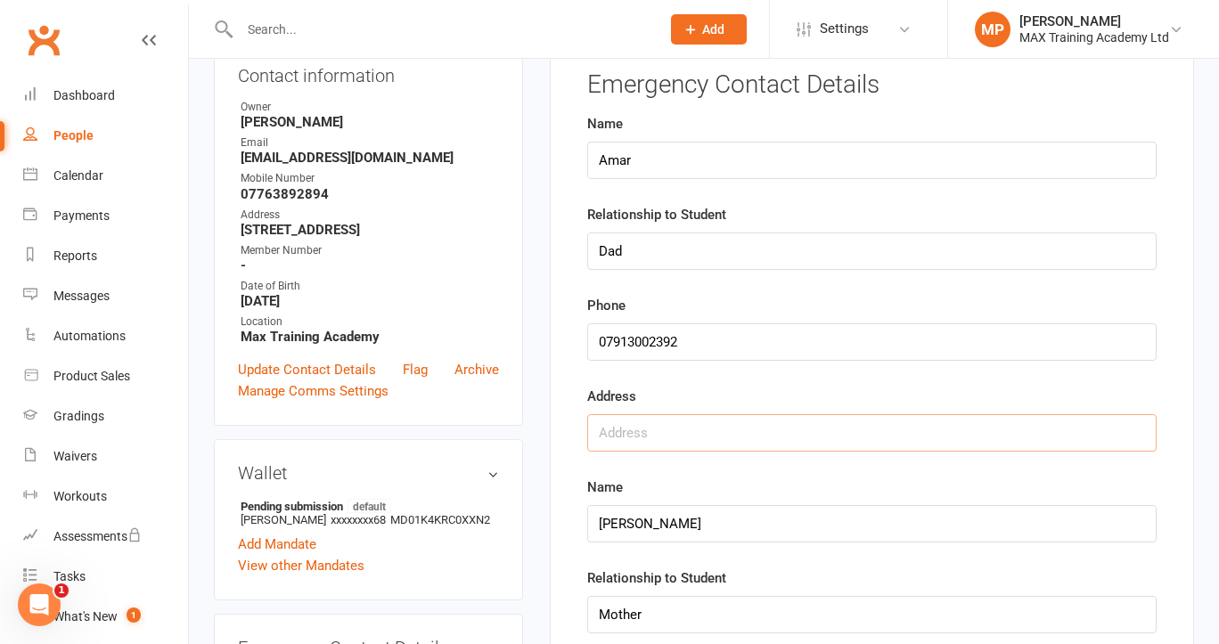
paste input "[STREET_ADDRESS]"
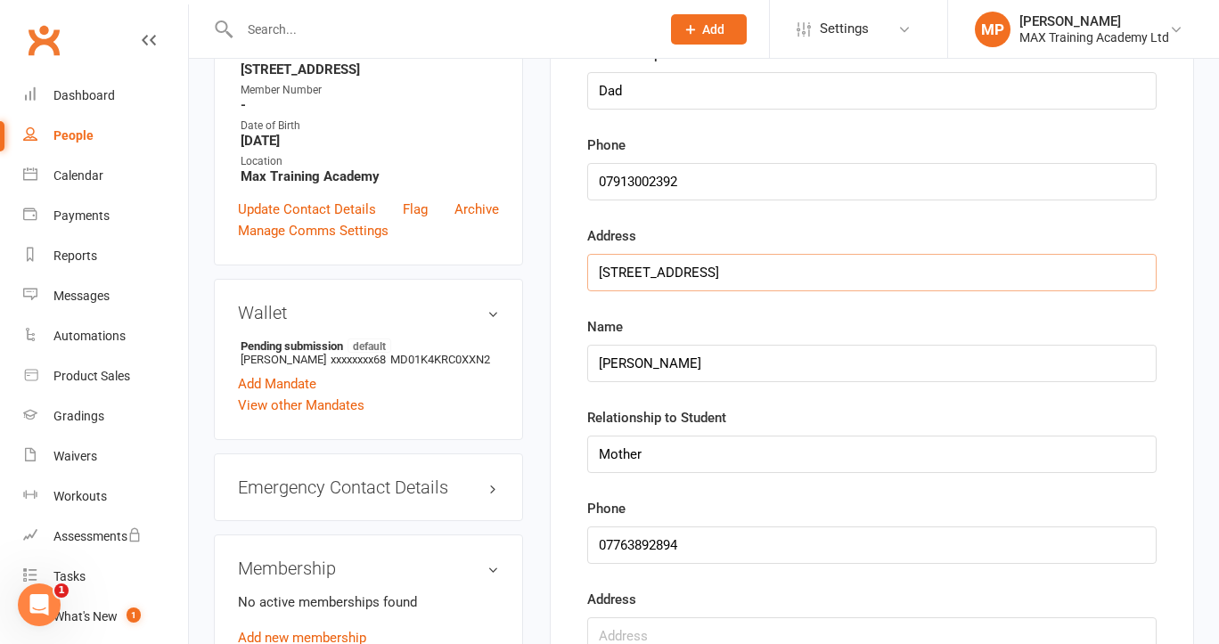
scroll to position [385, 0]
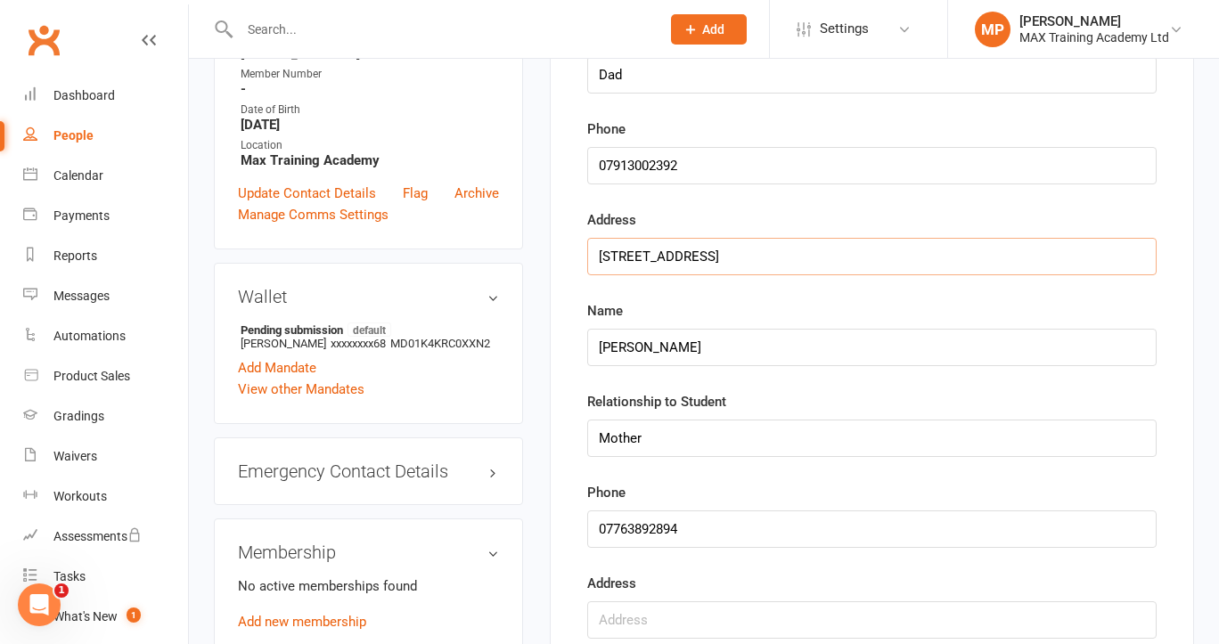
type input "[STREET_ADDRESS]"
paste input "[STREET_ADDRESS]"
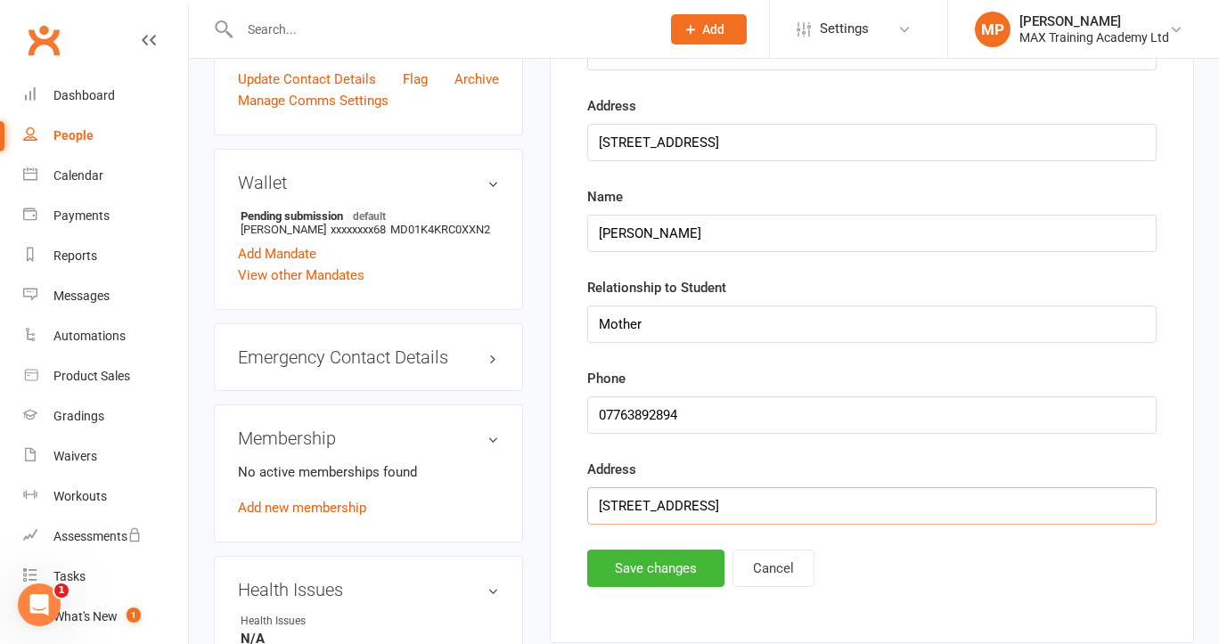
scroll to position [133, 0]
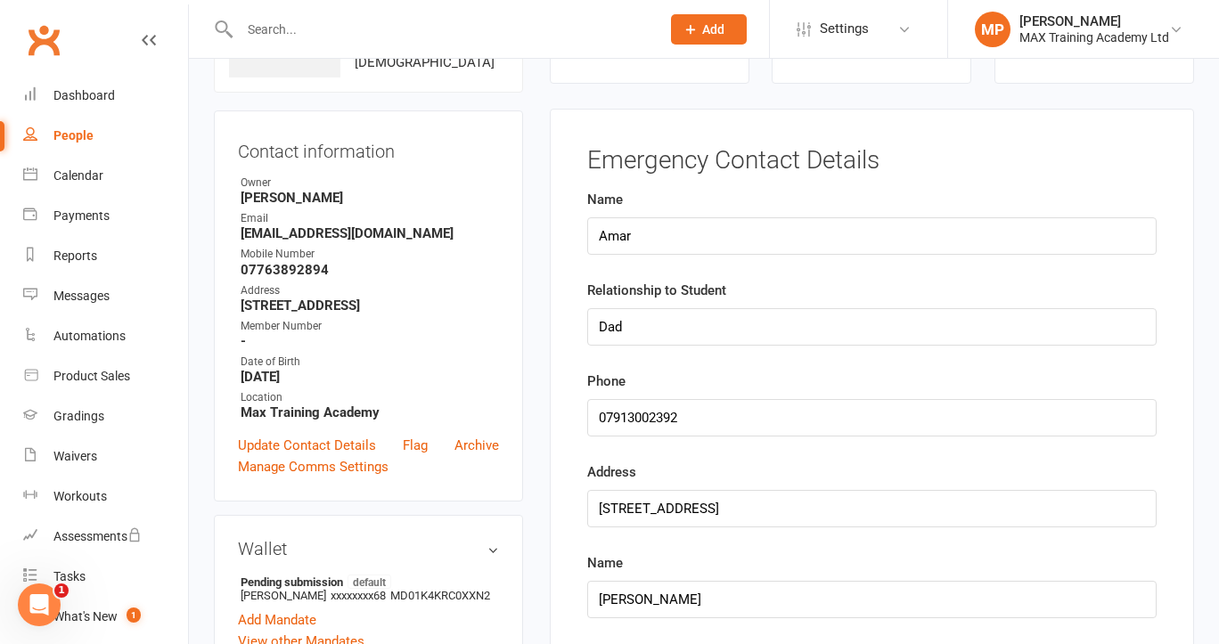
type input "[STREET_ADDRESS]"
type input "07913002392"
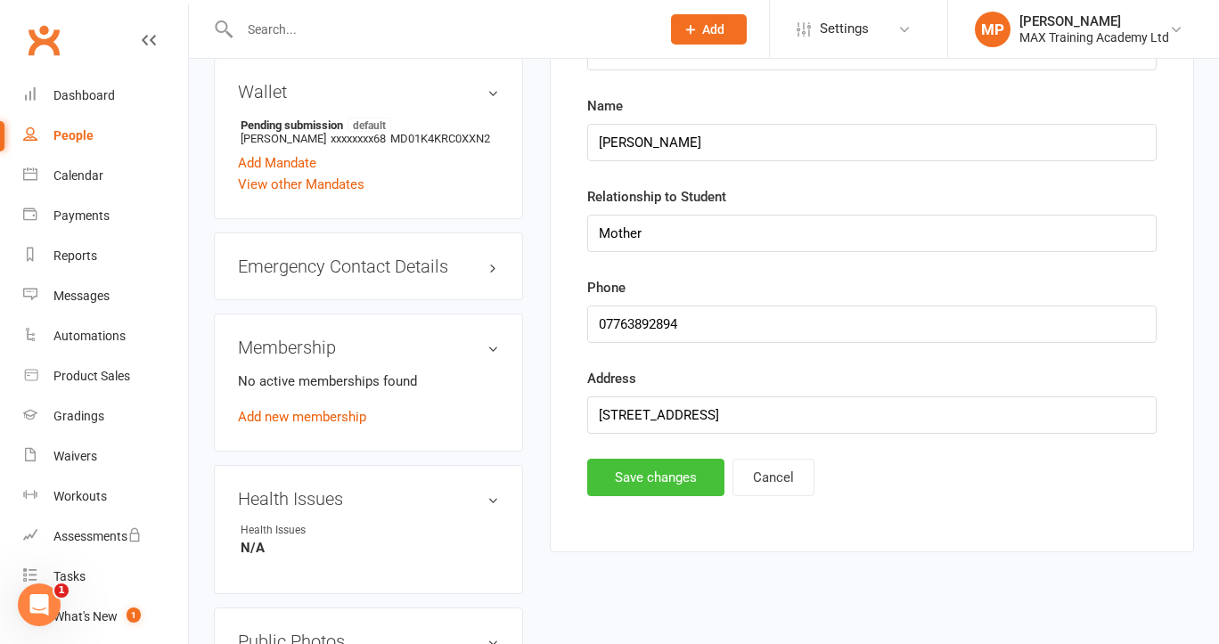
scroll to position [591, 0]
click at [625, 484] on button "Save changes" at bounding box center [655, 476] width 137 height 37
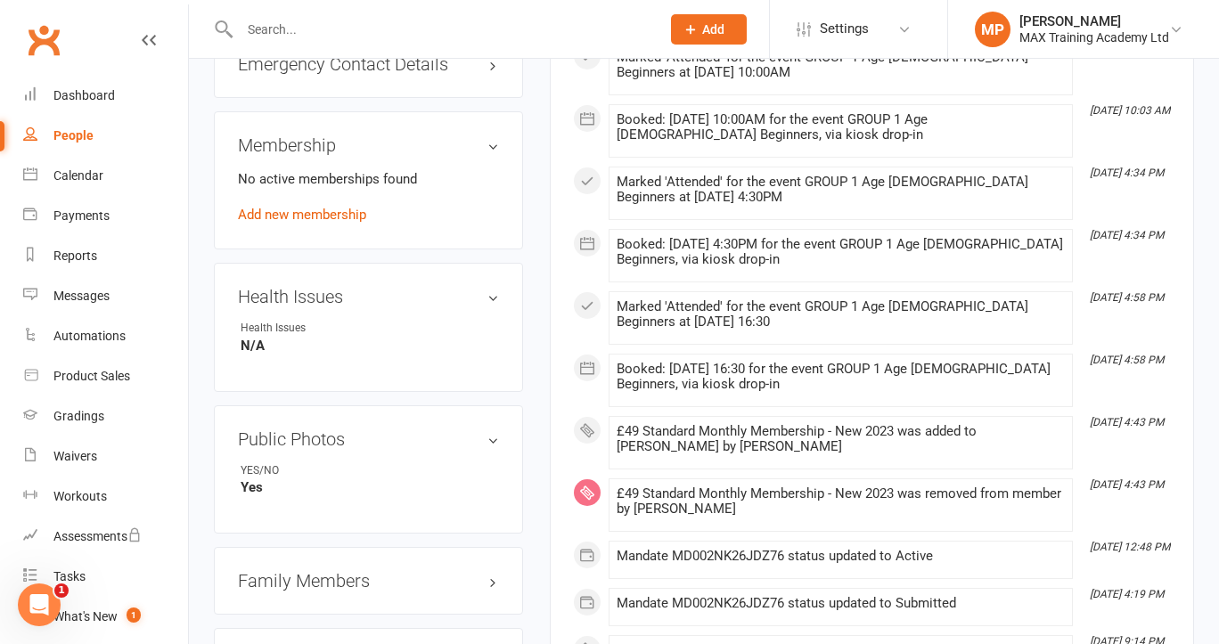
scroll to position [733, 0]
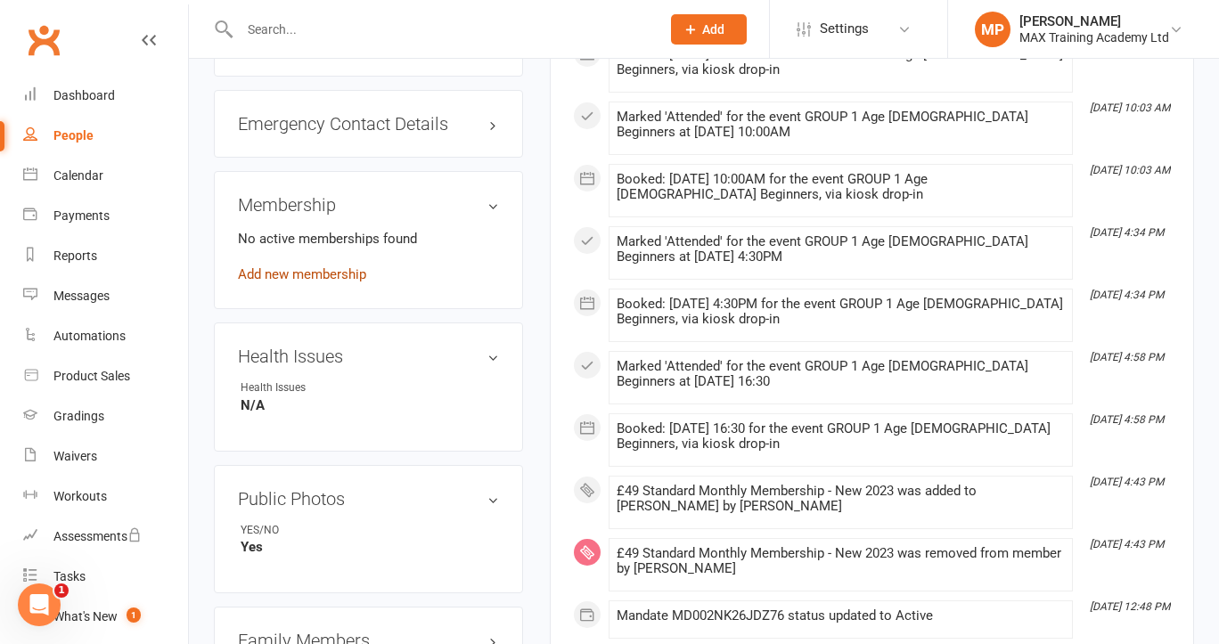
click at [332, 283] on link "Add new membership" at bounding box center [302, 275] width 128 height 16
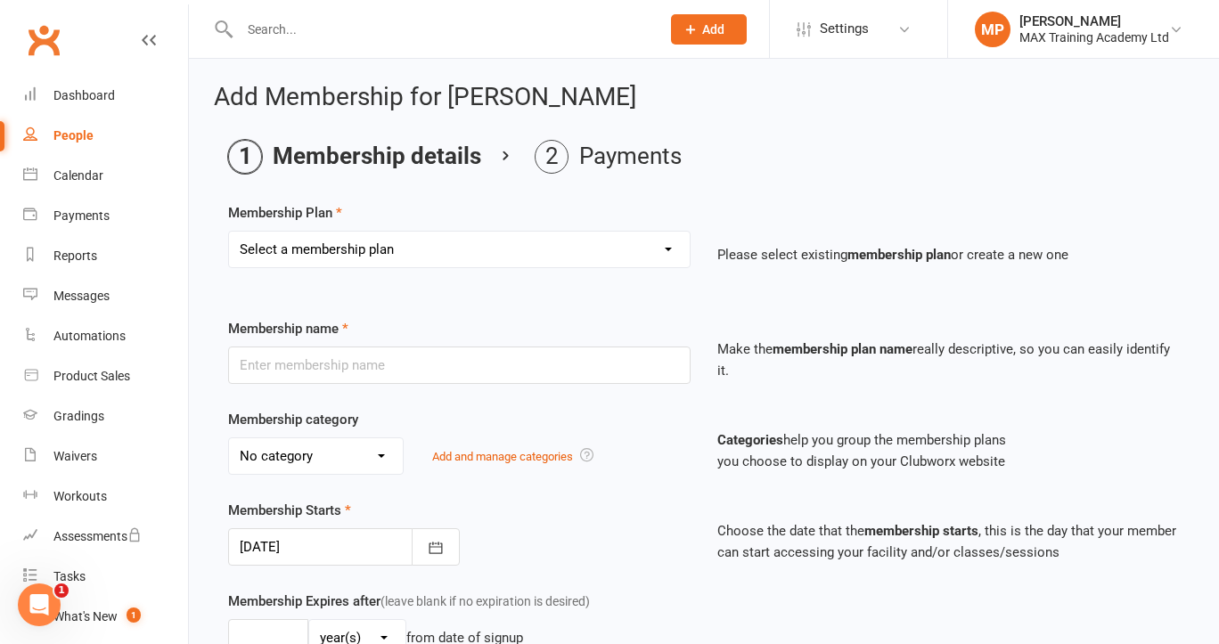
select select "1"
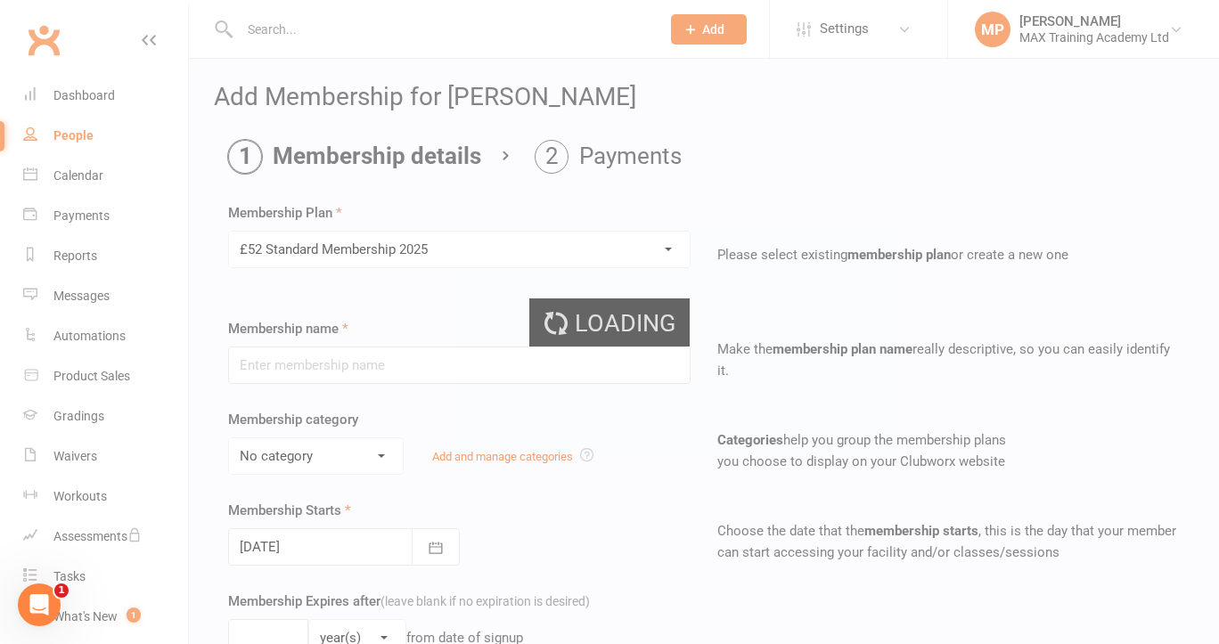
type input "£52 Standard Membership 2025"
select select "4"
type input "0"
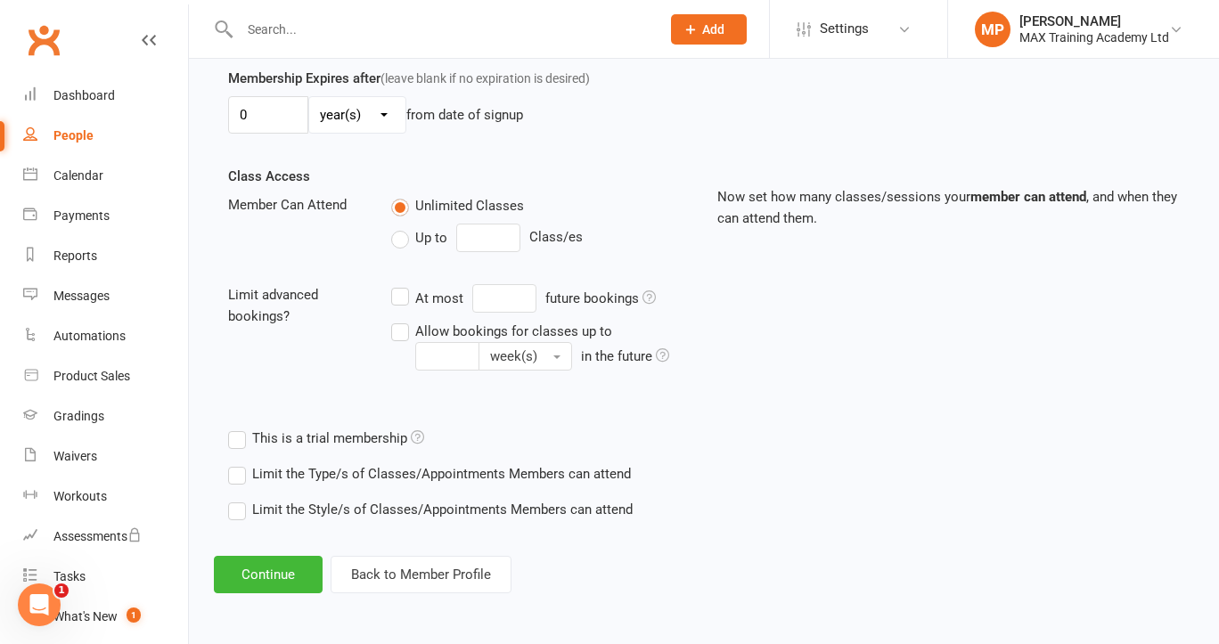
click at [324, 463] on label "Limit the Type/s of Classes/Appointments Members can attend" at bounding box center [429, 473] width 403 height 21
click at [240, 463] on input "Limit the Type/s of Classes/Appointments Members can attend" at bounding box center [234, 463] width 12 height 0
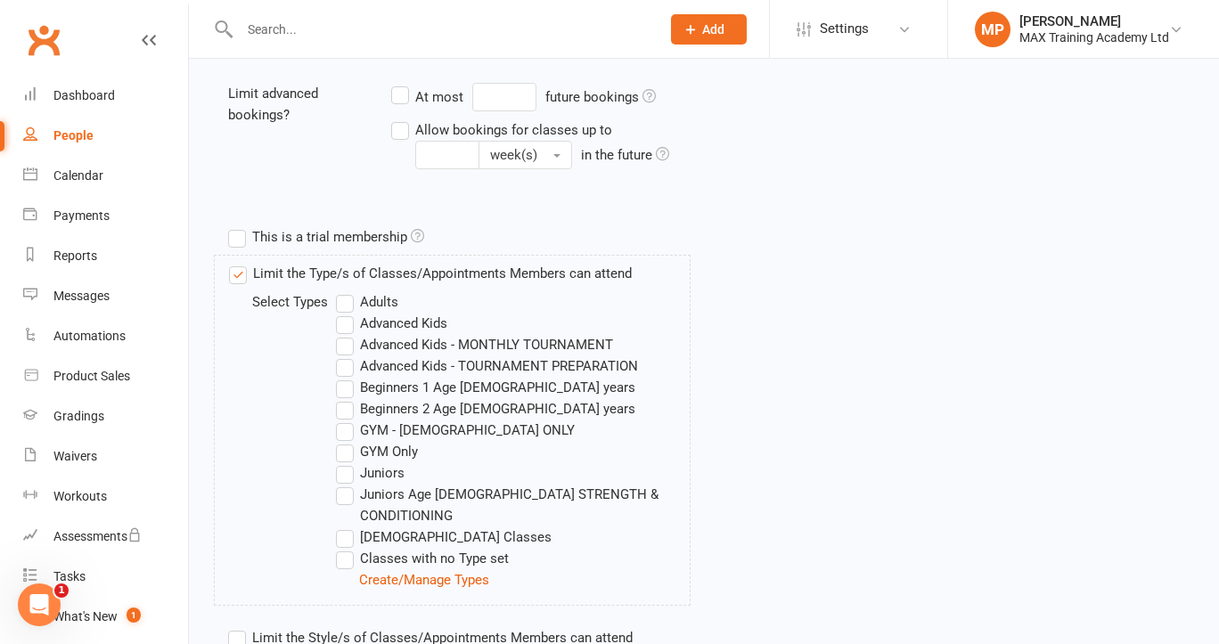
scroll to position [746, 0]
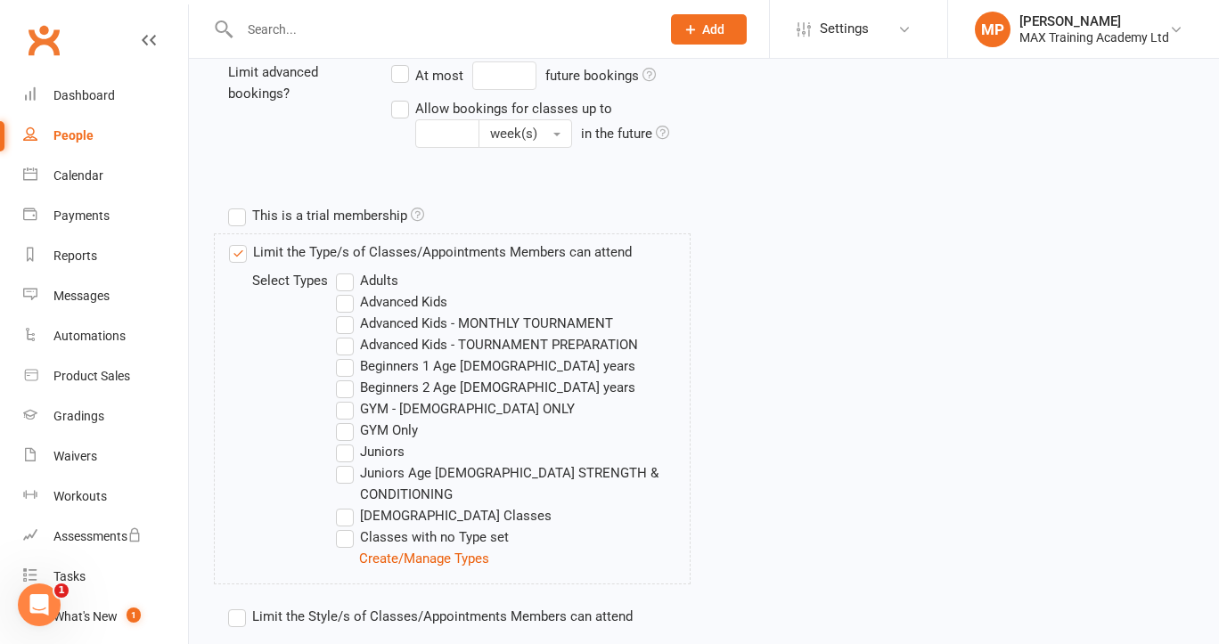
click at [382, 367] on label "Beginners 1 Age [DEMOGRAPHIC_DATA] years" at bounding box center [485, 366] width 299 height 21
click at [348, 356] on input "Beginners 1 Age [DEMOGRAPHIC_DATA] years" at bounding box center [342, 356] width 12 height 0
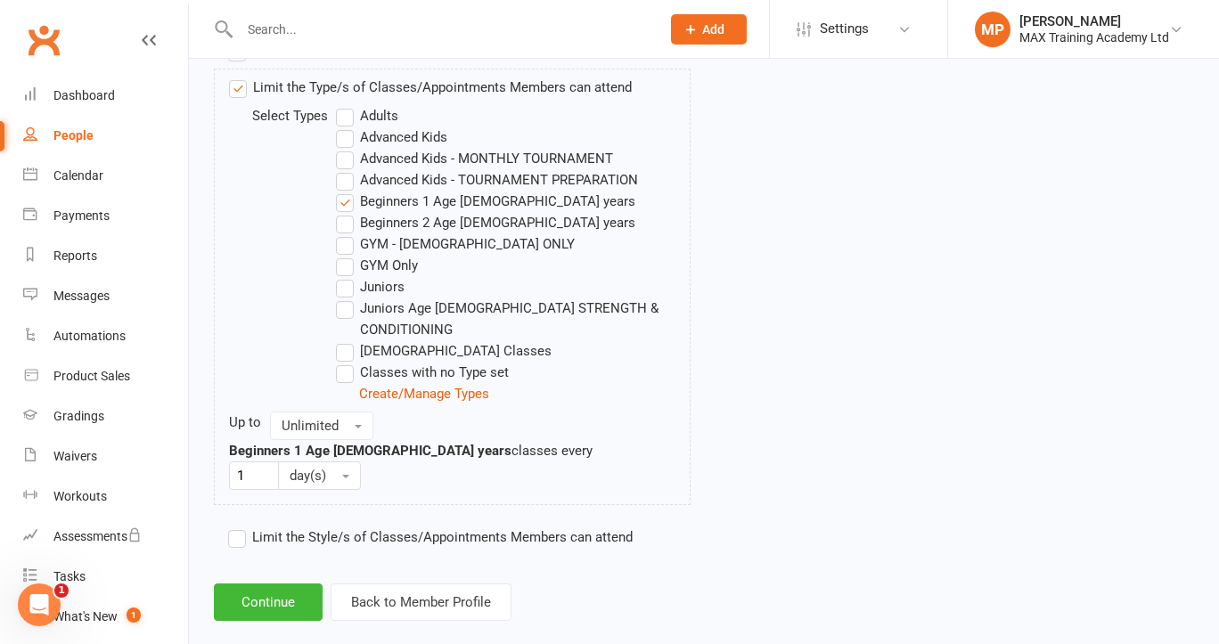
scroll to position [910, 0]
click at [266, 585] on button "Continue" at bounding box center [268, 603] width 109 height 37
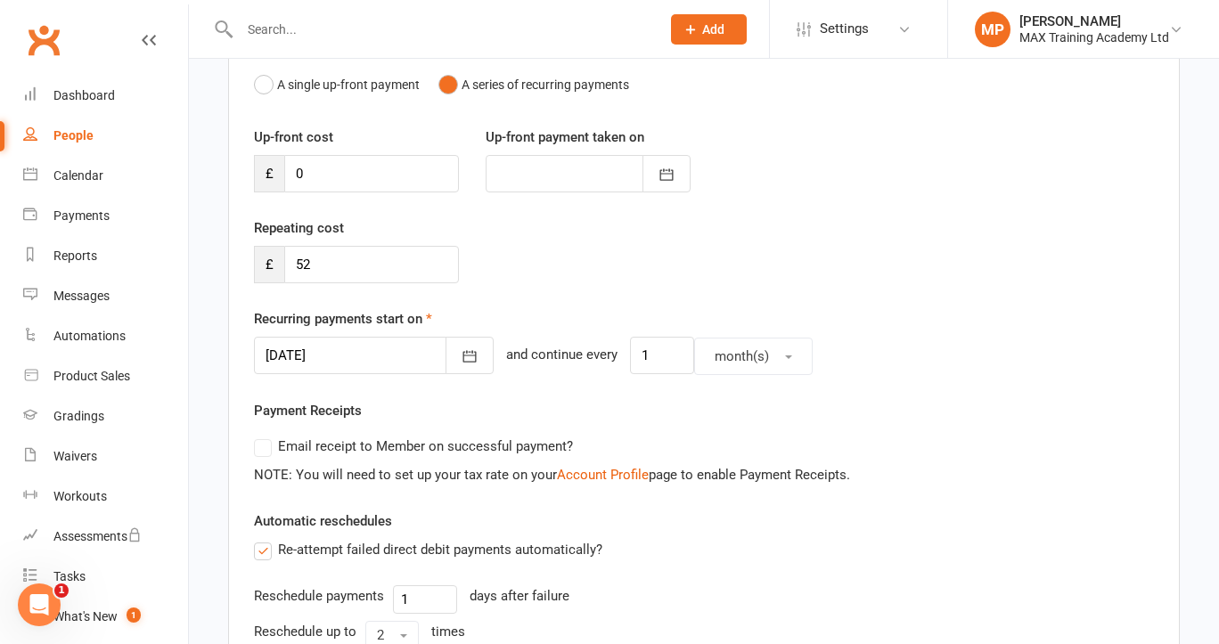
scroll to position [197, 0]
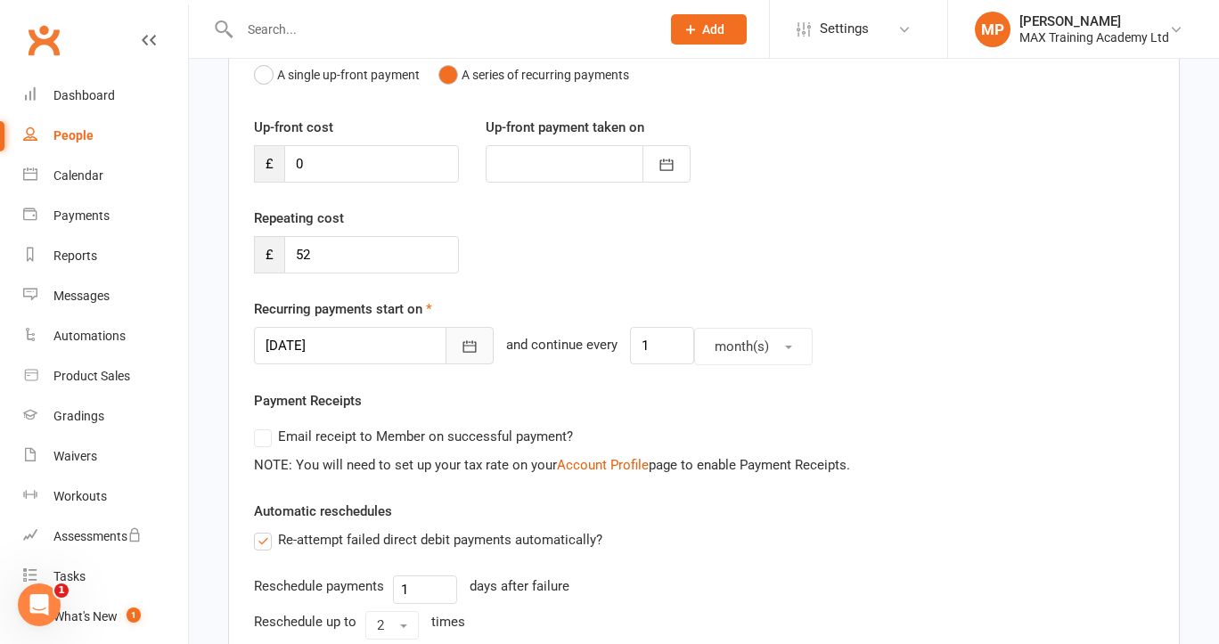
click at [446, 351] on button "button" at bounding box center [470, 345] width 48 height 37
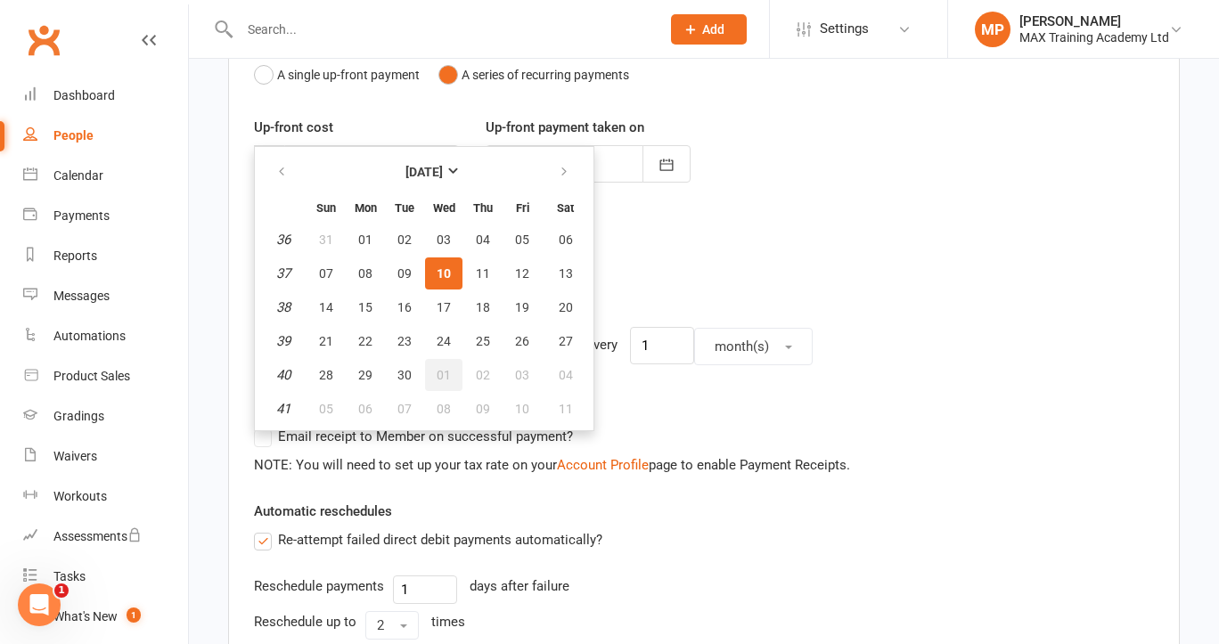
click at [452, 380] on button "01" at bounding box center [443, 375] width 37 height 32
type input "[DATE]"
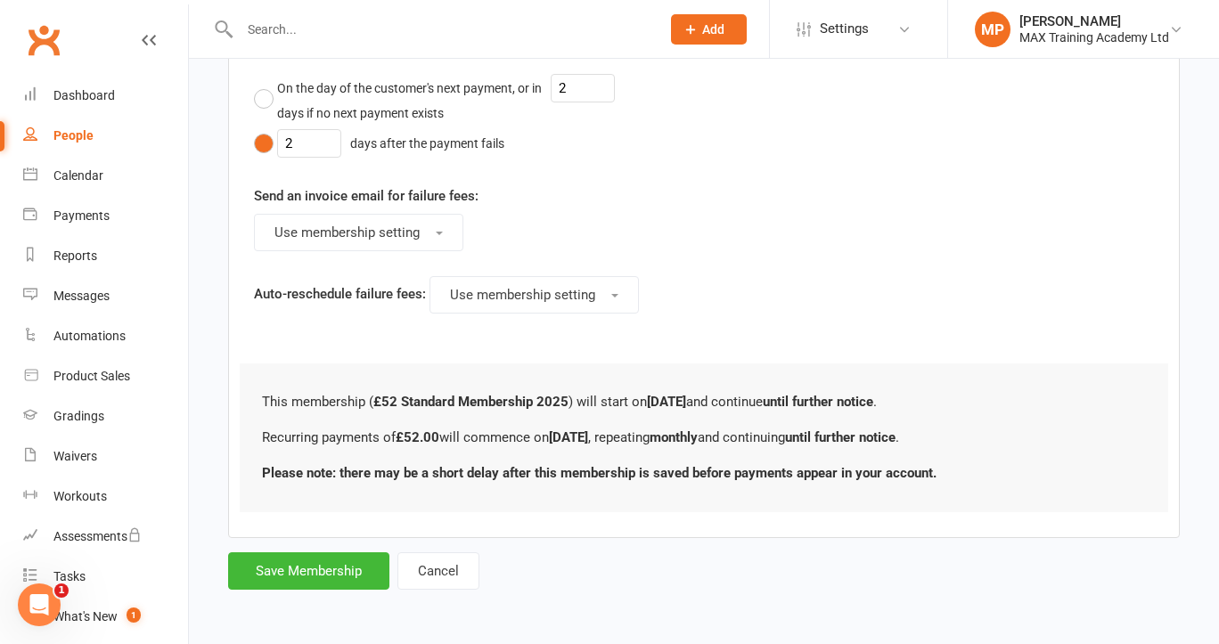
scroll to position [973, 0]
click at [299, 553] on button "Save Membership" at bounding box center [308, 571] width 161 height 37
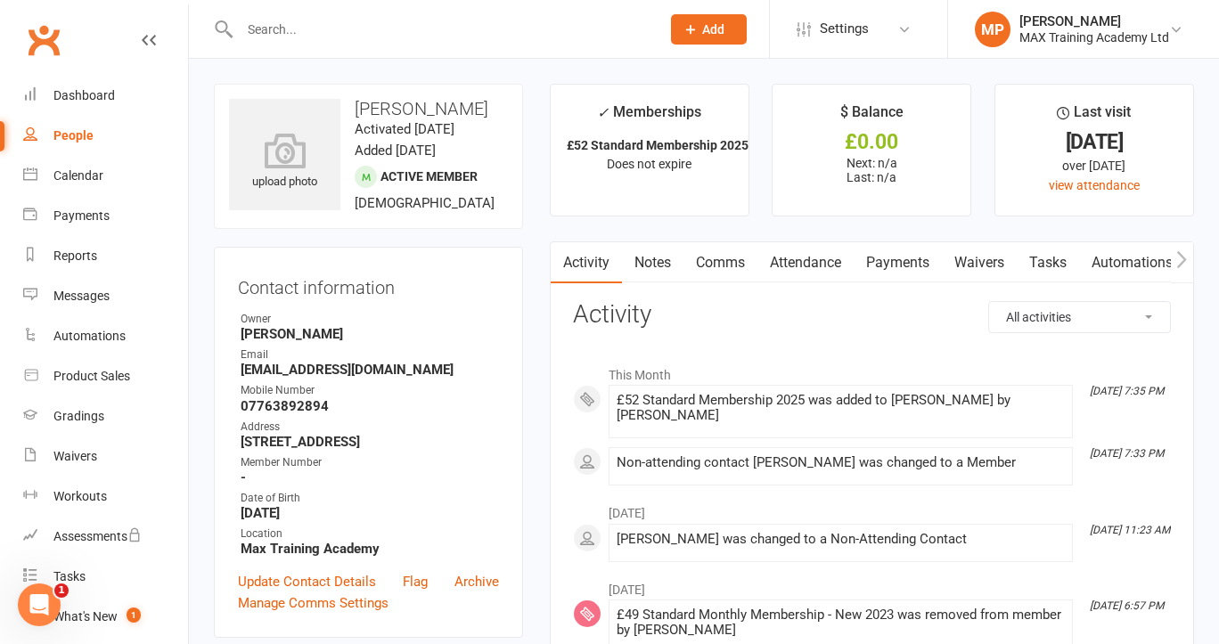
click at [370, 29] on input "text" at bounding box center [441, 29] width 414 height 25
type input "[PERSON_NAME]"
